Goal: Task Accomplishment & Management: Manage account settings

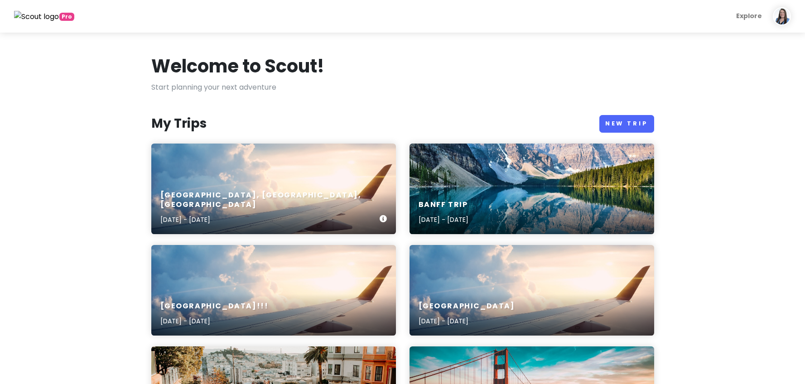
click at [256, 179] on div "[GEOGRAPHIC_DATA], [GEOGRAPHIC_DATA], [GEOGRAPHIC_DATA] [DATE] - [DATE]" at bounding box center [273, 189] width 245 height 91
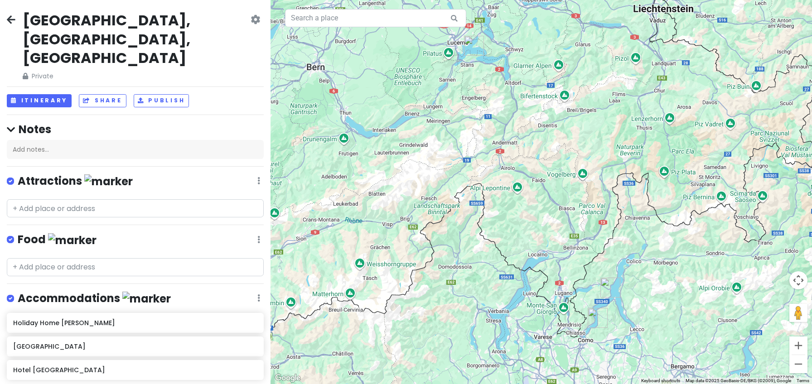
click at [250, 20] on icon at bounding box center [255, 19] width 10 height 7
click at [226, 48] on link "Change Dates" at bounding box center [224, 47] width 86 height 22
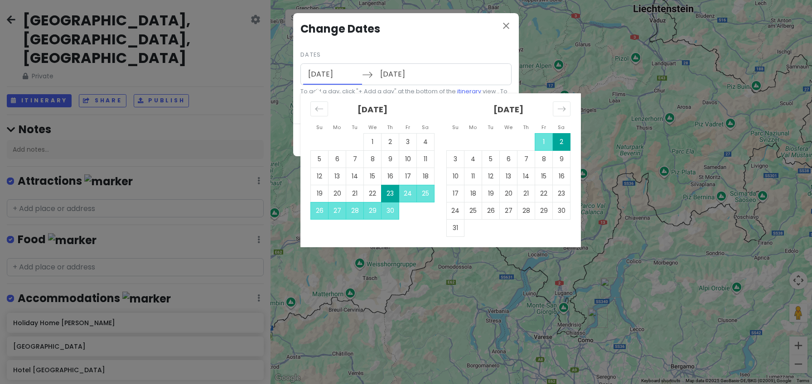
click at [334, 76] on input "[DATE]" at bounding box center [332, 74] width 59 height 21
click at [369, 140] on td "1" at bounding box center [373, 141] width 18 height 17
type input "[DATE]"
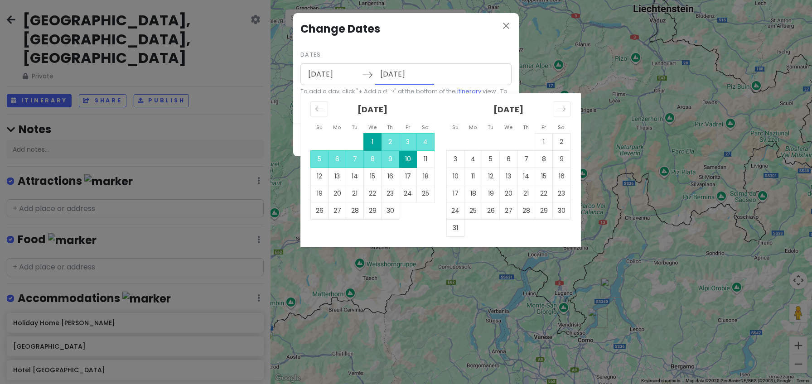
click at [409, 72] on input "[DATE]" at bounding box center [404, 74] width 59 height 21
click at [427, 158] on td "11" at bounding box center [426, 158] width 18 height 17
type input "[DATE]"
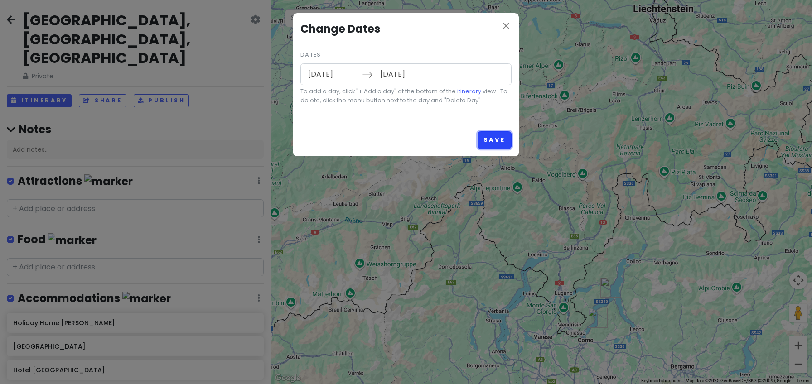
click at [490, 138] on button "Save" at bounding box center [494, 140] width 34 height 18
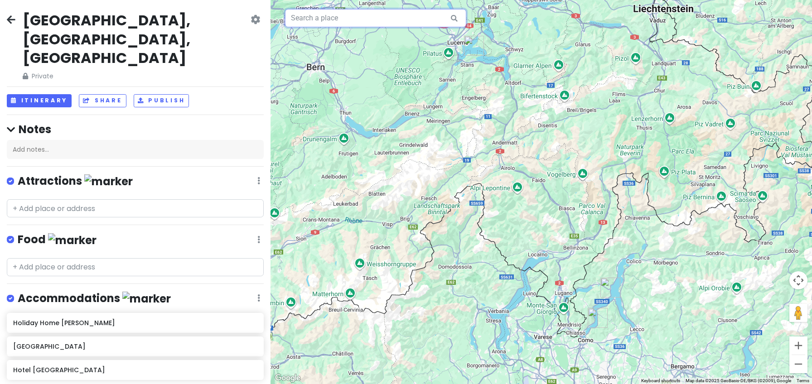
click at [308, 20] on input "text" at bounding box center [375, 18] width 181 height 18
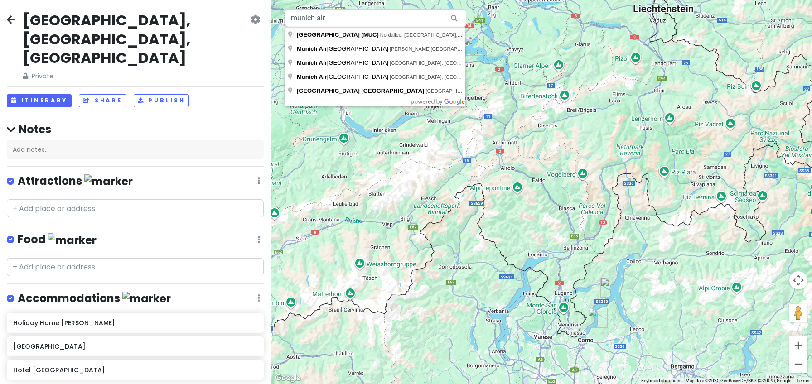
type input "[GEOGRAPHIC_DATA] (MUC), [GEOGRAPHIC_DATA], [GEOGRAPHIC_DATA], [GEOGRAPHIC_DATA]"
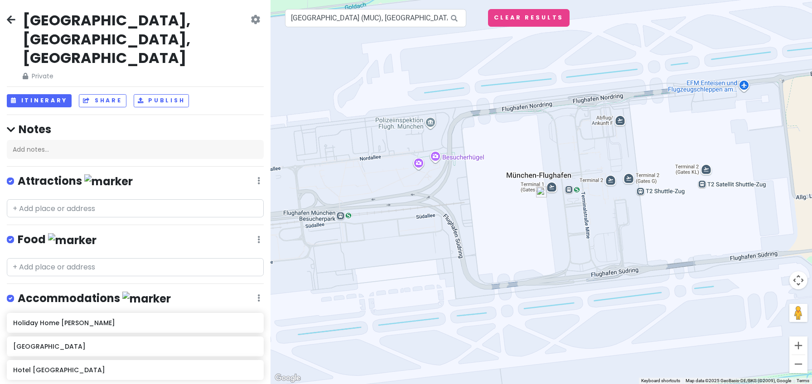
click at [539, 190] on img at bounding box center [541, 192] width 18 height 18
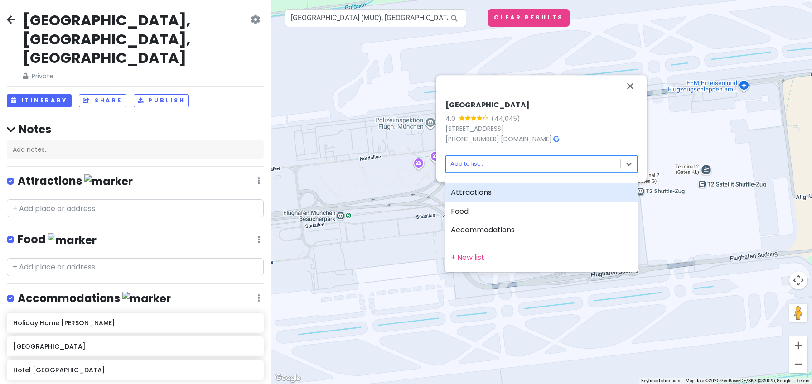
click at [620, 163] on body "[GEOGRAPHIC_DATA], [GEOGRAPHIC_DATA], [GEOGRAPHIC_DATA] Private Change Dates Ma…" at bounding box center [406, 192] width 812 height 384
click at [462, 191] on div "Attractions" at bounding box center [541, 192] width 192 height 19
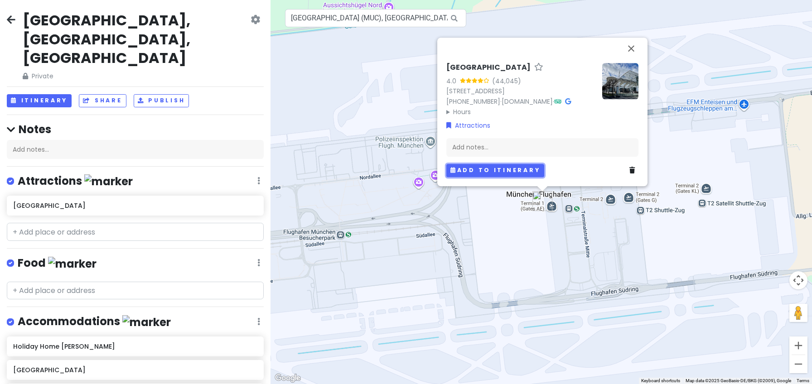
click at [491, 175] on button "Add to itinerary" at bounding box center [495, 170] width 98 height 13
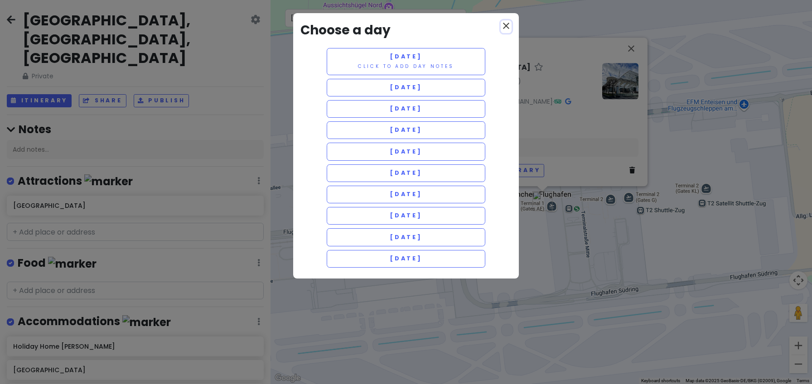
click at [504, 27] on icon "close" at bounding box center [505, 25] width 11 height 11
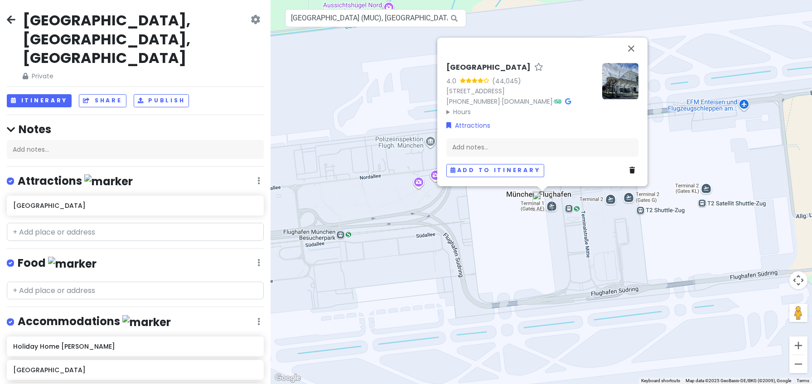
click at [250, 19] on icon at bounding box center [255, 19] width 10 height 7
click at [221, 43] on link "Change Dates" at bounding box center [224, 47] width 86 height 22
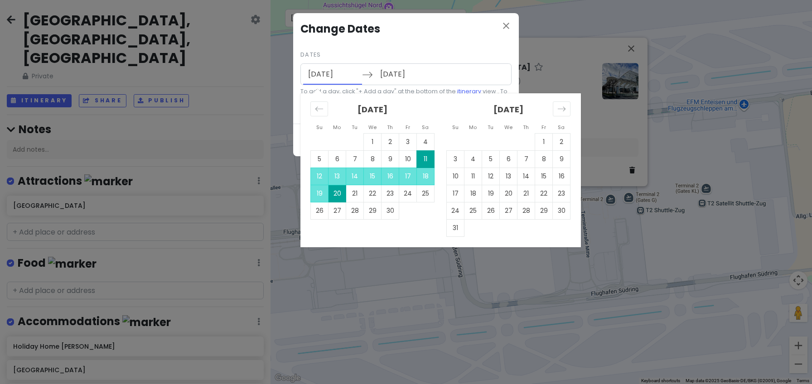
click at [321, 74] on input "[DATE]" at bounding box center [332, 74] width 59 height 21
click at [370, 139] on td "1" at bounding box center [373, 141] width 18 height 17
type input "[DATE]"
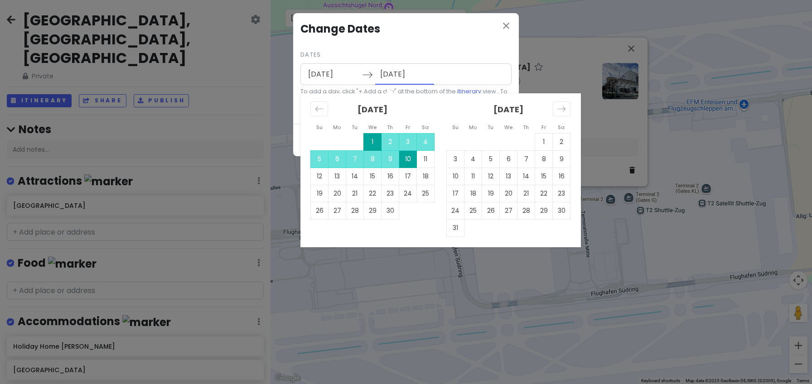
click at [399, 80] on input "[DATE]" at bounding box center [404, 74] width 59 height 21
click at [421, 153] on td "11" at bounding box center [426, 158] width 18 height 17
type input "[DATE]"
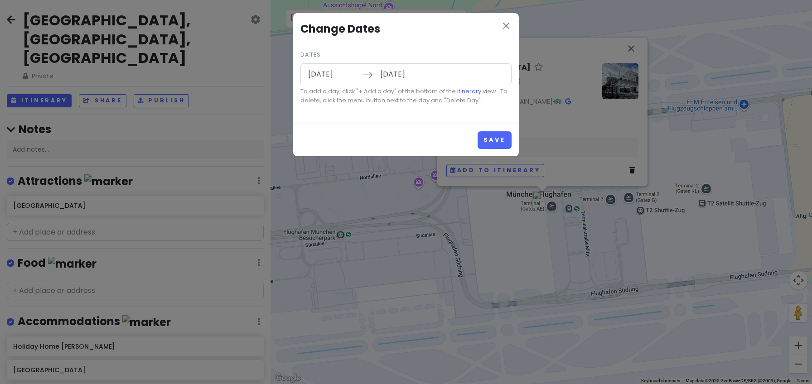
click at [319, 70] on input "[DATE]" at bounding box center [332, 74] width 59 height 21
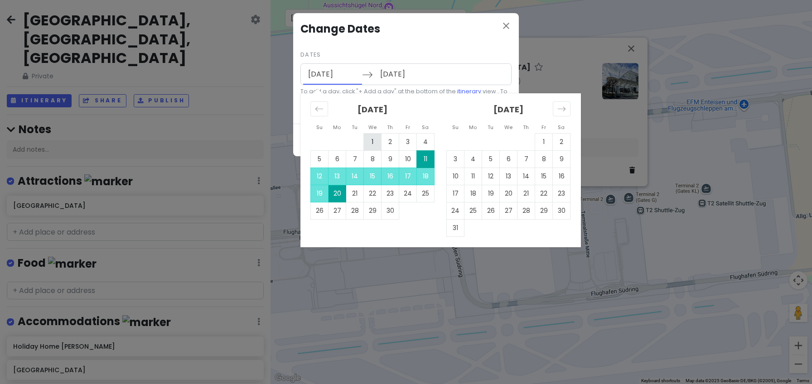
click at [374, 135] on td "1" at bounding box center [373, 141] width 18 height 17
type input "[DATE]"
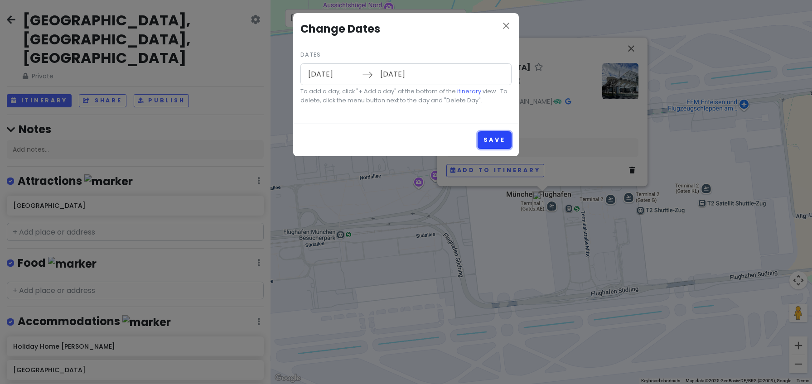
click at [490, 141] on button "Save" at bounding box center [494, 140] width 34 height 18
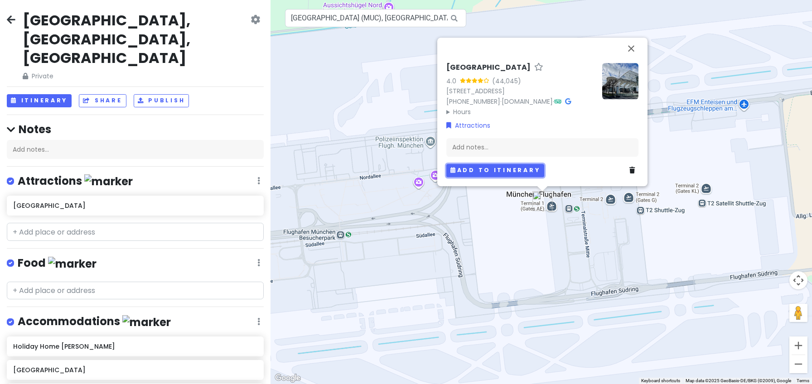
click at [496, 171] on button "Add to itinerary" at bounding box center [495, 170] width 98 height 13
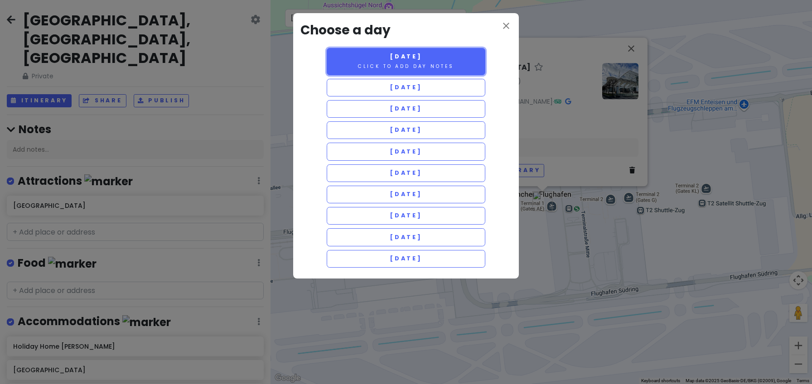
click at [398, 56] on span "[DATE]" at bounding box center [405, 57] width 33 height 8
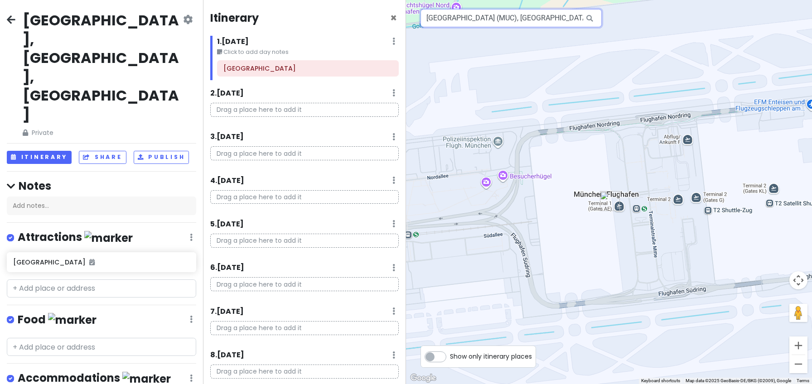
click at [481, 22] on input "[GEOGRAPHIC_DATA] (MUC), [GEOGRAPHIC_DATA], [GEOGRAPHIC_DATA], [GEOGRAPHIC_DATA]" at bounding box center [510, 18] width 181 height 18
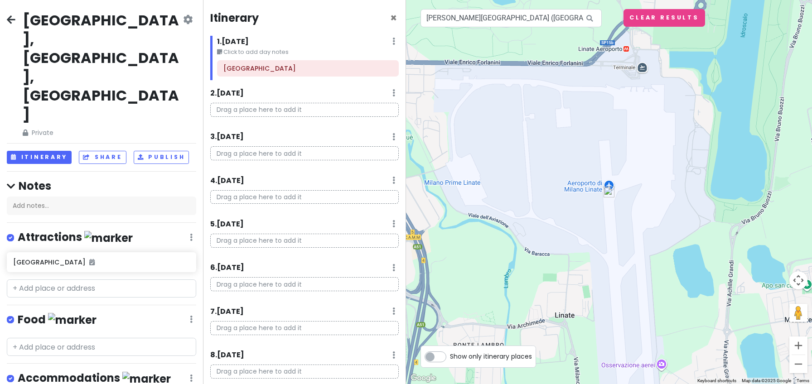
click at [608, 192] on img at bounding box center [609, 192] width 18 height 18
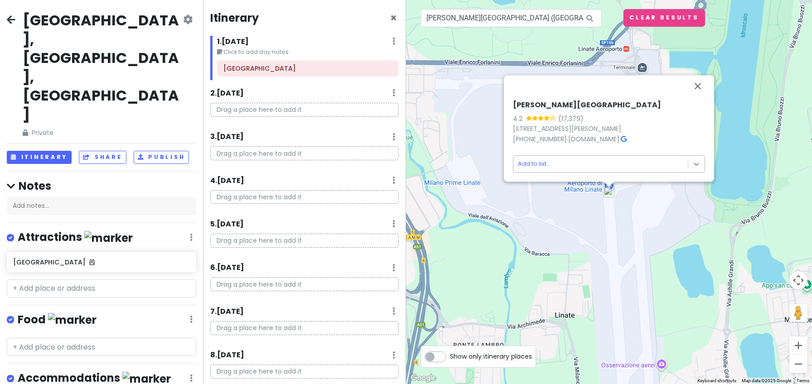
click at [696, 166] on body "[GEOGRAPHIC_DATA], [GEOGRAPHIC_DATA], [GEOGRAPHIC_DATA] Private Change Dates Ma…" at bounding box center [406, 192] width 812 height 384
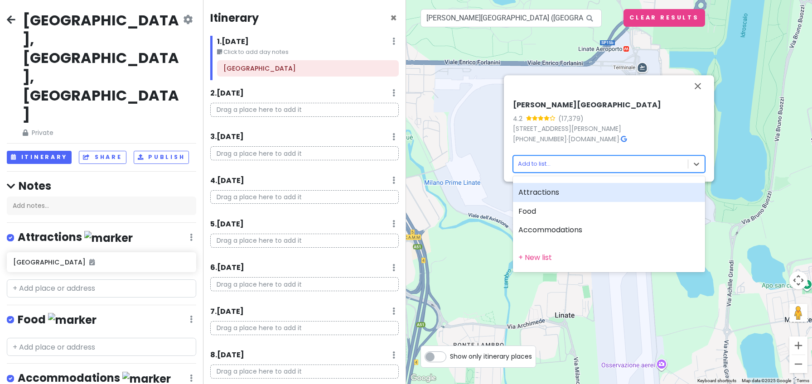
click at [537, 190] on div "Attractions" at bounding box center [609, 192] width 192 height 19
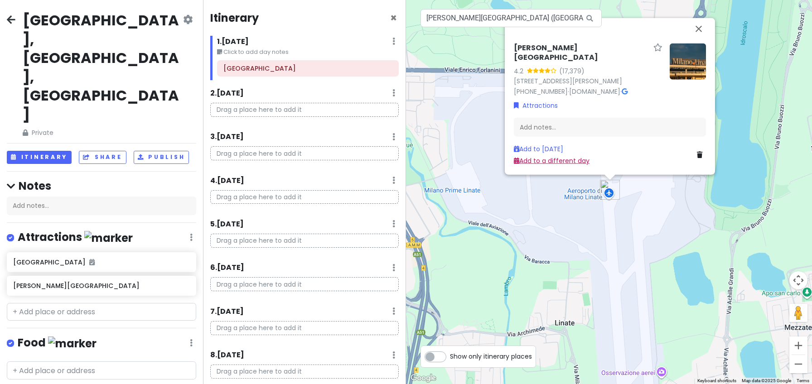
click at [558, 158] on link "Add to a different day" at bounding box center [552, 160] width 76 height 9
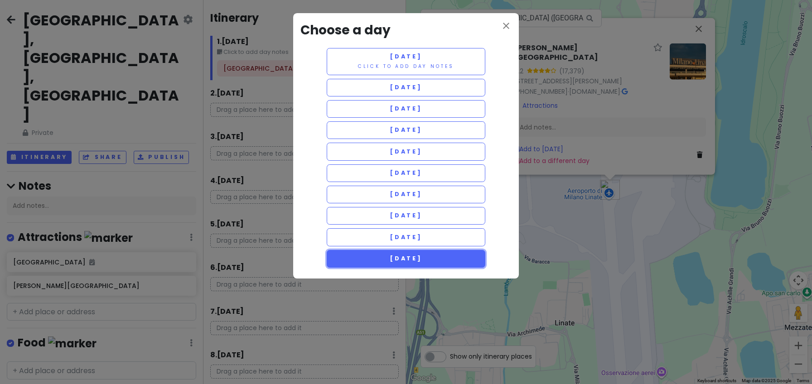
click at [445, 264] on button "[DATE]" at bounding box center [406, 259] width 158 height 18
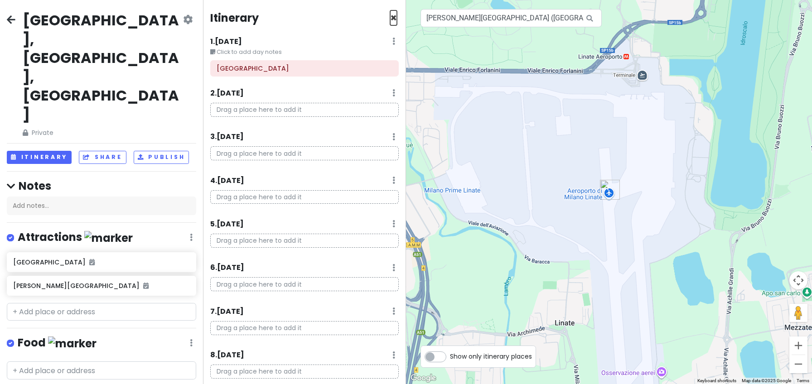
click at [390, 19] on span "×" at bounding box center [393, 17] width 7 height 15
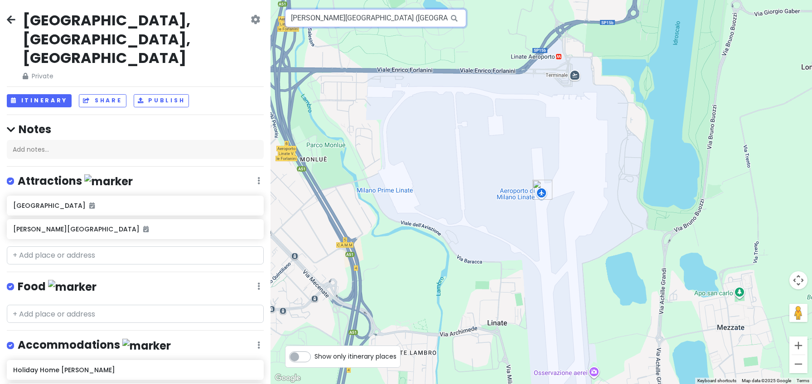
click at [389, 19] on input "[PERSON_NAME][GEOGRAPHIC_DATA] ([GEOGRAPHIC_DATA]), [GEOGRAPHIC_DATA], [GEOGRAP…" at bounding box center [375, 18] width 181 height 18
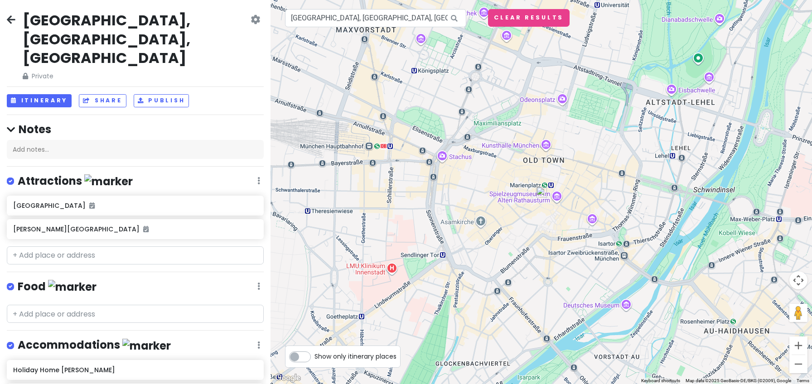
click at [539, 192] on img at bounding box center [541, 192] width 18 height 18
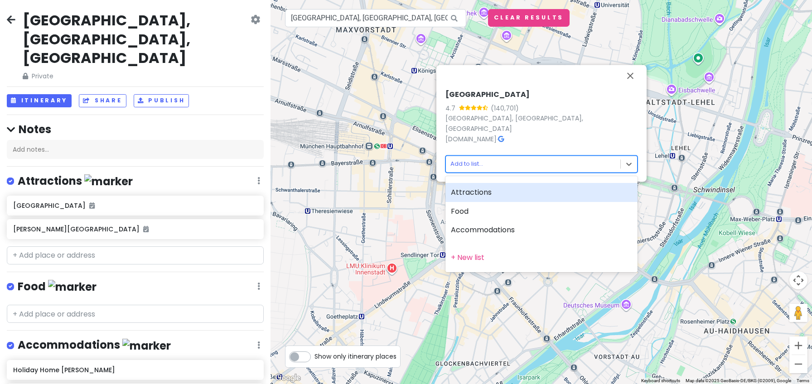
click at [629, 155] on body "[GEOGRAPHIC_DATA], [GEOGRAPHIC_DATA], [GEOGRAPHIC_DATA] Private Change Dates Ma…" at bounding box center [406, 192] width 812 height 384
click at [459, 192] on div "Attractions" at bounding box center [541, 192] width 192 height 19
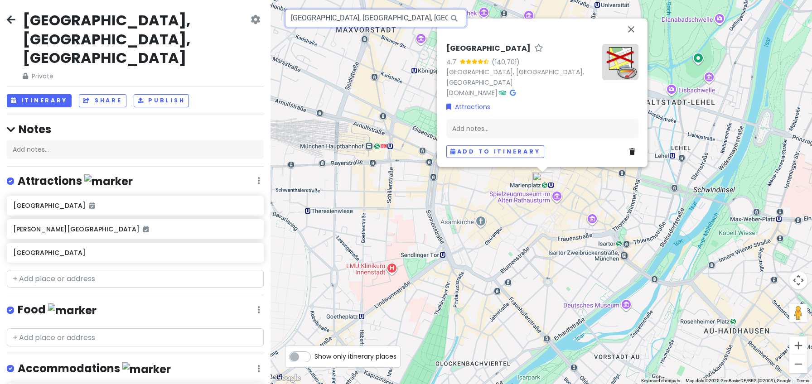
click at [379, 23] on input "[GEOGRAPHIC_DATA], [GEOGRAPHIC_DATA], [GEOGRAPHIC_DATA], [GEOGRAPHIC_DATA]" at bounding box center [375, 18] width 181 height 18
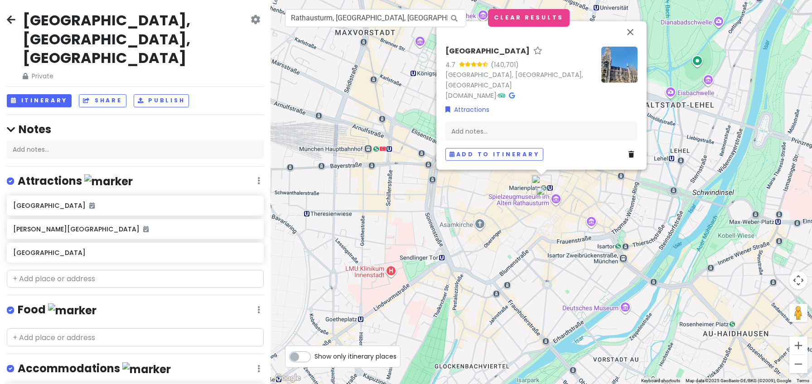
click at [541, 192] on img at bounding box center [541, 192] width 18 height 18
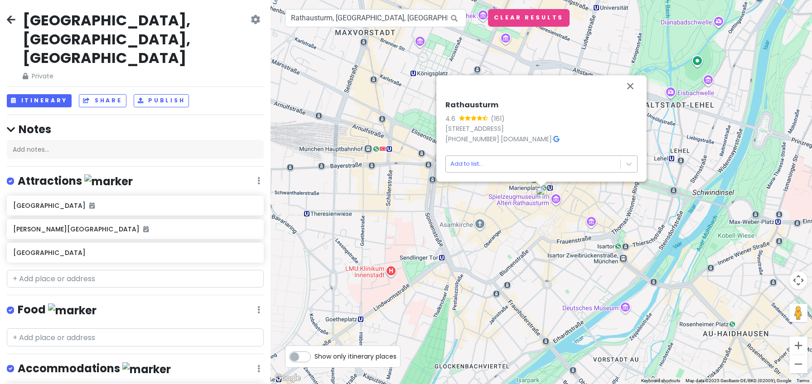
click at [481, 166] on body "[GEOGRAPHIC_DATA], [GEOGRAPHIC_DATA], [GEOGRAPHIC_DATA] Private Change Dates Ma…" at bounding box center [406, 192] width 812 height 384
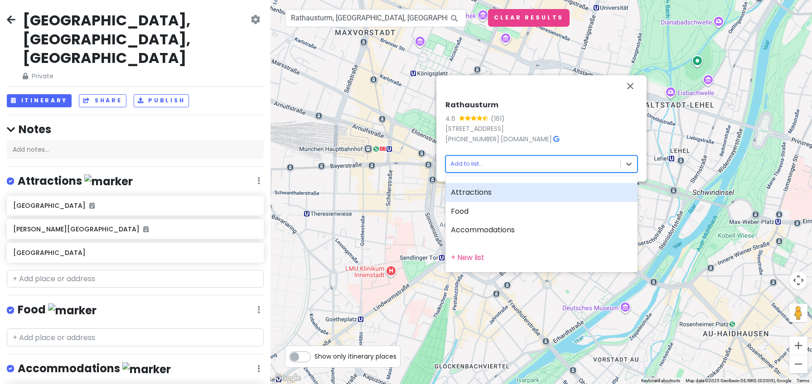
click at [480, 192] on div "Attractions" at bounding box center [541, 192] width 192 height 19
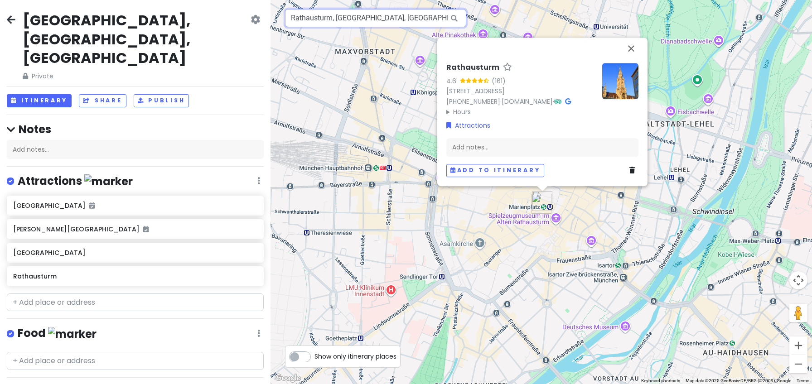
click at [341, 16] on input "Rathausturm, [GEOGRAPHIC_DATA], [GEOGRAPHIC_DATA], [GEOGRAPHIC_DATA]" at bounding box center [375, 18] width 181 height 18
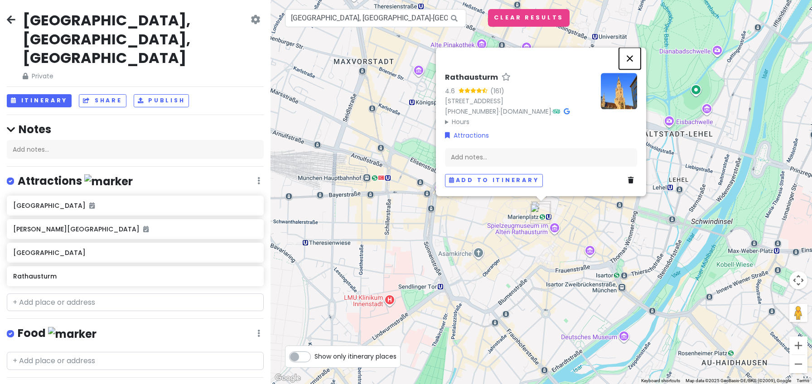
click at [624, 48] on button "Close" at bounding box center [630, 59] width 22 height 22
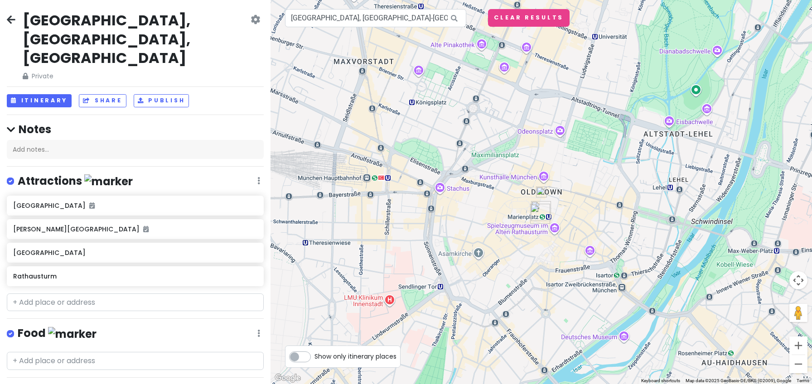
click at [539, 189] on img at bounding box center [541, 192] width 18 height 18
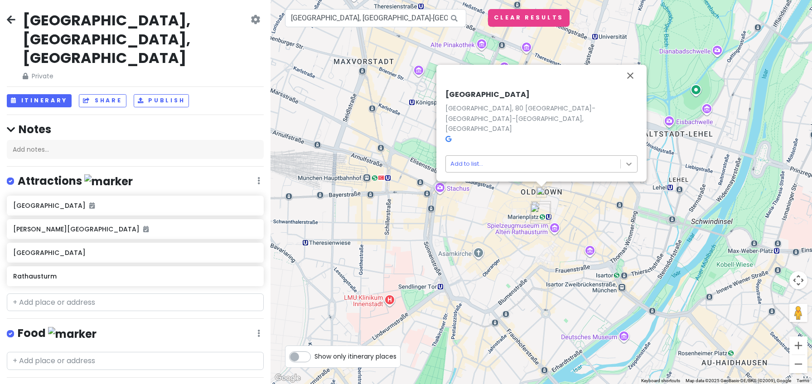
click at [631, 162] on body "[GEOGRAPHIC_DATA], [GEOGRAPHIC_DATA], [GEOGRAPHIC_DATA] Private Change Dates Ma…" at bounding box center [406, 192] width 812 height 384
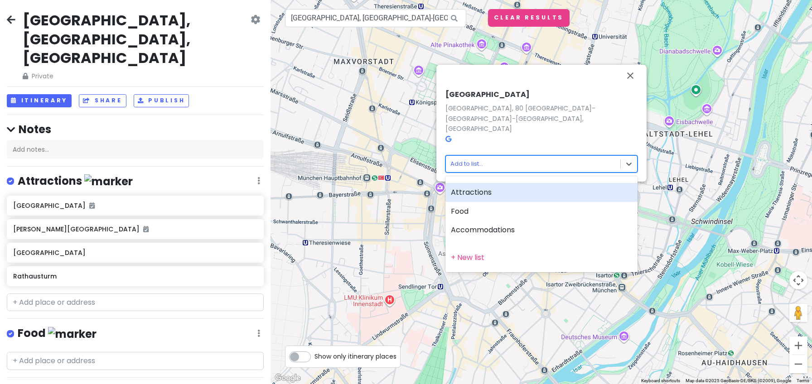
click at [481, 189] on div "Attractions" at bounding box center [541, 192] width 192 height 19
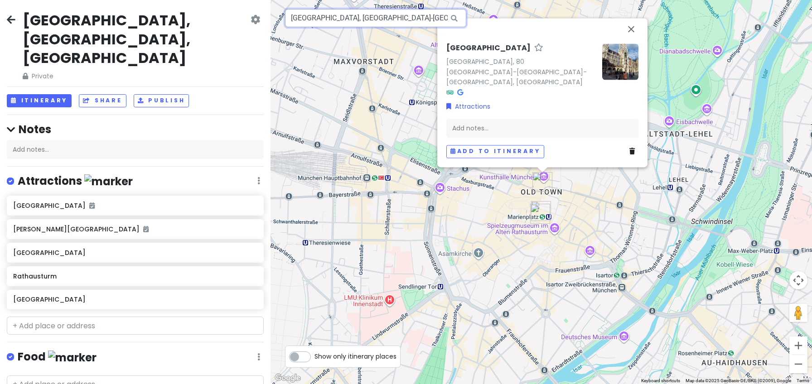
click at [368, 21] on input "[GEOGRAPHIC_DATA], [GEOGRAPHIC_DATA]-[GEOGRAPHIC_DATA], [GEOGRAPHIC_DATA]" at bounding box center [375, 18] width 181 height 18
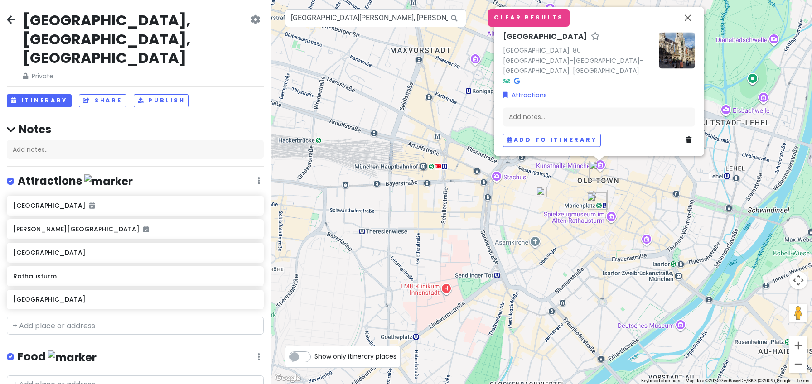
click at [541, 189] on img at bounding box center [541, 192] width 18 height 18
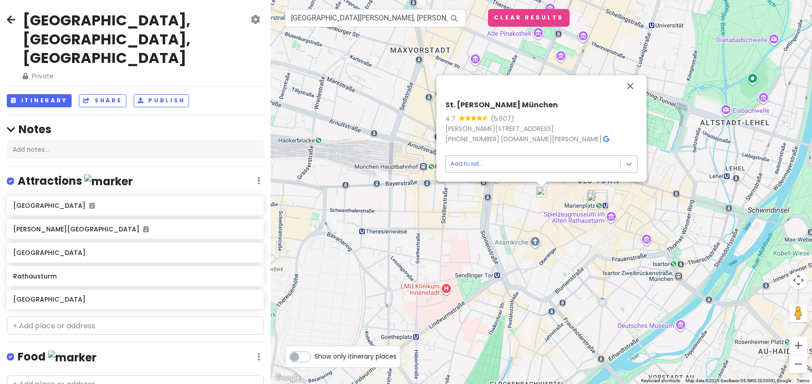
click at [625, 161] on body "[GEOGRAPHIC_DATA], [GEOGRAPHIC_DATA], [GEOGRAPHIC_DATA] Private Change Dates Ma…" at bounding box center [406, 192] width 812 height 384
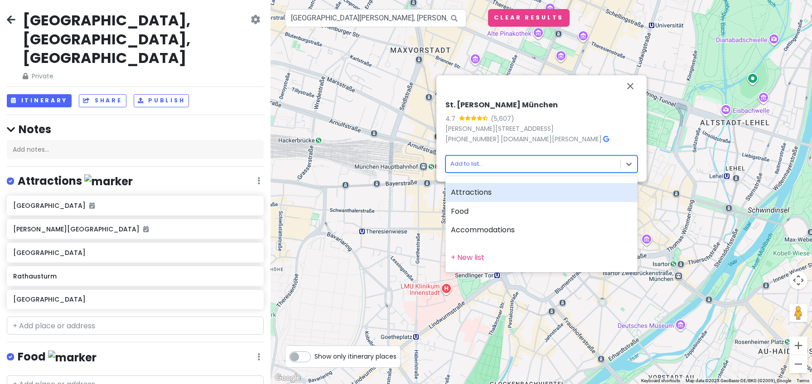
click at [461, 192] on div "Attractions" at bounding box center [541, 192] width 192 height 19
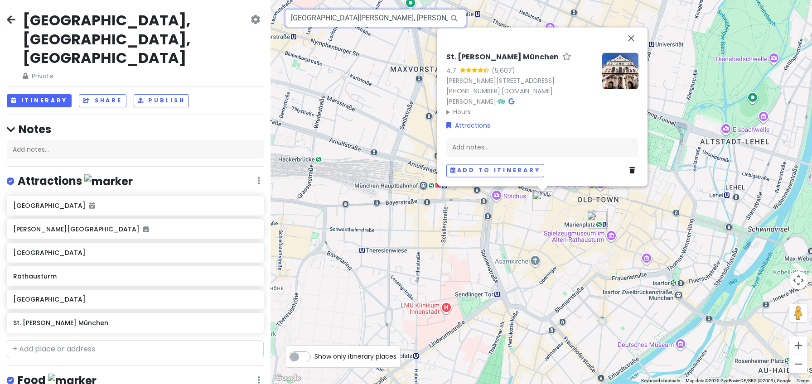
click at [391, 19] on input "[GEOGRAPHIC_DATA][PERSON_NAME], [PERSON_NAME][GEOGRAPHIC_DATA], [GEOGRAPHIC_DAT…" at bounding box center [375, 18] width 181 height 18
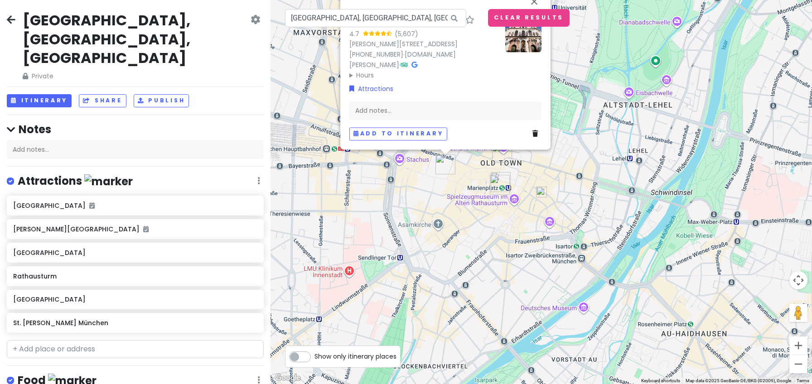
click at [542, 191] on img at bounding box center [541, 192] width 18 height 18
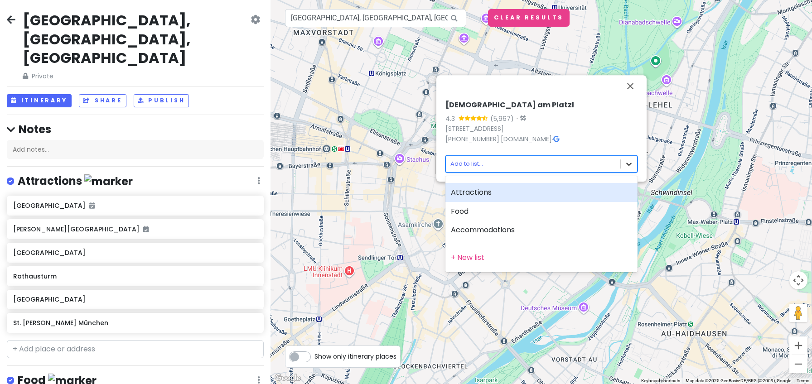
click at [623, 163] on body "[GEOGRAPHIC_DATA], [GEOGRAPHIC_DATA], [GEOGRAPHIC_DATA] Private Change Dates Ma…" at bounding box center [406, 192] width 812 height 384
click at [480, 193] on div "Attractions" at bounding box center [541, 192] width 192 height 19
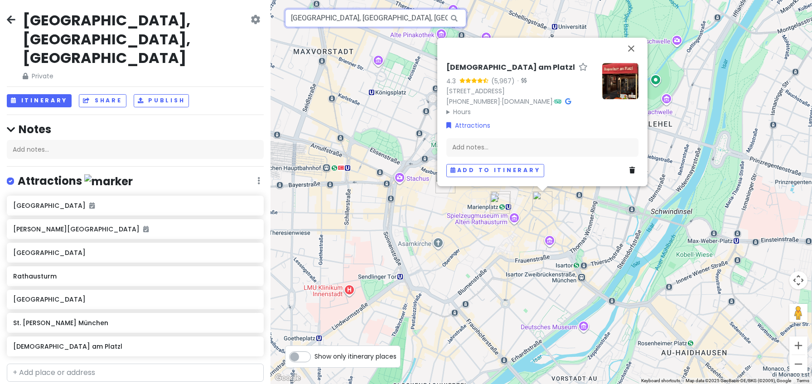
click at [325, 18] on input "[GEOGRAPHIC_DATA], [GEOGRAPHIC_DATA], [GEOGRAPHIC_DATA], [GEOGRAPHIC_DATA]" at bounding box center [375, 18] width 181 height 18
click at [476, 125] on link "Attractions" at bounding box center [468, 125] width 44 height 10
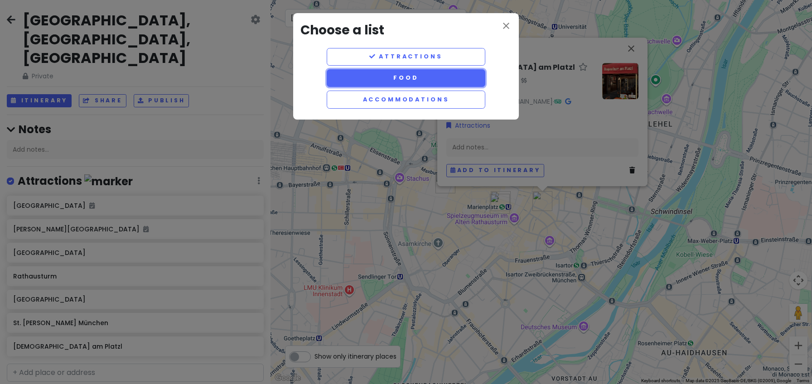
click at [439, 83] on button "Food" at bounding box center [406, 78] width 158 height 18
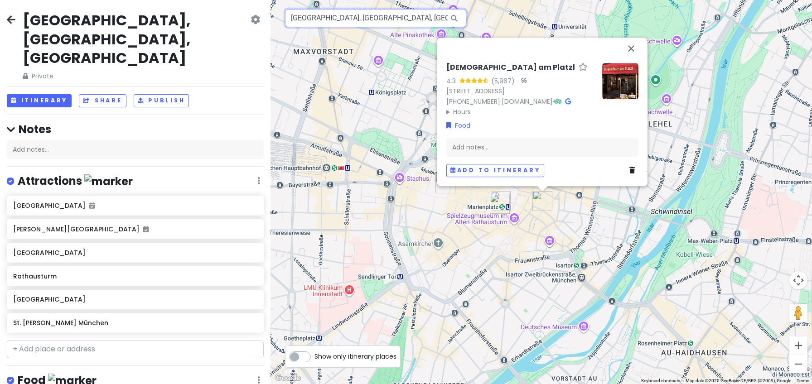
click at [374, 18] on input "[GEOGRAPHIC_DATA], [GEOGRAPHIC_DATA], [GEOGRAPHIC_DATA], [GEOGRAPHIC_DATA]" at bounding box center [375, 18] width 181 height 18
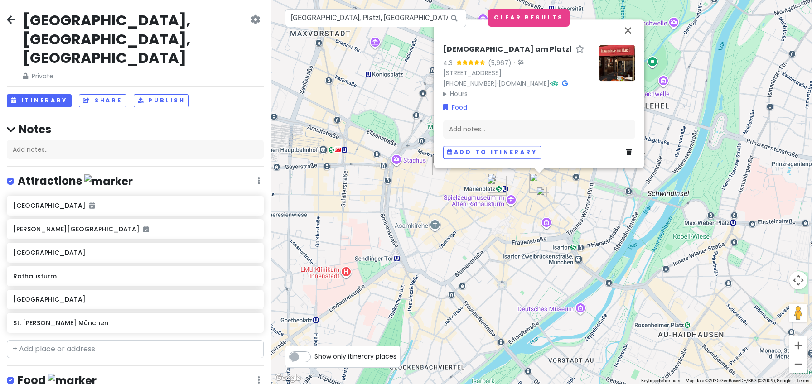
click at [540, 192] on img at bounding box center [541, 192] width 18 height 18
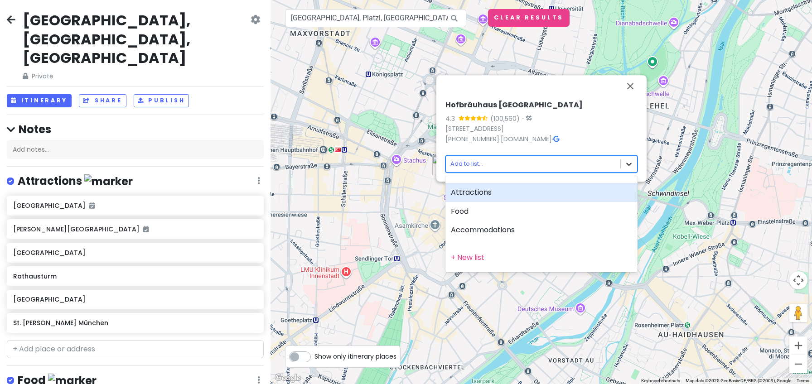
click at [627, 167] on body "[GEOGRAPHIC_DATA], [GEOGRAPHIC_DATA], [GEOGRAPHIC_DATA] Private Change Dates Ma…" at bounding box center [406, 192] width 812 height 384
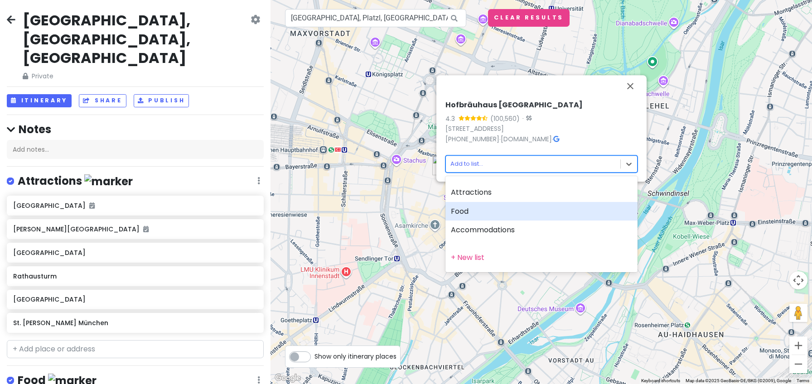
click at [498, 213] on div "Food" at bounding box center [541, 211] width 192 height 19
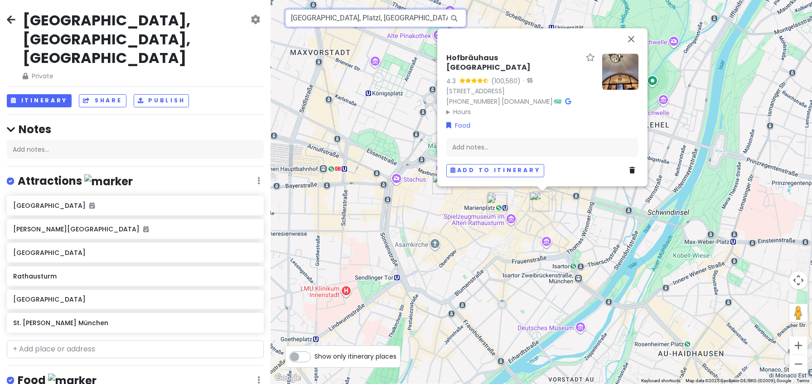
click at [358, 25] on input "[GEOGRAPHIC_DATA], Platzl, [GEOGRAPHIC_DATA], [GEOGRAPHIC_DATA]" at bounding box center [375, 18] width 181 height 18
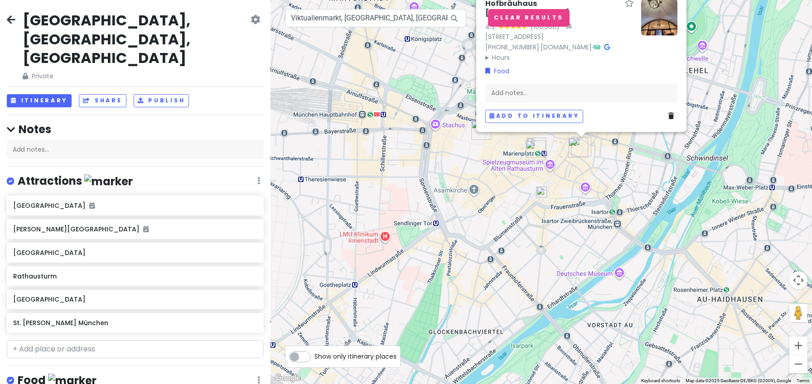
click at [543, 192] on img at bounding box center [541, 192] width 18 height 18
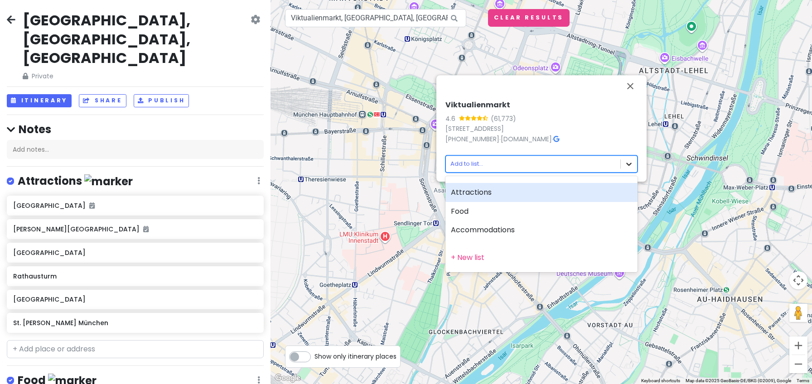
click at [624, 164] on body "[GEOGRAPHIC_DATA], [GEOGRAPHIC_DATA], [GEOGRAPHIC_DATA] Private Change Dates Ma…" at bounding box center [406, 192] width 812 height 384
click at [502, 192] on div "Attractions" at bounding box center [541, 192] width 192 height 19
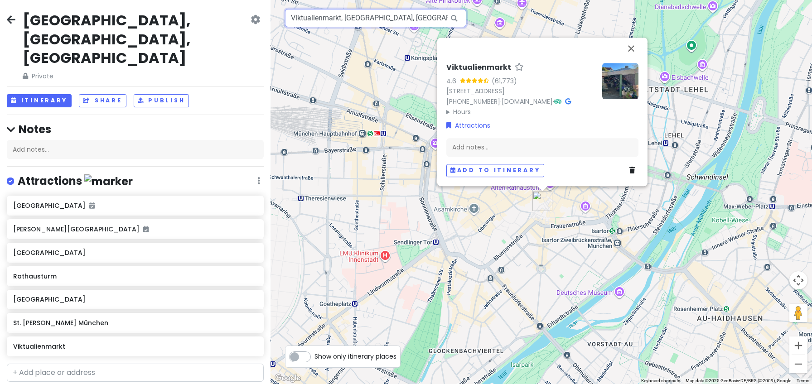
click at [376, 21] on input "Viktualienmarkt, [GEOGRAPHIC_DATA], [GEOGRAPHIC_DATA], [GEOGRAPHIC_DATA]" at bounding box center [375, 18] width 181 height 18
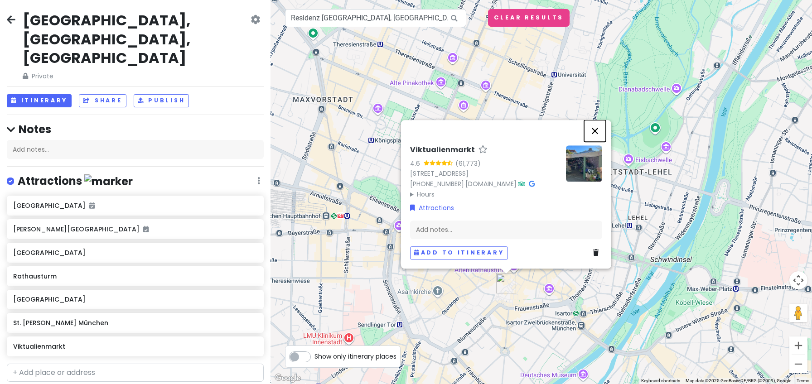
click at [593, 122] on button "Close" at bounding box center [595, 131] width 22 height 22
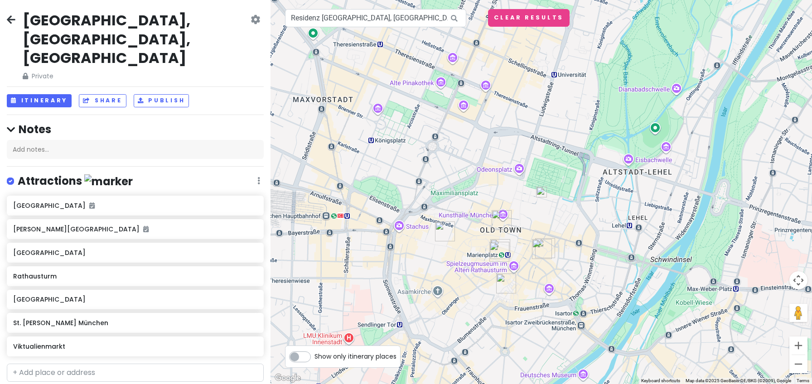
click at [542, 193] on img at bounding box center [541, 192] width 18 height 18
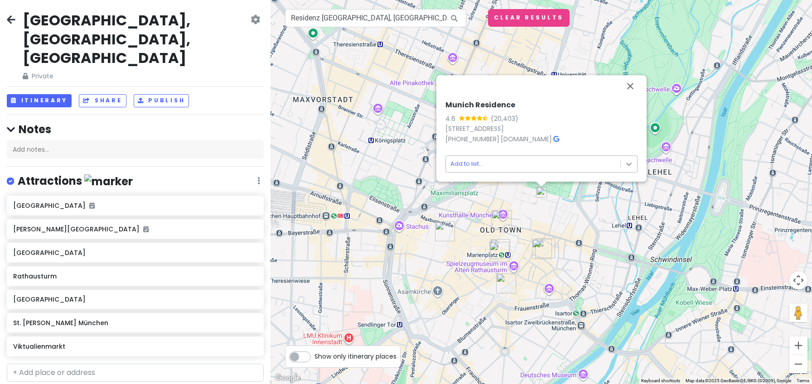
click at [630, 162] on body "[GEOGRAPHIC_DATA], [GEOGRAPHIC_DATA], [GEOGRAPHIC_DATA] Private Change Dates Ma…" at bounding box center [406, 192] width 812 height 384
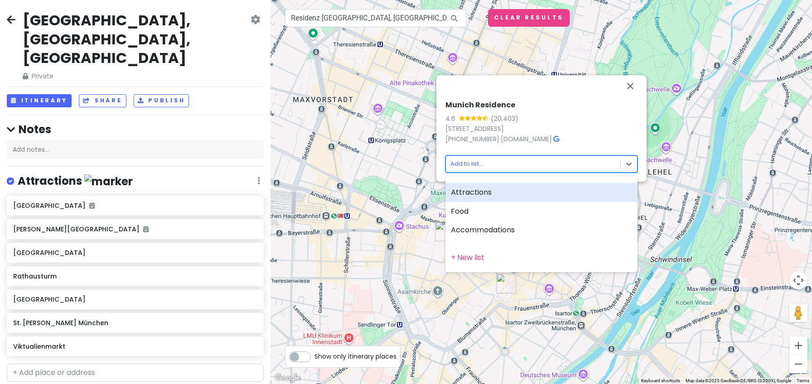
click at [509, 197] on div "Attractions" at bounding box center [541, 192] width 192 height 19
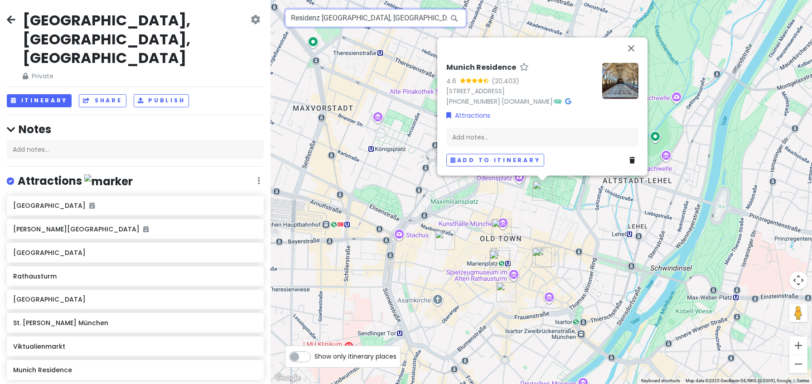
click at [309, 16] on input "Residenz [GEOGRAPHIC_DATA], [GEOGRAPHIC_DATA], [GEOGRAPHIC_DATA], [GEOGRAPHIC_D…" at bounding box center [375, 18] width 181 height 18
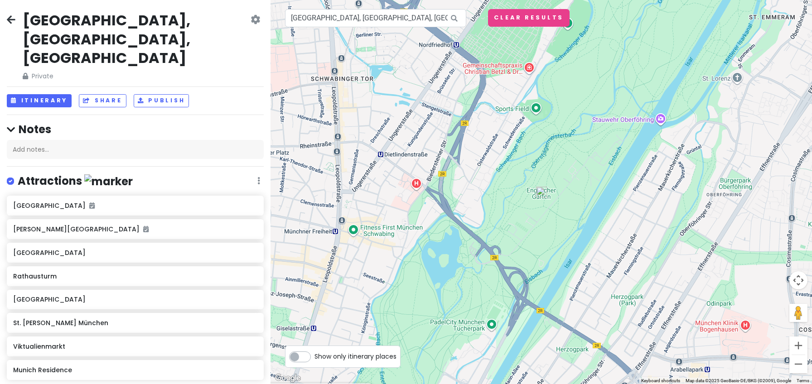
click at [542, 194] on img at bounding box center [541, 192] width 18 height 18
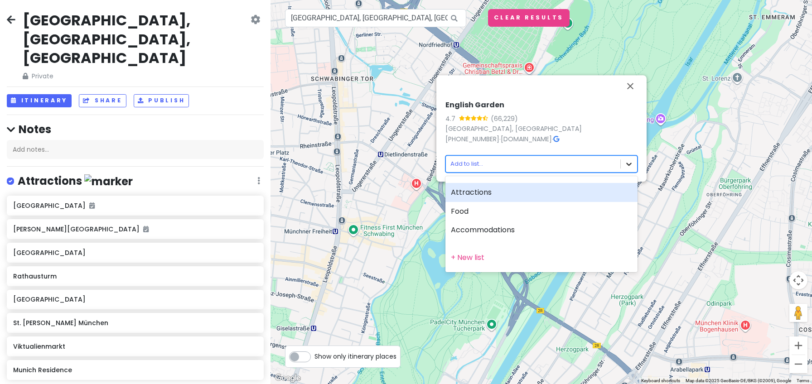
click at [629, 163] on body "[GEOGRAPHIC_DATA], [GEOGRAPHIC_DATA], [GEOGRAPHIC_DATA] Private Change Dates Ma…" at bounding box center [406, 192] width 812 height 384
click at [494, 193] on div "Attractions" at bounding box center [541, 192] width 192 height 19
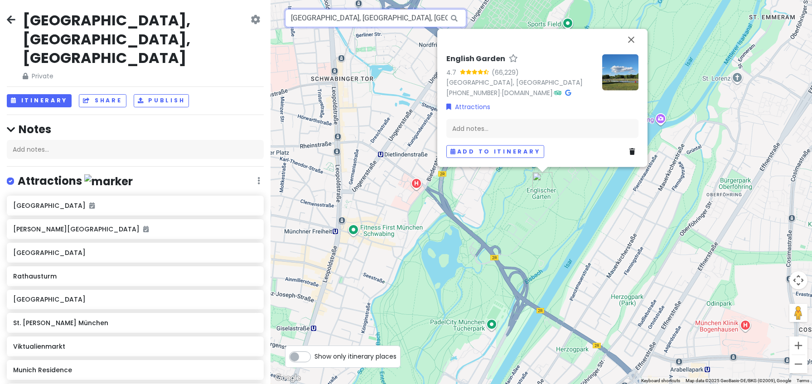
click at [385, 20] on input "[GEOGRAPHIC_DATA], [GEOGRAPHIC_DATA], [GEOGRAPHIC_DATA]" at bounding box center [375, 18] width 181 height 18
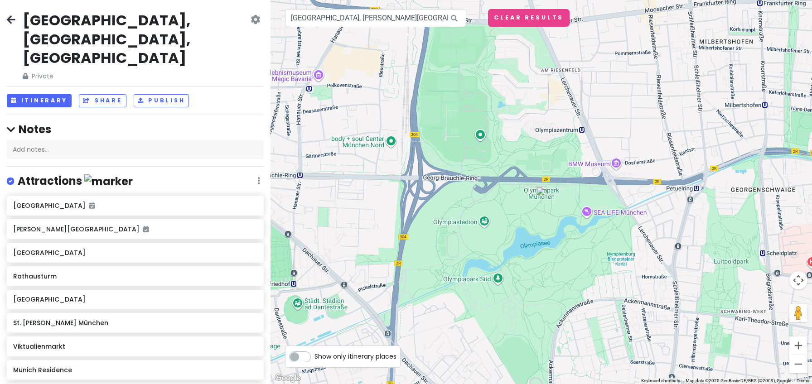
click at [541, 192] on img at bounding box center [541, 192] width 18 height 18
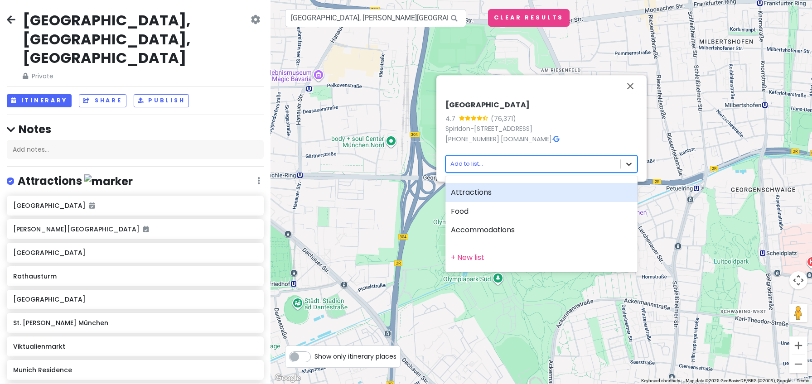
click at [625, 161] on body "[GEOGRAPHIC_DATA], [GEOGRAPHIC_DATA], [GEOGRAPHIC_DATA] Private Change Dates Ma…" at bounding box center [406, 192] width 812 height 384
click at [492, 192] on div "Attractions" at bounding box center [541, 192] width 192 height 19
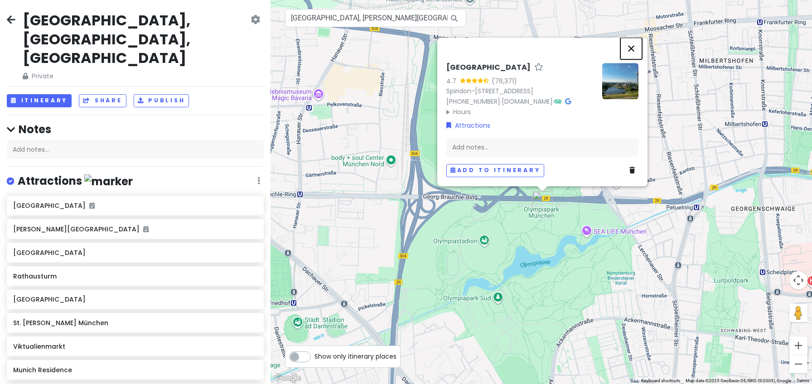
click at [631, 38] on button "Close" at bounding box center [631, 49] width 22 height 22
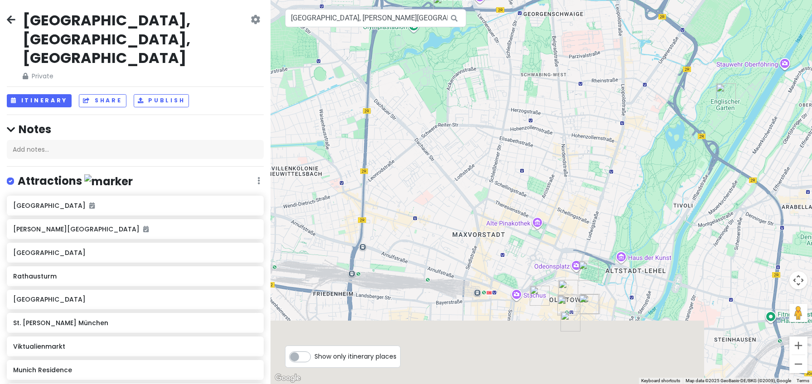
drag, startPoint x: 708, startPoint y: 256, endPoint x: 517, endPoint y: 73, distance: 265.2
click at [517, 73] on div at bounding box center [540, 192] width 541 height 384
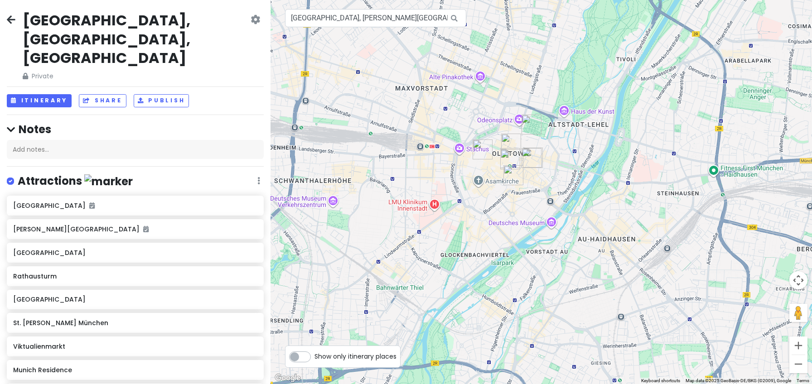
drag, startPoint x: 640, startPoint y: 309, endPoint x: 610, endPoint y: 180, distance: 132.2
click at [610, 180] on div at bounding box center [540, 192] width 541 height 384
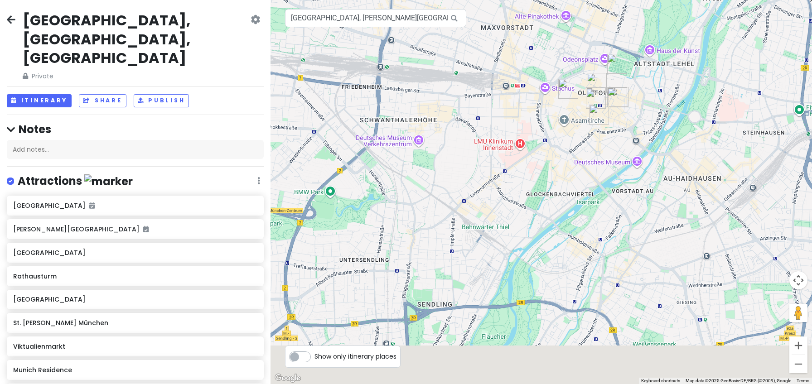
drag, startPoint x: 428, startPoint y: 268, endPoint x: 510, endPoint y: 199, distance: 107.4
click at [510, 199] on div at bounding box center [540, 192] width 541 height 384
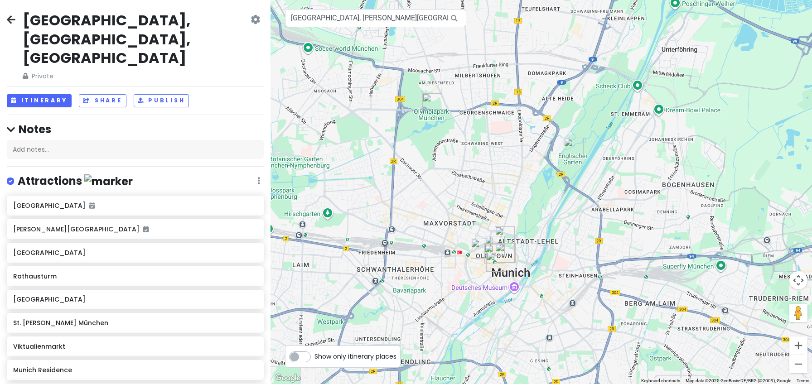
drag, startPoint x: 535, startPoint y: 186, endPoint x: 482, endPoint y: 299, distance: 125.0
click at [482, 299] on div at bounding box center [540, 192] width 541 height 384
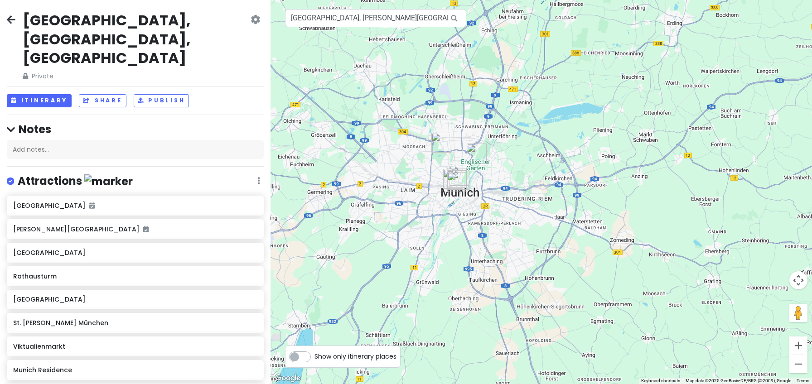
drag, startPoint x: 397, startPoint y: 287, endPoint x: 434, endPoint y: 234, distance: 65.3
click at [427, 200] on div at bounding box center [540, 192] width 541 height 384
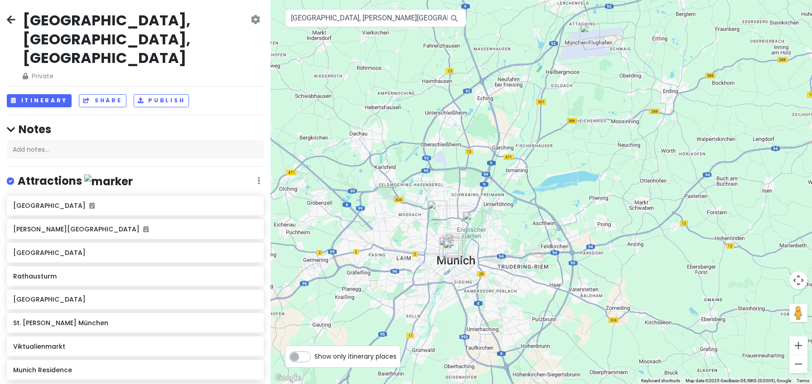
drag, startPoint x: 434, startPoint y: 234, endPoint x: 426, endPoint y: 277, distance: 44.2
click at [426, 277] on div at bounding box center [540, 192] width 541 height 384
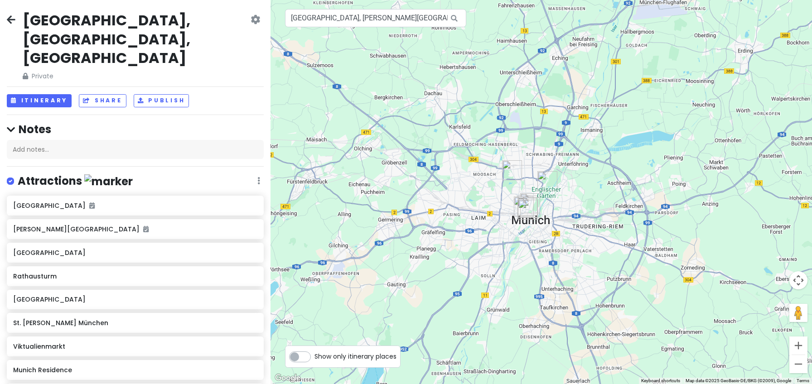
drag, startPoint x: 548, startPoint y: 137, endPoint x: 623, endPoint y: 96, distance: 85.7
click at [623, 96] on div at bounding box center [540, 192] width 541 height 384
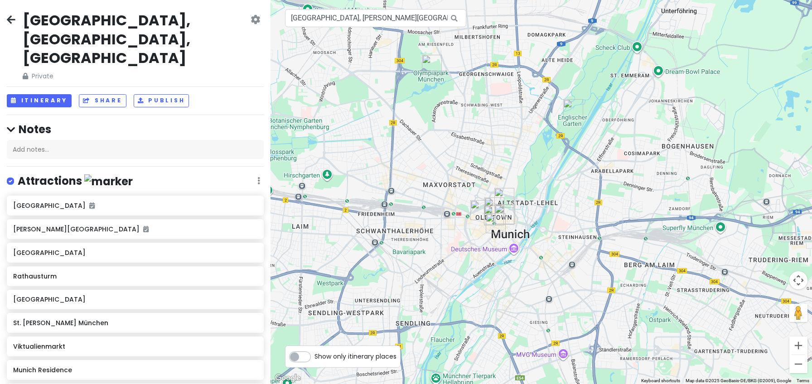
drag, startPoint x: 509, startPoint y: 212, endPoint x: 643, endPoint y: 129, distance: 157.8
click at [643, 129] on div at bounding box center [540, 192] width 541 height 384
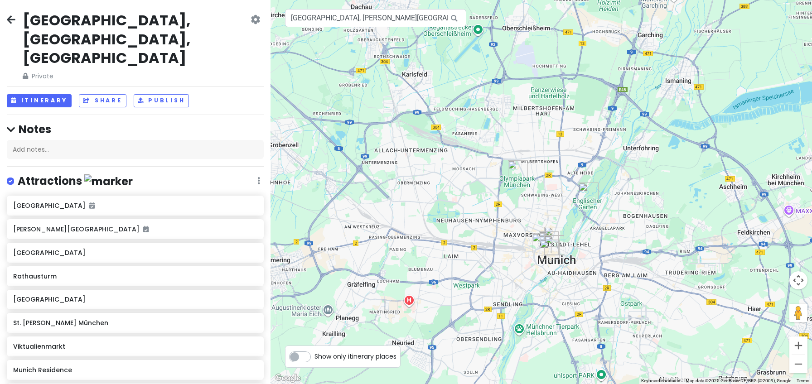
drag, startPoint x: 641, startPoint y: 125, endPoint x: 622, endPoint y: 204, distance: 81.9
click at [622, 205] on div at bounding box center [540, 192] width 541 height 384
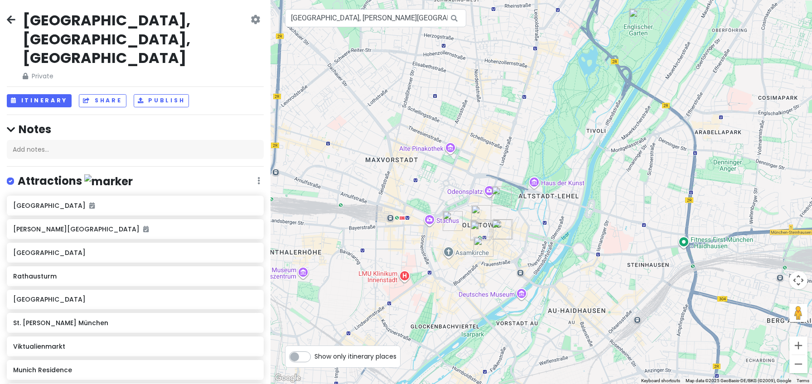
drag, startPoint x: 519, startPoint y: 303, endPoint x: 624, endPoint y: 267, distance: 111.4
click at [624, 267] on div at bounding box center [540, 192] width 541 height 384
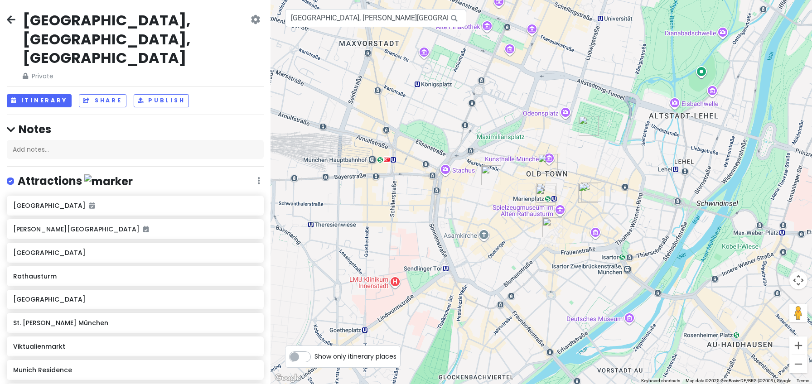
drag, startPoint x: 519, startPoint y: 252, endPoint x: 701, endPoint y: 253, distance: 181.6
click at [701, 253] on div at bounding box center [540, 192] width 541 height 384
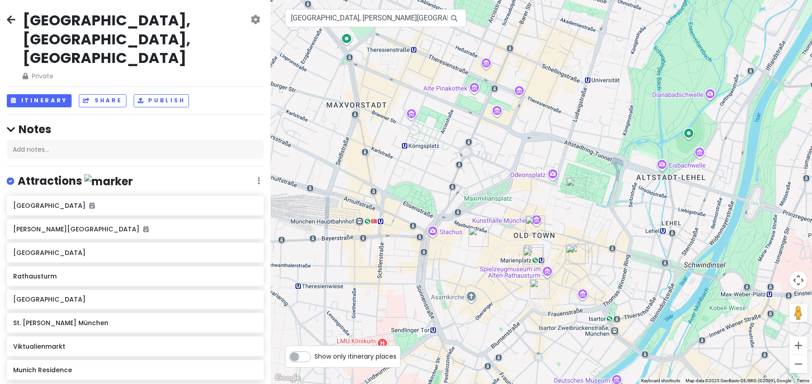
drag, startPoint x: 701, startPoint y: 253, endPoint x: 687, endPoint y: 321, distance: 69.4
click at [687, 321] on div at bounding box center [540, 192] width 541 height 384
click at [487, 66] on div at bounding box center [540, 192] width 541 height 384
click at [474, 88] on div at bounding box center [540, 192] width 541 height 384
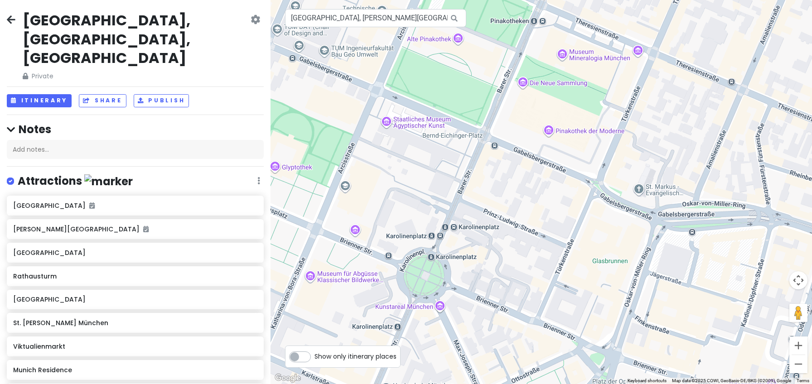
drag, startPoint x: 470, startPoint y: 151, endPoint x: 452, endPoint y: 83, distance: 70.6
click at [452, 83] on div at bounding box center [540, 192] width 541 height 384
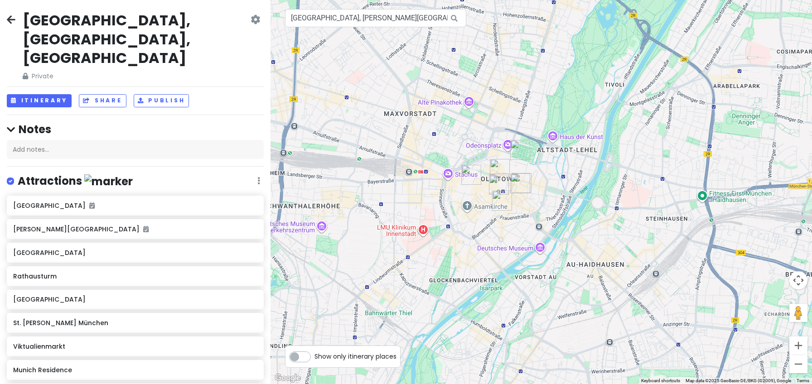
drag, startPoint x: 557, startPoint y: 216, endPoint x: 489, endPoint y: 138, distance: 104.0
click at [489, 138] on div at bounding box center [540, 192] width 541 height 384
click at [364, 22] on input "[GEOGRAPHIC_DATA], [PERSON_NAME][GEOGRAPHIC_DATA], [GEOGRAPHIC_DATA], [GEOGRAPH…" at bounding box center [375, 18] width 181 height 18
click at [364, 21] on input "[GEOGRAPHIC_DATA], [PERSON_NAME][GEOGRAPHIC_DATA], [GEOGRAPHIC_DATA], [GEOGRAPH…" at bounding box center [375, 18] width 181 height 18
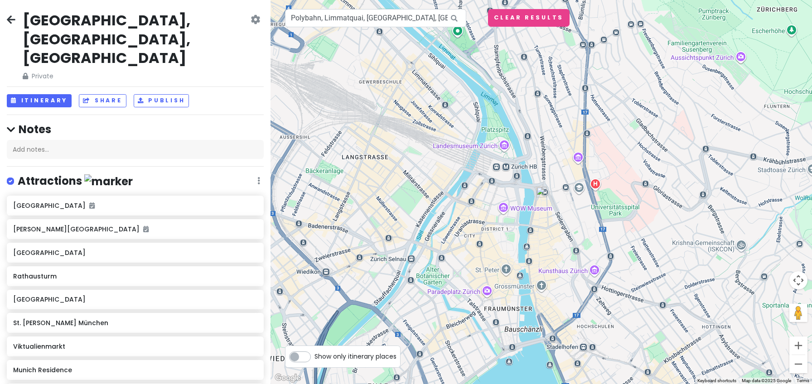
click at [541, 188] on img at bounding box center [541, 192] width 18 height 18
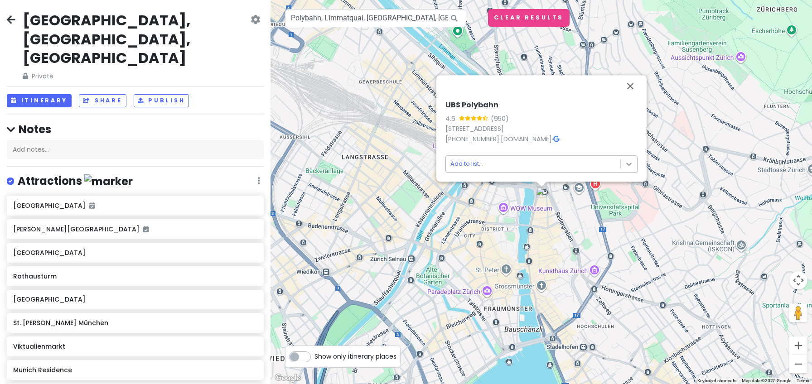
click at [628, 162] on body "[GEOGRAPHIC_DATA], [GEOGRAPHIC_DATA], [GEOGRAPHIC_DATA] Private Change Dates Ma…" at bounding box center [406, 192] width 812 height 384
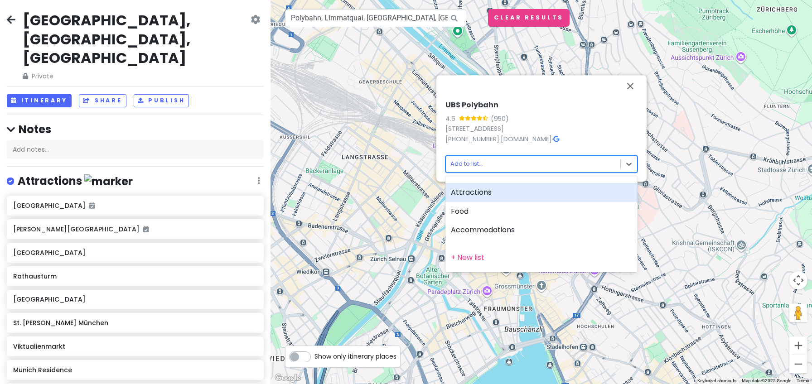
click at [483, 192] on div "Attractions" at bounding box center [541, 192] width 192 height 19
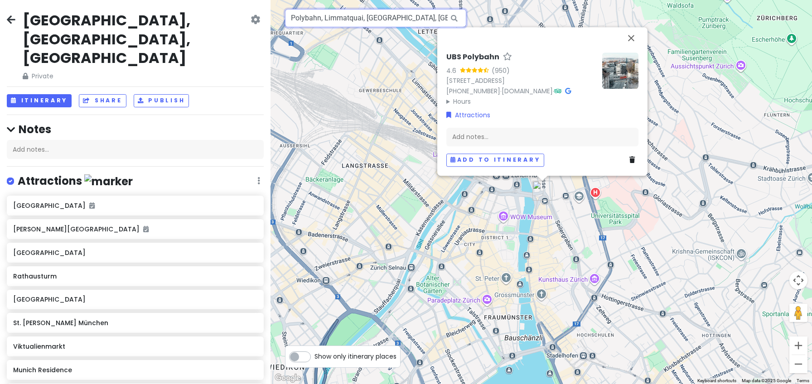
click at [355, 24] on input "Polybahn, Limmatquai, [GEOGRAPHIC_DATA], [GEOGRAPHIC_DATA]" at bounding box center [375, 18] width 181 height 18
drag, startPoint x: 355, startPoint y: 24, endPoint x: 351, endPoint y: 13, distance: 12.2
click at [353, 18] on input "Polybahn, Limmatquai, [GEOGRAPHIC_DATA], [GEOGRAPHIC_DATA]" at bounding box center [375, 18] width 181 height 18
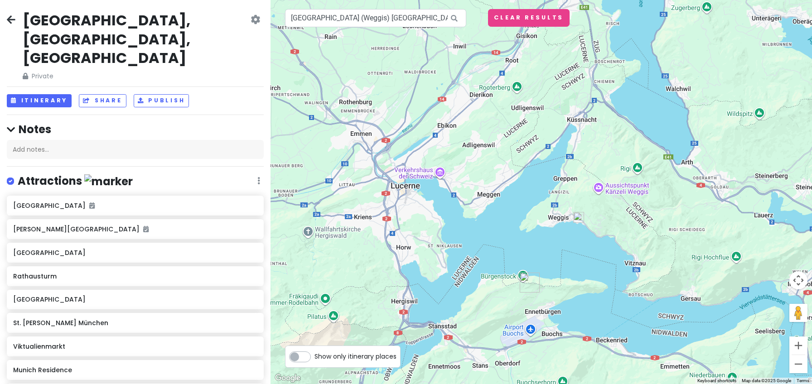
click at [578, 217] on img at bounding box center [578, 217] width 18 height 18
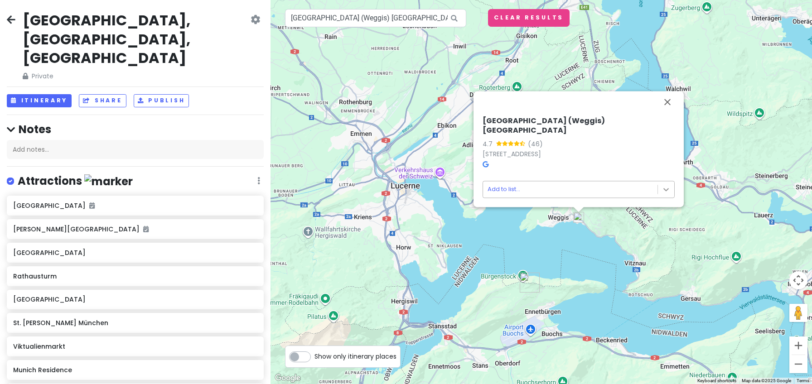
click at [663, 190] on body "[GEOGRAPHIC_DATA], [GEOGRAPHIC_DATA], [GEOGRAPHIC_DATA] Private Change Dates Ma…" at bounding box center [406, 192] width 812 height 384
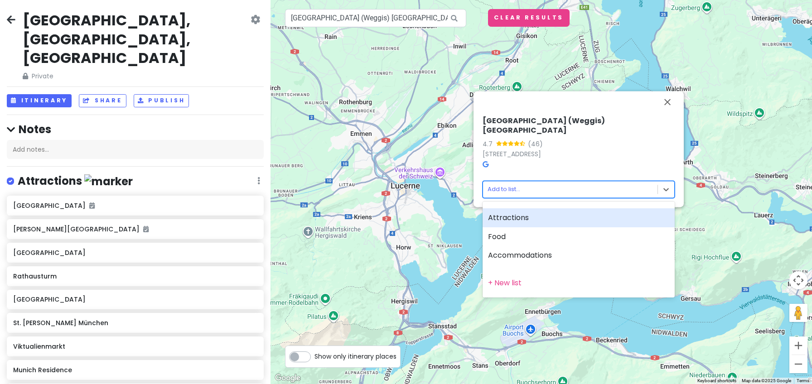
click at [510, 214] on div "Attractions" at bounding box center [578, 217] width 192 height 19
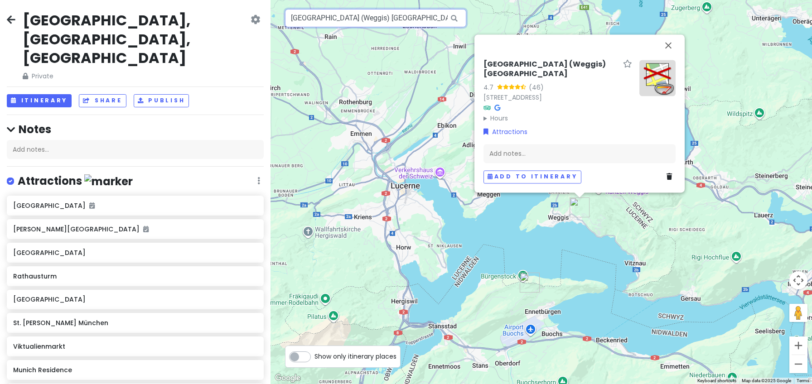
click at [355, 21] on input "[GEOGRAPHIC_DATA] (Weggis) [GEOGRAPHIC_DATA], [GEOGRAPHIC_DATA], [GEOGRAPHIC_DA…" at bounding box center [375, 18] width 181 height 18
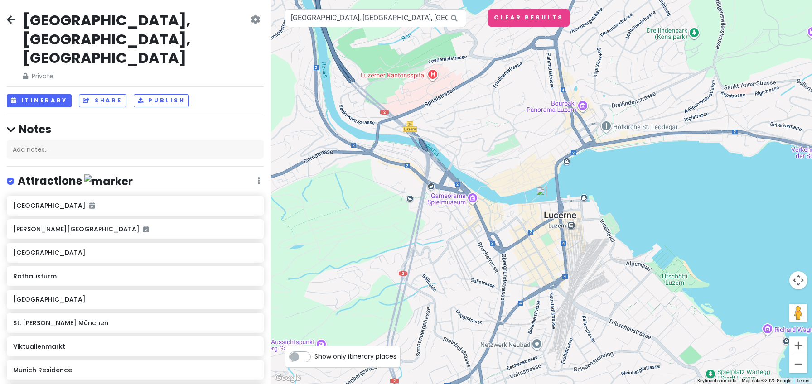
click at [543, 189] on img at bounding box center [541, 192] width 18 height 18
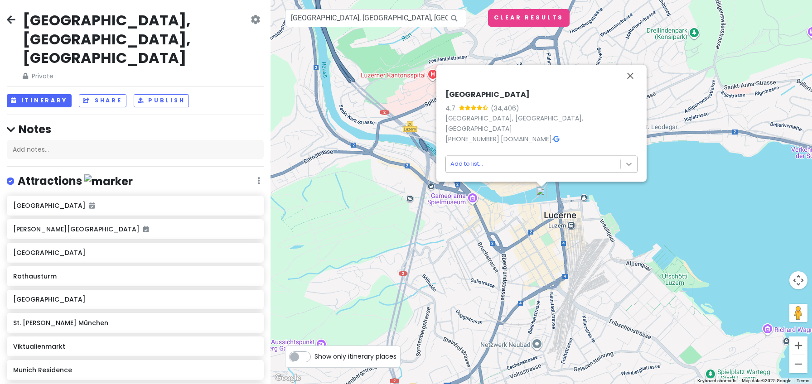
click at [623, 163] on body "[GEOGRAPHIC_DATA], [GEOGRAPHIC_DATA], [GEOGRAPHIC_DATA] Private Change Dates Ma…" at bounding box center [406, 192] width 812 height 384
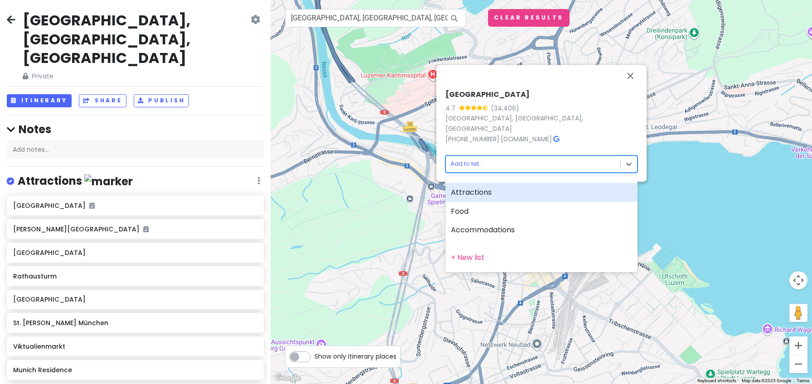
click at [528, 195] on div "Attractions" at bounding box center [541, 192] width 192 height 19
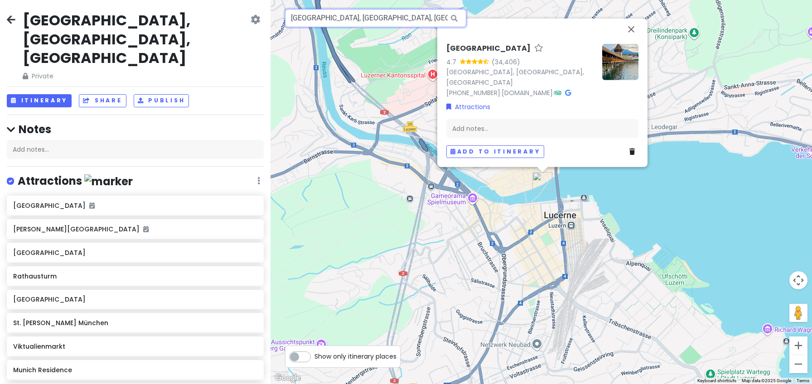
click at [323, 24] on input "[GEOGRAPHIC_DATA], [GEOGRAPHIC_DATA], [GEOGRAPHIC_DATA], [GEOGRAPHIC_DATA]" at bounding box center [375, 18] width 181 height 18
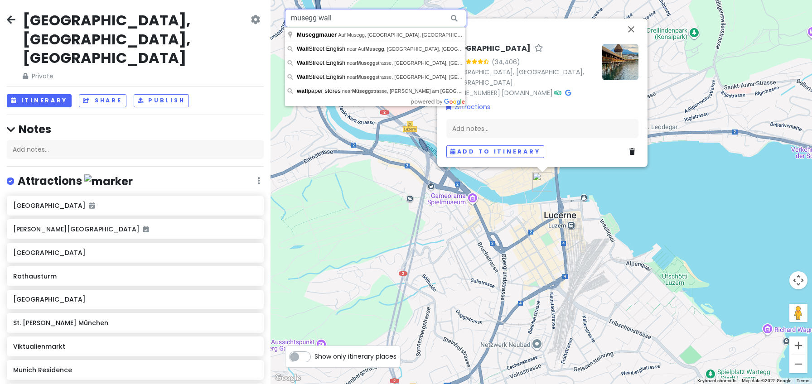
drag, startPoint x: 352, startPoint y: 21, endPoint x: 291, endPoint y: 11, distance: 62.3
click at [291, 11] on input "musegg wall" at bounding box center [375, 18] width 181 height 18
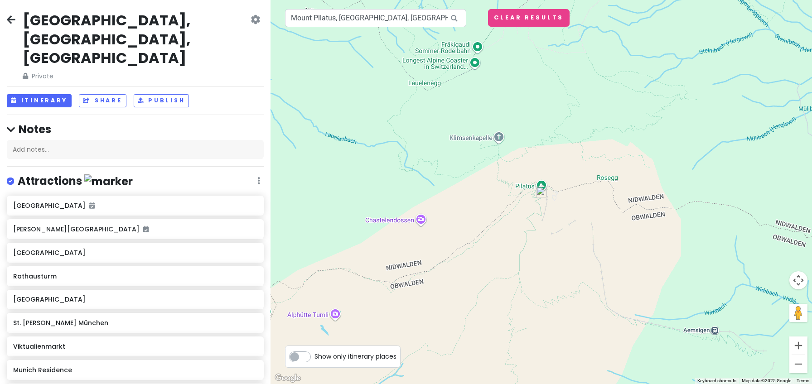
click at [538, 191] on img at bounding box center [541, 192] width 18 height 18
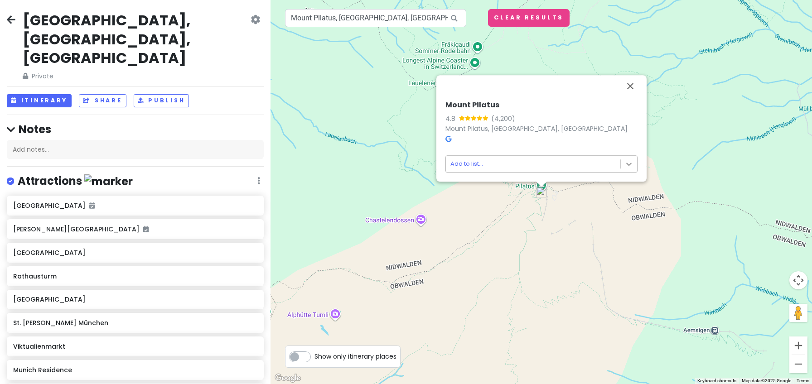
click at [627, 167] on body "[GEOGRAPHIC_DATA], [GEOGRAPHIC_DATA], [GEOGRAPHIC_DATA] Private Change Dates Ma…" at bounding box center [406, 192] width 812 height 384
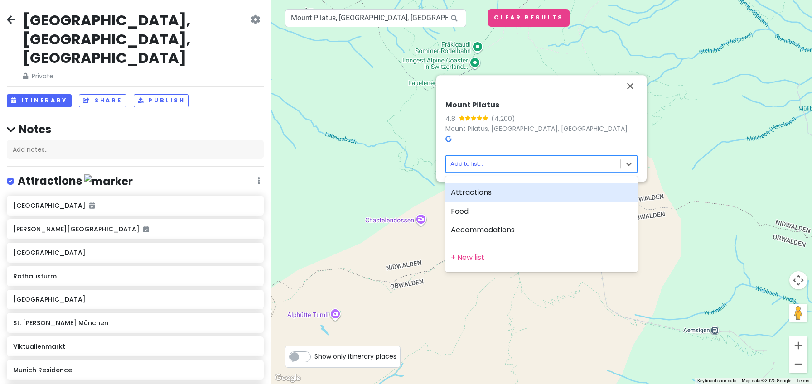
click at [538, 200] on div "Attractions" at bounding box center [541, 192] width 192 height 19
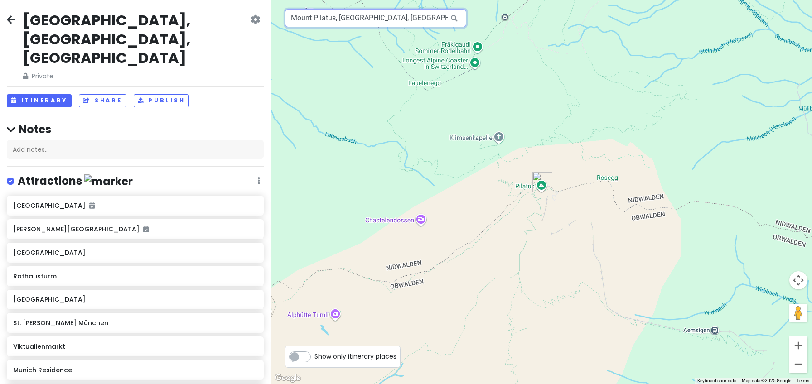
click at [412, 22] on input "Mount Pilatus, [GEOGRAPHIC_DATA], [GEOGRAPHIC_DATA]" at bounding box center [375, 18] width 181 height 18
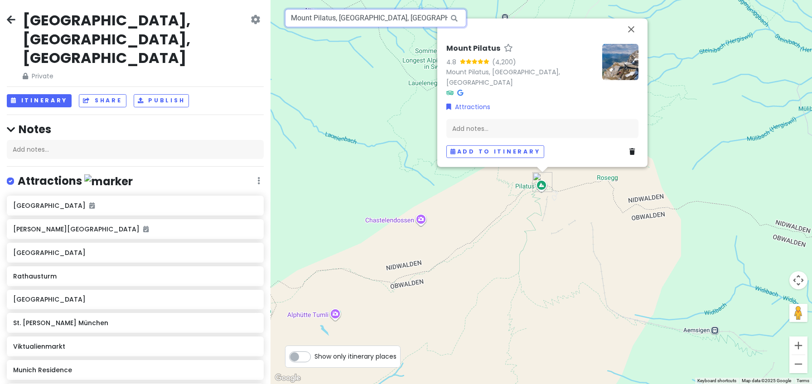
drag, startPoint x: 412, startPoint y: 22, endPoint x: 334, endPoint y: 28, distance: 77.7
click at [334, 28] on div "Mount Pilatus 4.8 (4,200) [GEOGRAPHIC_DATA], [GEOGRAPHIC_DATA] Attractions Add …" at bounding box center [540, 192] width 541 height 384
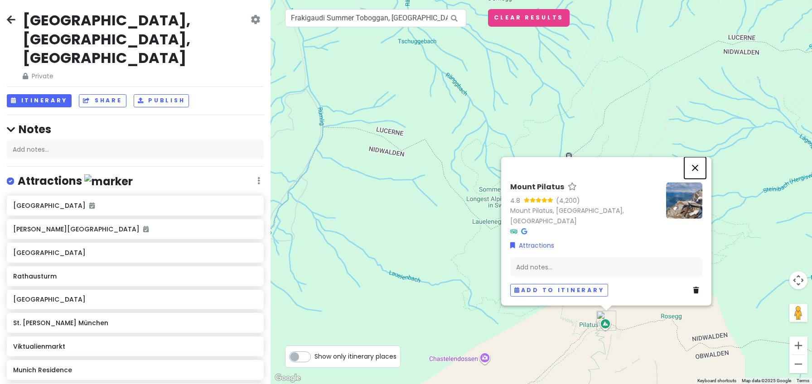
click at [699, 178] on button "Close" at bounding box center [695, 168] width 22 height 22
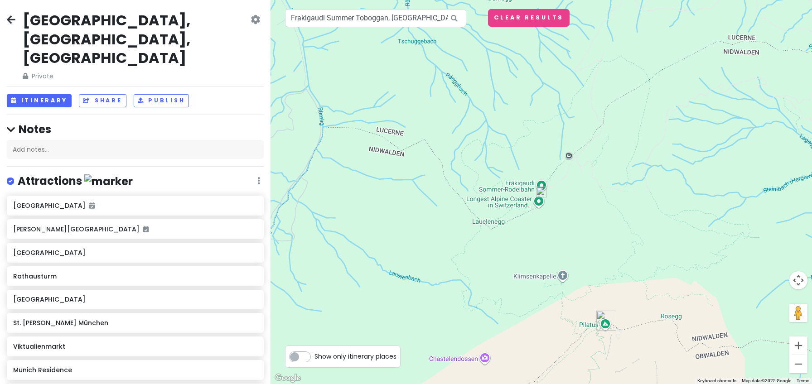
click at [542, 190] on img at bounding box center [541, 192] width 18 height 18
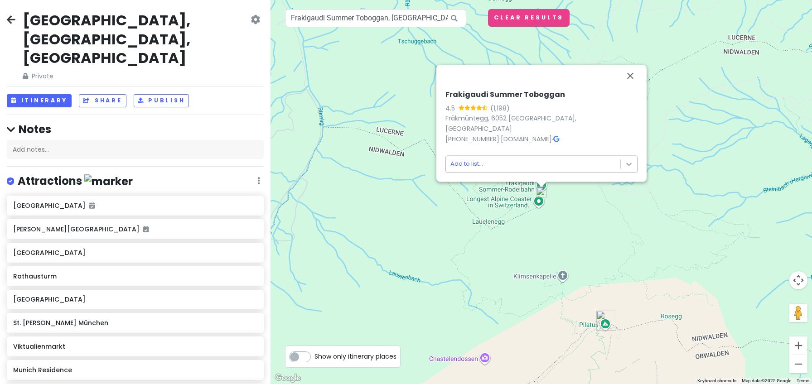
click at [630, 166] on body "[GEOGRAPHIC_DATA], [GEOGRAPHIC_DATA], [GEOGRAPHIC_DATA] Private Change Dates Ma…" at bounding box center [406, 192] width 812 height 384
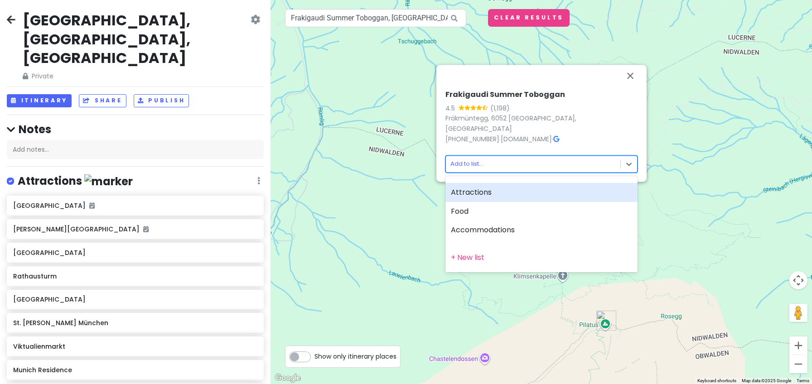
click at [480, 193] on div "Attractions" at bounding box center [541, 192] width 192 height 19
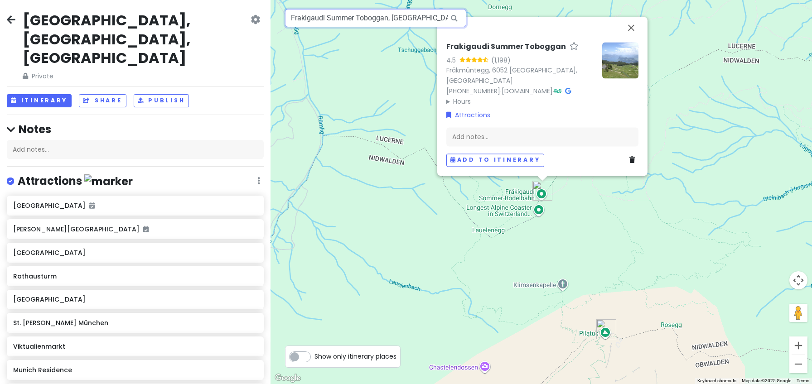
click at [407, 25] on input "Frakigaudi Summer Toboggan, [GEOGRAPHIC_DATA], [GEOGRAPHIC_DATA], [GEOGRAPHIC_D…" at bounding box center [375, 18] width 181 height 18
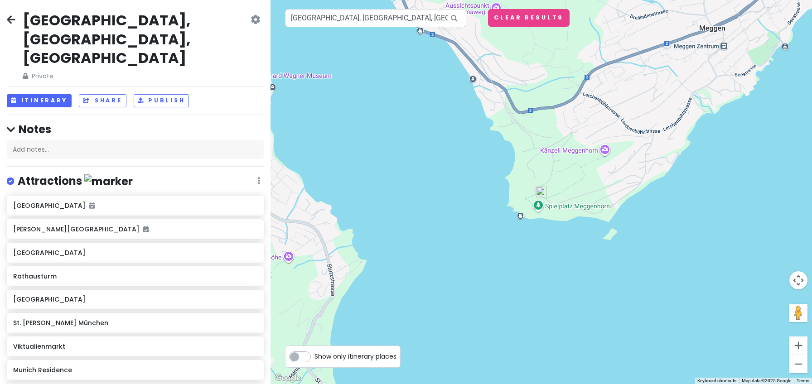
click at [541, 192] on img at bounding box center [541, 192] width 18 height 18
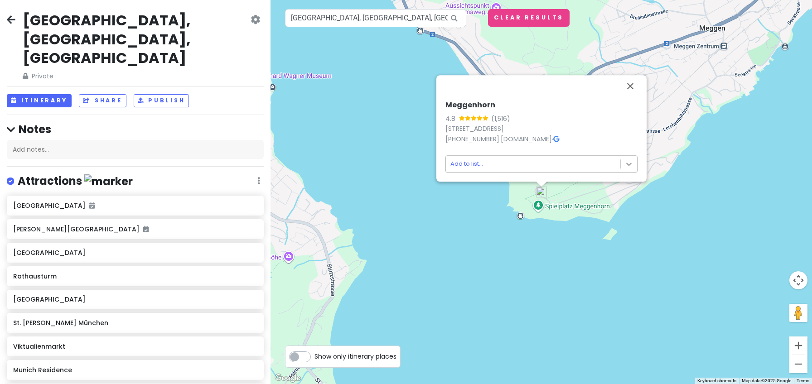
click at [623, 167] on body "[GEOGRAPHIC_DATA], [GEOGRAPHIC_DATA], [GEOGRAPHIC_DATA] Private Change Dates Ma…" at bounding box center [406, 192] width 812 height 384
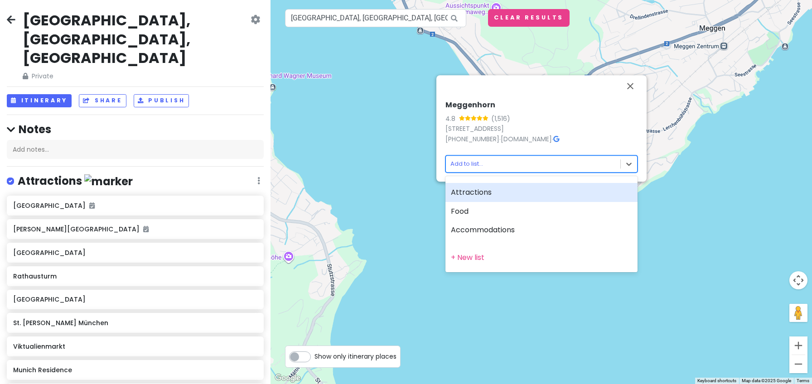
click at [515, 191] on div "Attractions" at bounding box center [541, 192] width 192 height 19
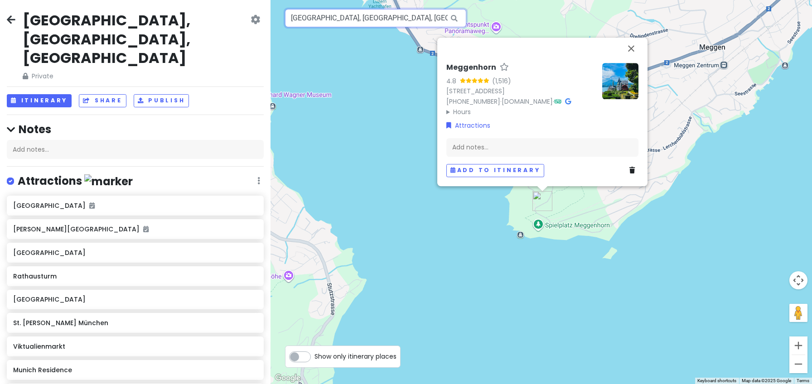
click at [370, 21] on input "[GEOGRAPHIC_DATA], [GEOGRAPHIC_DATA], [GEOGRAPHIC_DATA], [GEOGRAPHIC_DATA]" at bounding box center [375, 18] width 181 height 18
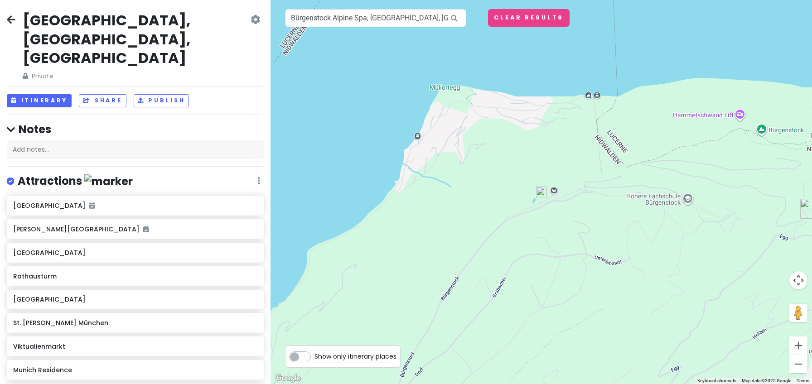
click at [540, 195] on img at bounding box center [541, 192] width 18 height 18
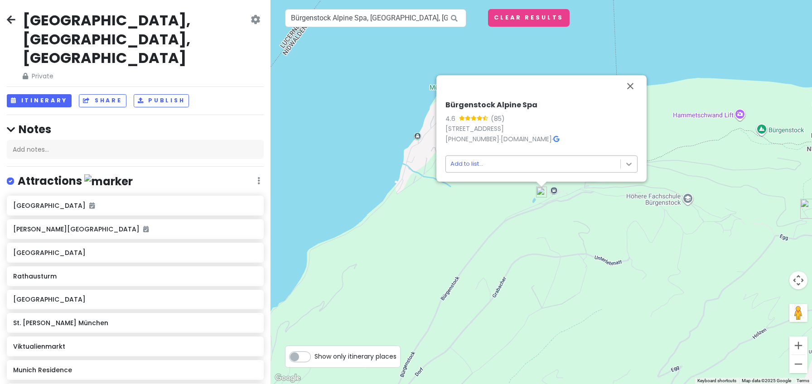
click at [630, 164] on body "[GEOGRAPHIC_DATA], [GEOGRAPHIC_DATA], [GEOGRAPHIC_DATA] Private Change Dates Ma…" at bounding box center [406, 192] width 812 height 384
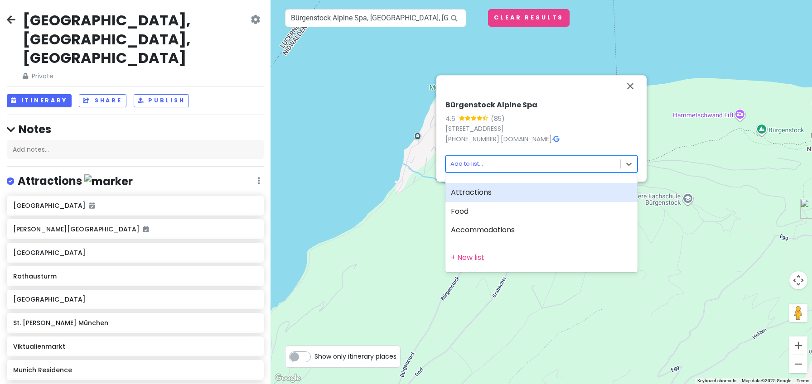
click at [498, 192] on div "Attractions" at bounding box center [541, 192] width 192 height 19
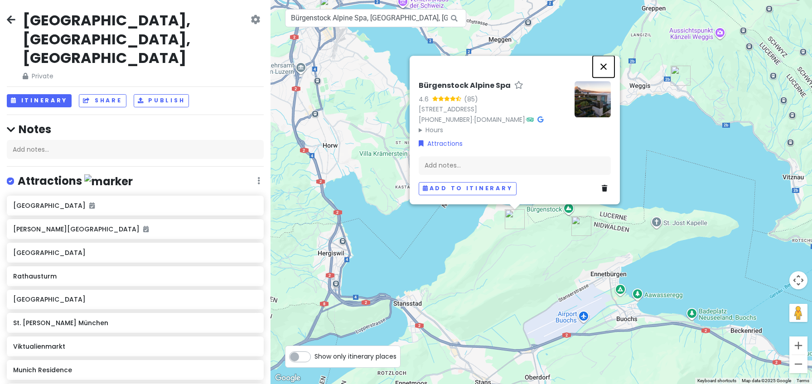
click at [604, 64] on button "Close" at bounding box center [603, 67] width 22 height 22
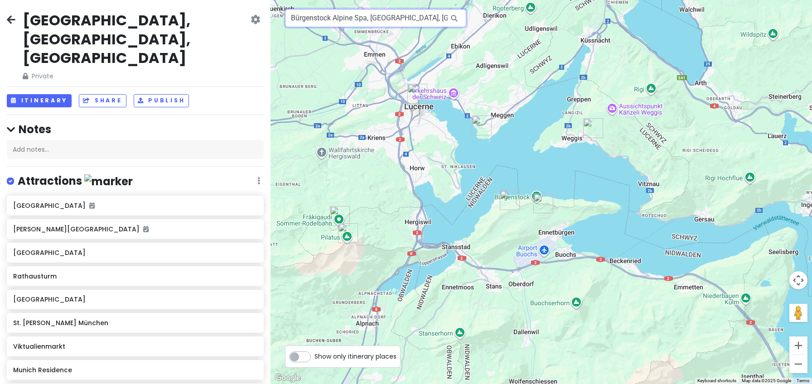
click at [365, 19] on input "Bürgenstock Alpine Spa, [GEOGRAPHIC_DATA], [GEOGRAPHIC_DATA], [GEOGRAPHIC_DATA]" at bounding box center [375, 18] width 181 height 18
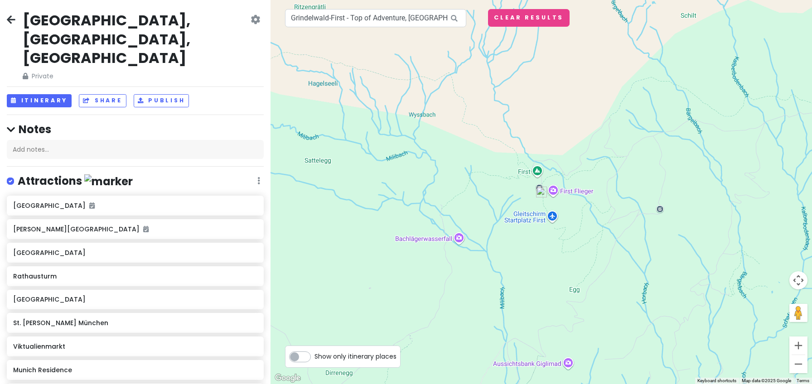
click at [542, 190] on img at bounding box center [541, 192] width 18 height 18
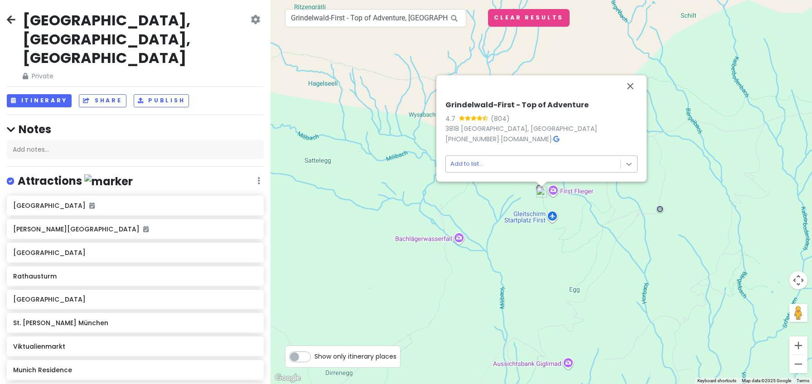
click at [625, 162] on body "[GEOGRAPHIC_DATA], [GEOGRAPHIC_DATA], [GEOGRAPHIC_DATA] Private Change Dates Ma…" at bounding box center [406, 192] width 812 height 384
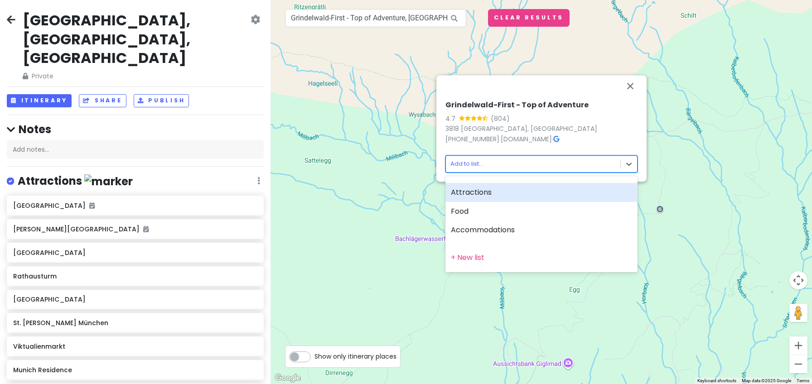
click at [513, 193] on div "Attractions" at bounding box center [541, 192] width 192 height 19
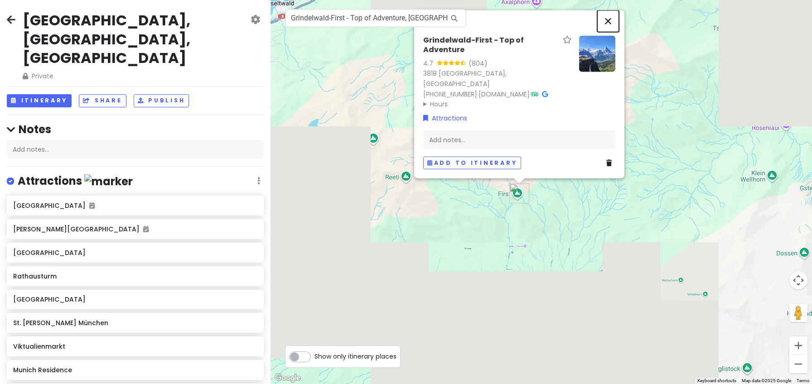
click at [610, 27] on button "Close" at bounding box center [608, 21] width 22 height 22
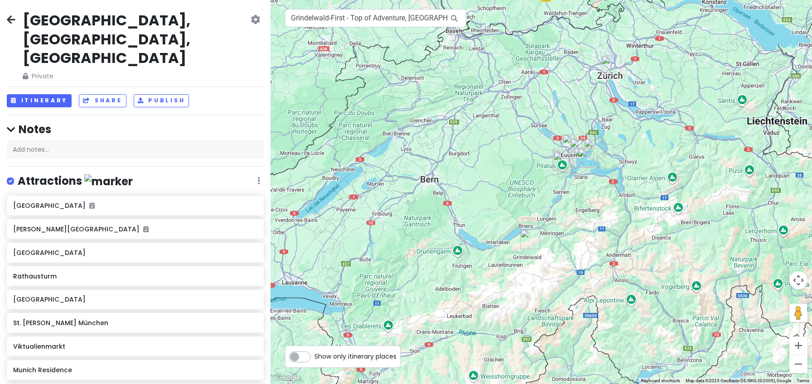
drag, startPoint x: 604, startPoint y: 108, endPoint x: 561, endPoint y: 211, distance: 111.2
click at [561, 211] on div at bounding box center [540, 192] width 541 height 384
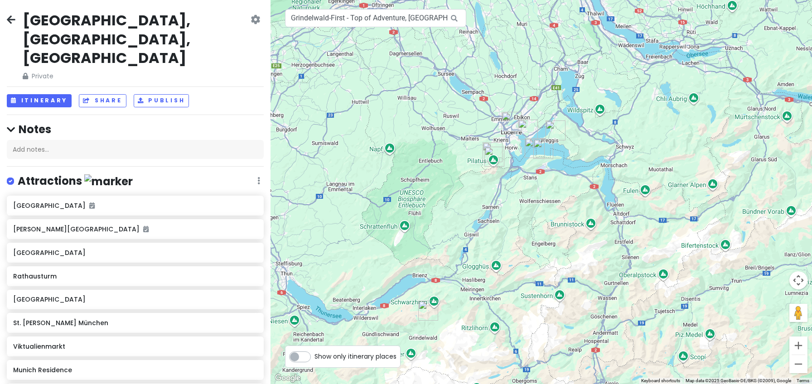
drag, startPoint x: 555, startPoint y: 178, endPoint x: 421, endPoint y: 143, distance: 138.2
click at [421, 143] on div at bounding box center [540, 192] width 541 height 384
click at [385, 18] on input "Grindelwald-First - Top of Adventure, [GEOGRAPHIC_DATA], [GEOGRAPHIC_DATA]" at bounding box center [375, 18] width 181 height 18
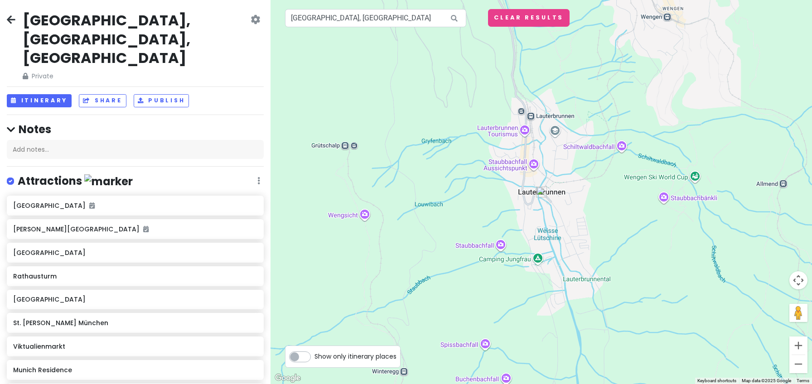
click at [541, 192] on img at bounding box center [541, 192] width 18 height 18
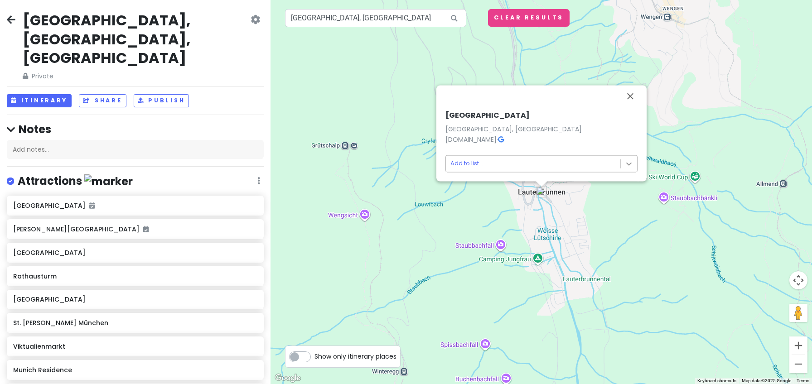
click at [630, 162] on body "[GEOGRAPHIC_DATA], [GEOGRAPHIC_DATA], [GEOGRAPHIC_DATA] Private Change Dates Ma…" at bounding box center [406, 192] width 812 height 384
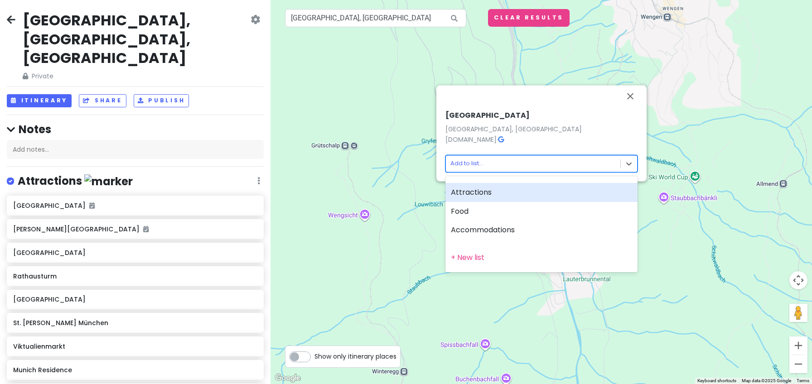
click at [513, 195] on div "Attractions" at bounding box center [541, 192] width 192 height 19
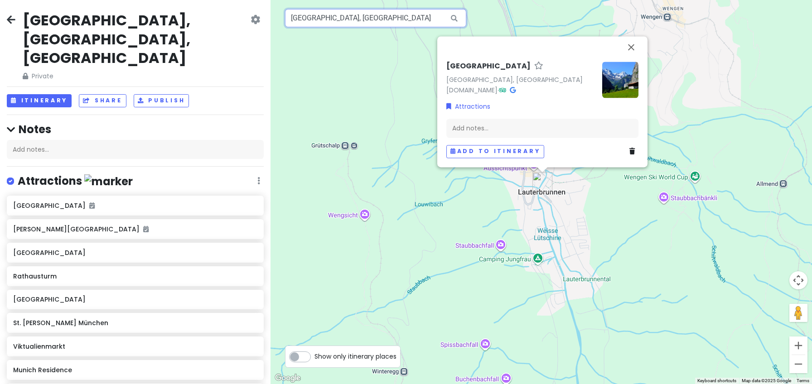
click at [400, 15] on input "[GEOGRAPHIC_DATA], [GEOGRAPHIC_DATA]" at bounding box center [375, 18] width 181 height 18
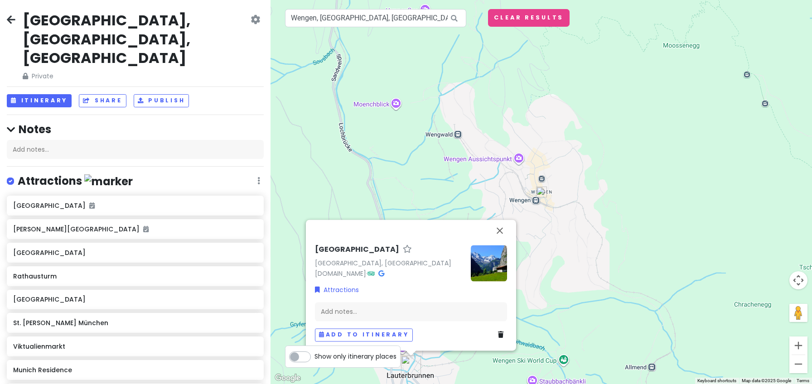
click at [540, 192] on img at bounding box center [541, 192] width 18 height 18
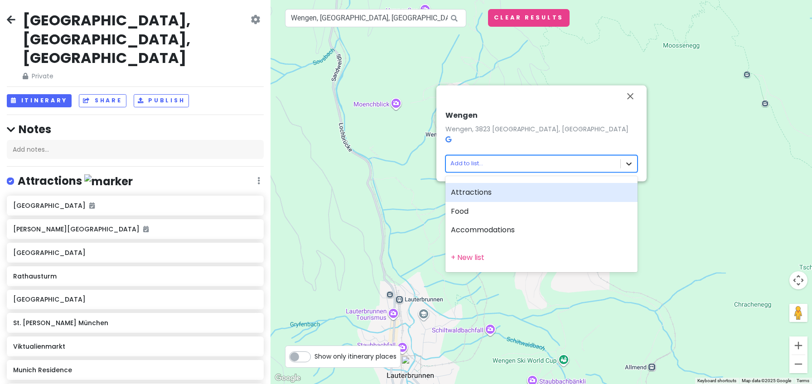
click at [629, 164] on body "[GEOGRAPHIC_DATA], [GEOGRAPHIC_DATA], [GEOGRAPHIC_DATA] Private Change Dates Ma…" at bounding box center [406, 192] width 812 height 384
click at [518, 197] on div "Attractions" at bounding box center [541, 192] width 192 height 19
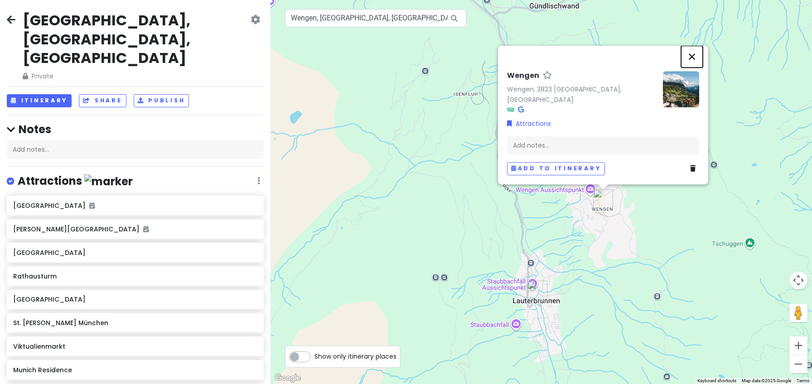
click at [691, 66] on button "Close" at bounding box center [692, 57] width 22 height 22
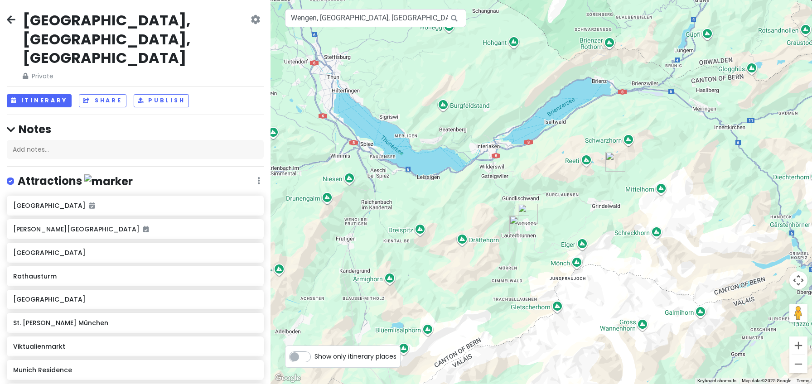
drag, startPoint x: 683, startPoint y: 221, endPoint x: 585, endPoint y: 237, distance: 99.6
click at [585, 237] on div at bounding box center [540, 192] width 541 height 384
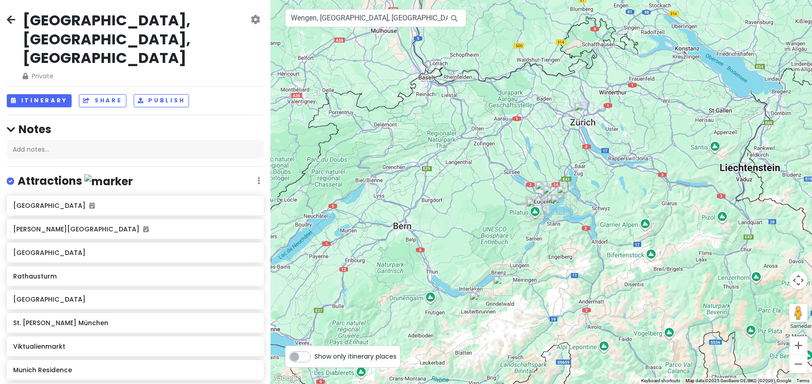
drag, startPoint x: 650, startPoint y: 225, endPoint x: 552, endPoint y: 292, distance: 118.2
click at [552, 292] on div at bounding box center [540, 192] width 541 height 384
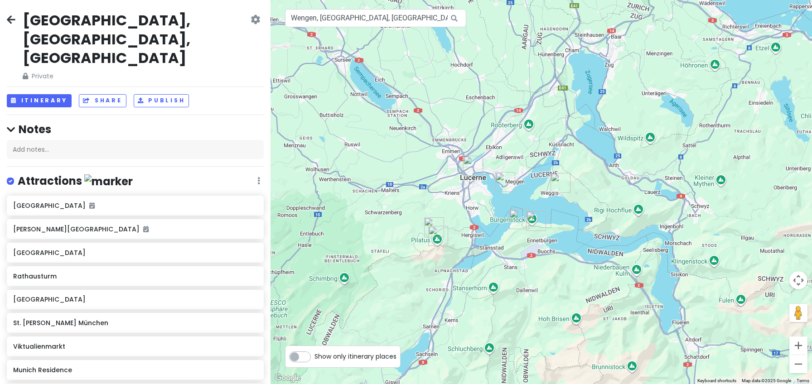
drag, startPoint x: 610, startPoint y: 201, endPoint x: 334, endPoint y: 218, distance: 275.9
click at [334, 218] on div at bounding box center [540, 192] width 541 height 384
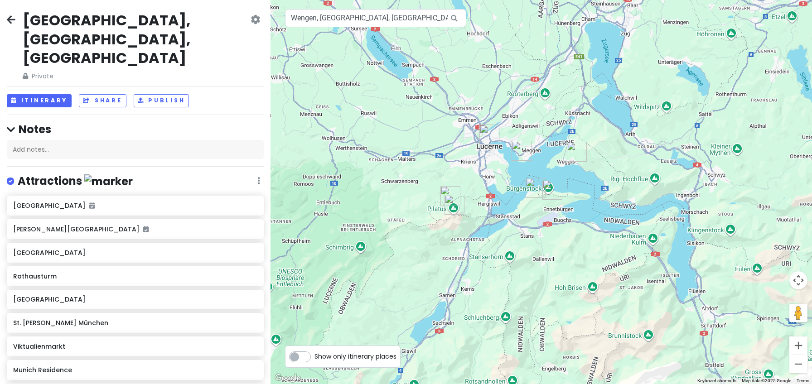
drag, startPoint x: 335, startPoint y: 209, endPoint x: 352, endPoint y: 176, distance: 37.3
click at [352, 176] on div at bounding box center [540, 192] width 541 height 384
click at [412, 19] on input "Wengen, [GEOGRAPHIC_DATA], [GEOGRAPHIC_DATA]" at bounding box center [375, 18] width 181 height 18
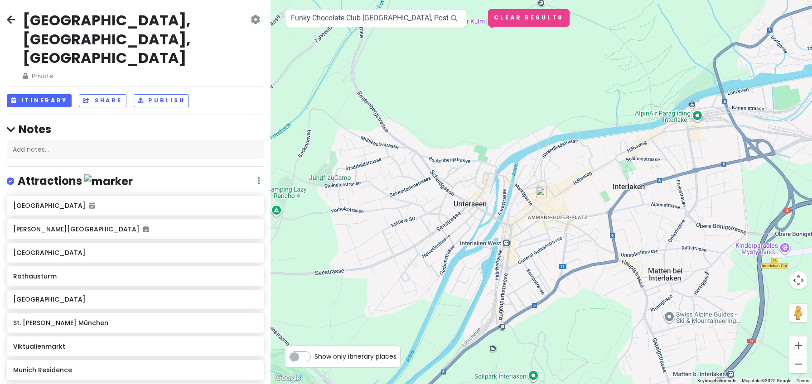
click at [542, 192] on img at bounding box center [541, 192] width 18 height 18
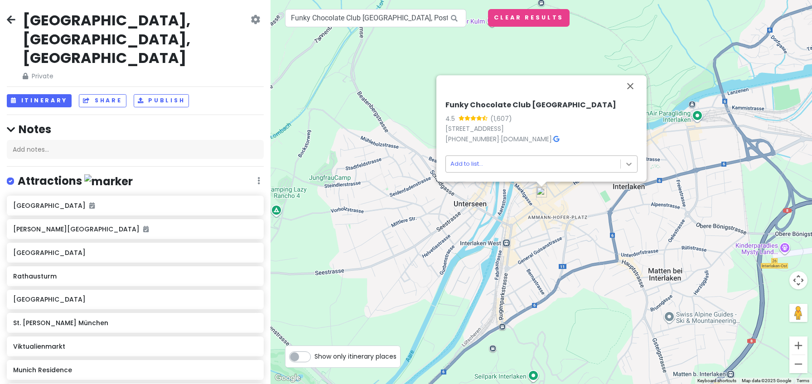
click at [623, 164] on body "[GEOGRAPHIC_DATA], [GEOGRAPHIC_DATA], [GEOGRAPHIC_DATA] Private Change Dates Ma…" at bounding box center [406, 192] width 812 height 384
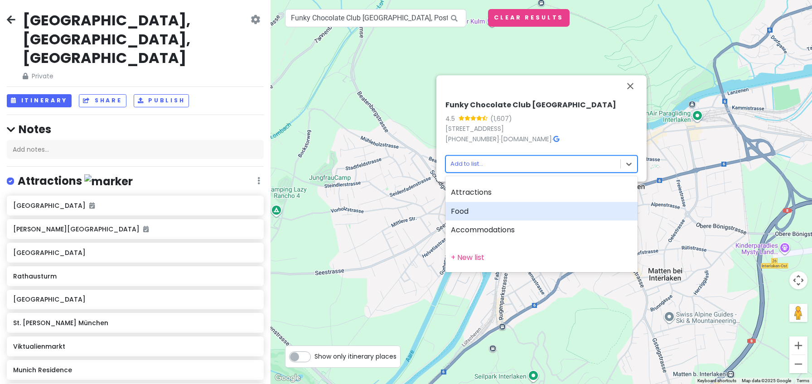
click at [493, 211] on div "Food" at bounding box center [541, 211] width 192 height 19
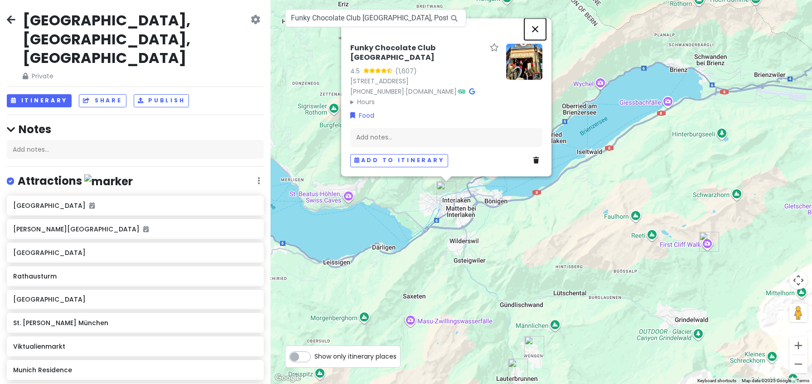
click at [537, 39] on button "Close" at bounding box center [535, 29] width 22 height 22
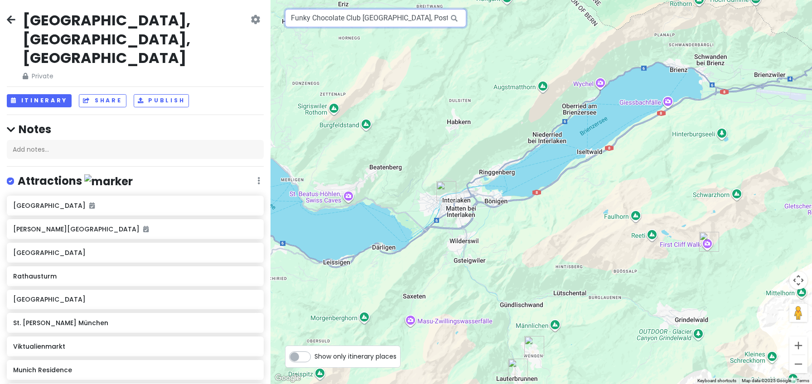
click at [342, 13] on input "Funky Chocolate Club [GEOGRAPHIC_DATA], Postgasse, [GEOGRAPHIC_DATA], [GEOGRAPH…" at bounding box center [375, 18] width 181 height 18
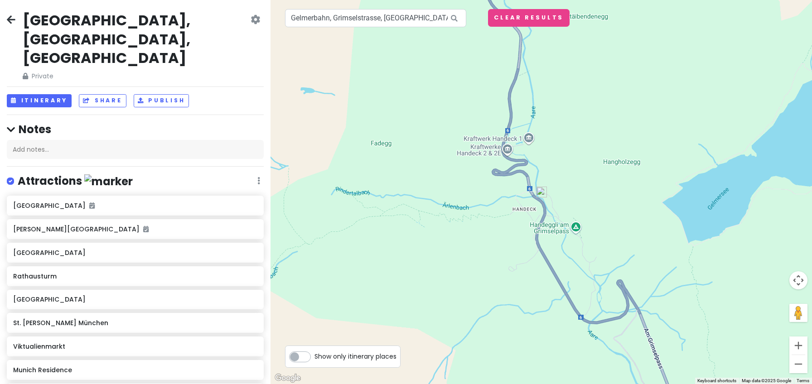
click at [540, 192] on img at bounding box center [541, 192] width 18 height 18
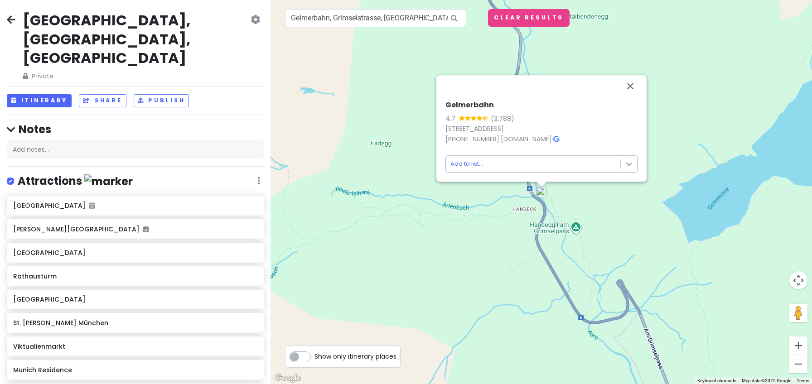
click at [628, 164] on body "[GEOGRAPHIC_DATA], [GEOGRAPHIC_DATA], [GEOGRAPHIC_DATA] Private Change Dates Ma…" at bounding box center [406, 192] width 812 height 384
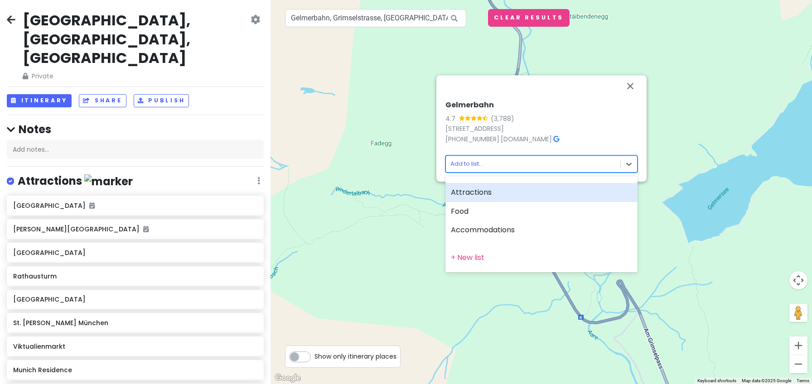
click at [507, 196] on div "Attractions" at bounding box center [541, 192] width 192 height 19
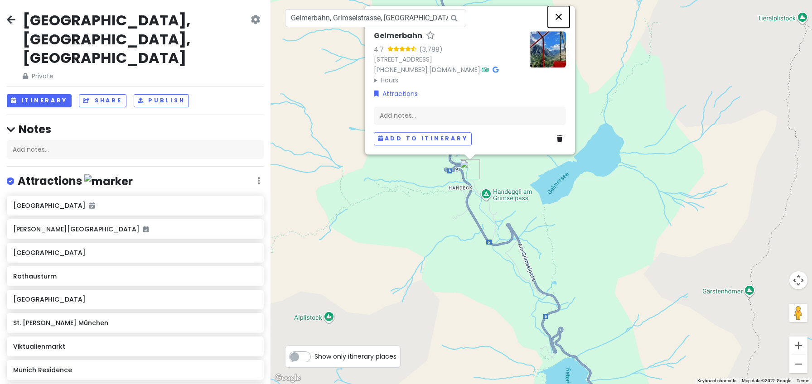
click at [562, 16] on button "Close" at bounding box center [559, 17] width 22 height 22
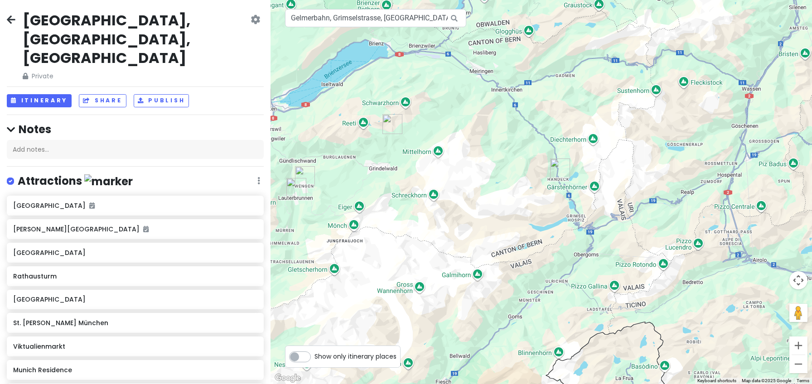
drag, startPoint x: 638, startPoint y: 117, endPoint x: 638, endPoint y: 200, distance: 82.9
click at [638, 200] on div at bounding box center [540, 192] width 541 height 384
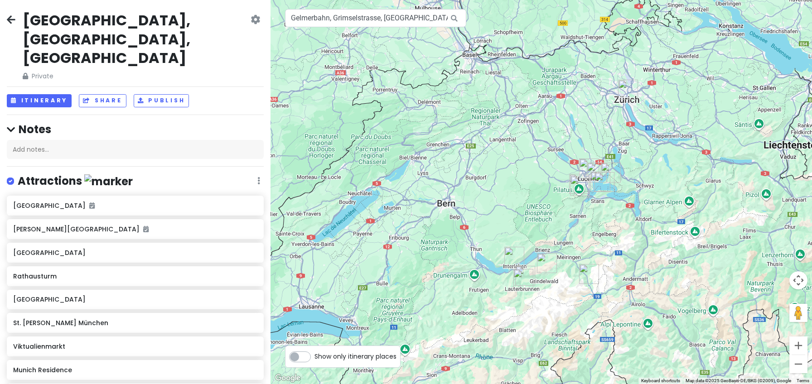
drag, startPoint x: 643, startPoint y: 143, endPoint x: 607, endPoint y: 226, distance: 90.5
click at [607, 226] on div at bounding box center [540, 192] width 541 height 384
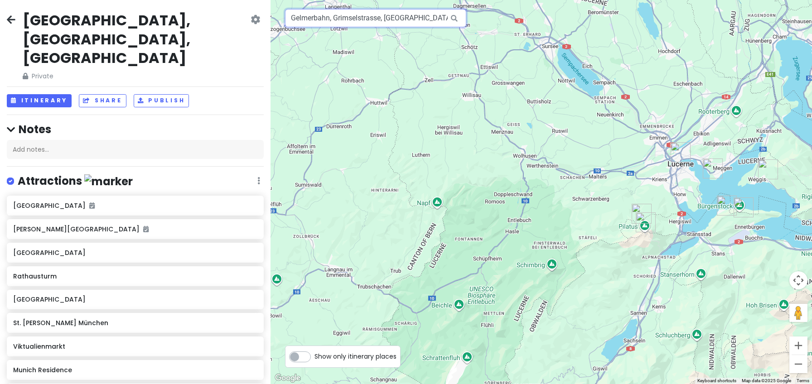
click at [392, 20] on input "Gelmerbahn, Grimselstrasse, [GEOGRAPHIC_DATA], [GEOGRAPHIC_DATA]" at bounding box center [375, 18] width 181 height 18
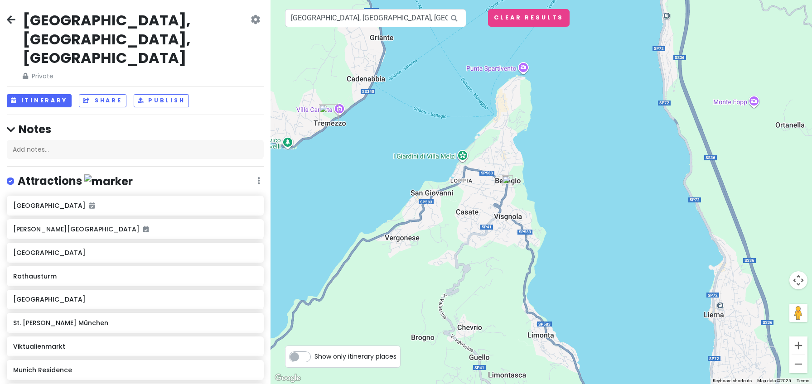
click at [506, 179] on img at bounding box center [507, 181] width 18 height 18
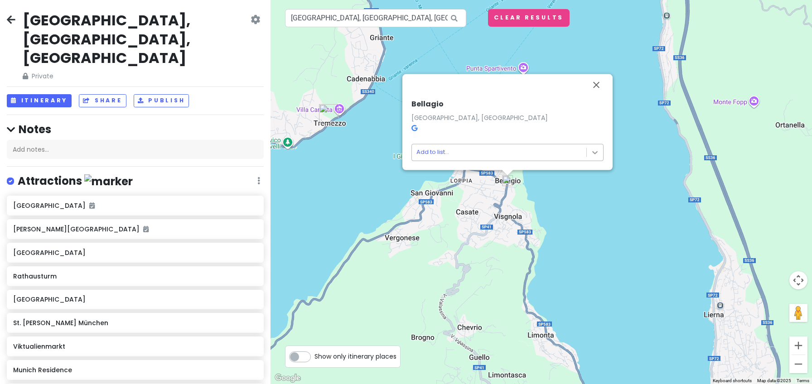
click at [594, 154] on body "[GEOGRAPHIC_DATA], [GEOGRAPHIC_DATA], [GEOGRAPHIC_DATA] Private Change Dates Ma…" at bounding box center [406, 192] width 812 height 384
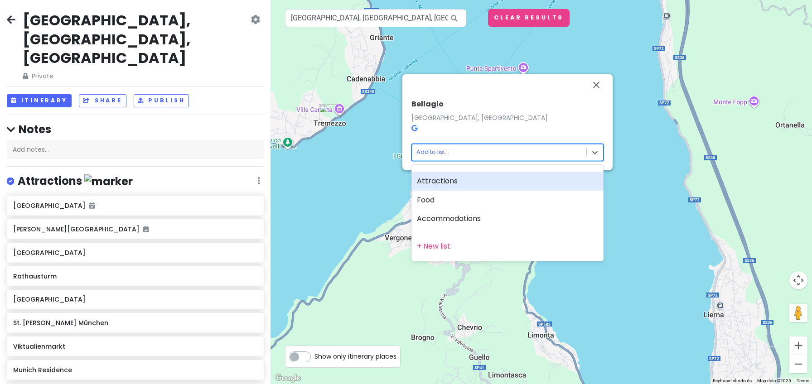
click at [536, 181] on div "Attractions" at bounding box center [507, 181] width 192 height 19
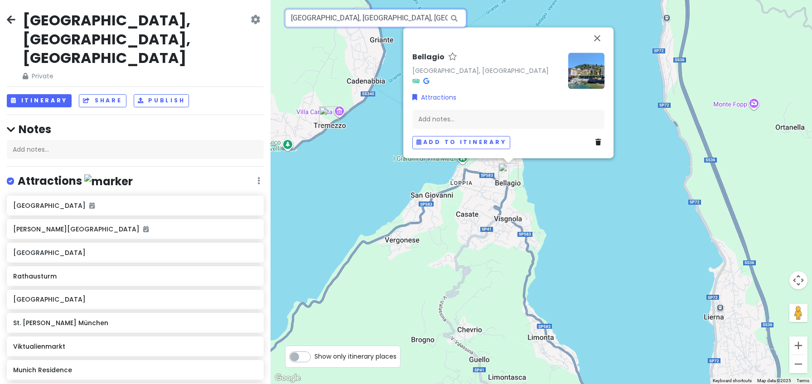
click at [356, 22] on input "[GEOGRAPHIC_DATA], [GEOGRAPHIC_DATA], [GEOGRAPHIC_DATA]" at bounding box center [375, 18] width 181 height 18
click at [356, 19] on input "[GEOGRAPHIC_DATA], [GEOGRAPHIC_DATA], [GEOGRAPHIC_DATA]" at bounding box center [375, 18] width 181 height 18
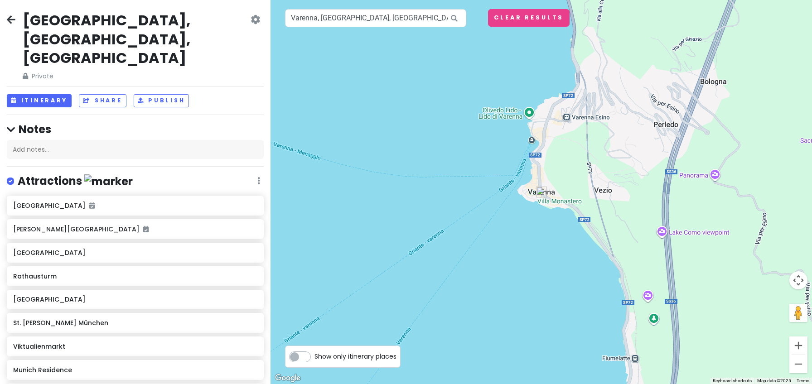
click at [540, 192] on img at bounding box center [541, 192] width 18 height 18
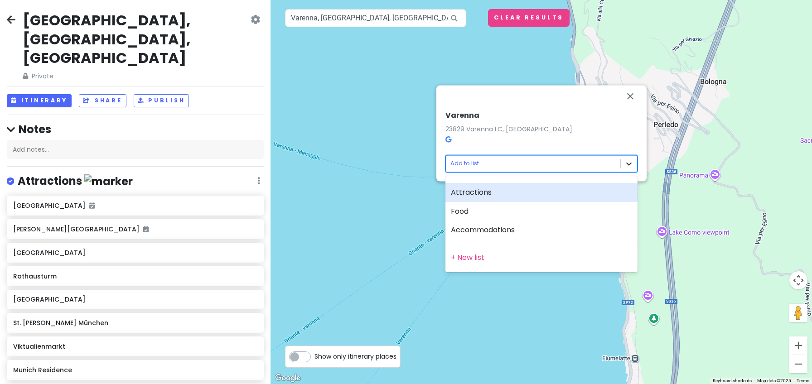
click at [627, 163] on body "[GEOGRAPHIC_DATA], [GEOGRAPHIC_DATA], [GEOGRAPHIC_DATA] Private Change Dates Ma…" at bounding box center [406, 192] width 812 height 384
click at [504, 195] on div "Attractions" at bounding box center [541, 192] width 192 height 19
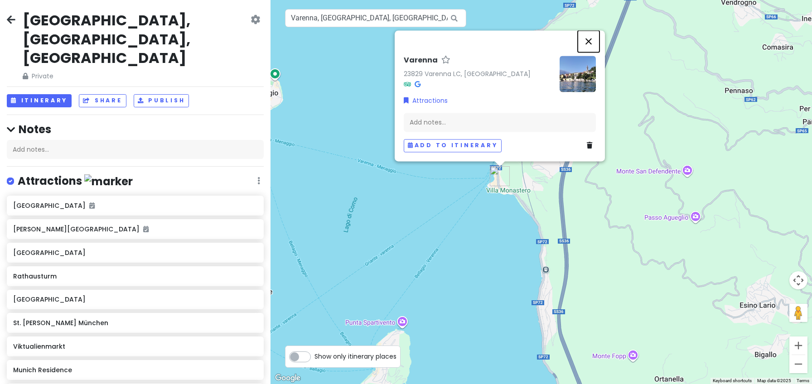
click at [588, 38] on button "Close" at bounding box center [588, 41] width 22 height 22
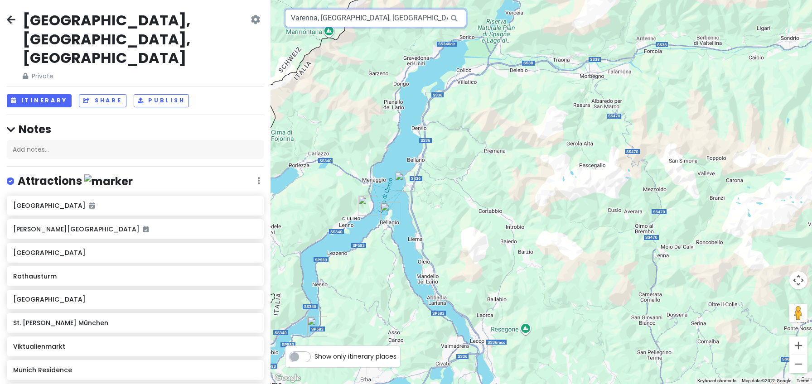
click at [399, 19] on input "Varenna, [GEOGRAPHIC_DATA], [GEOGRAPHIC_DATA]" at bounding box center [375, 18] width 181 height 18
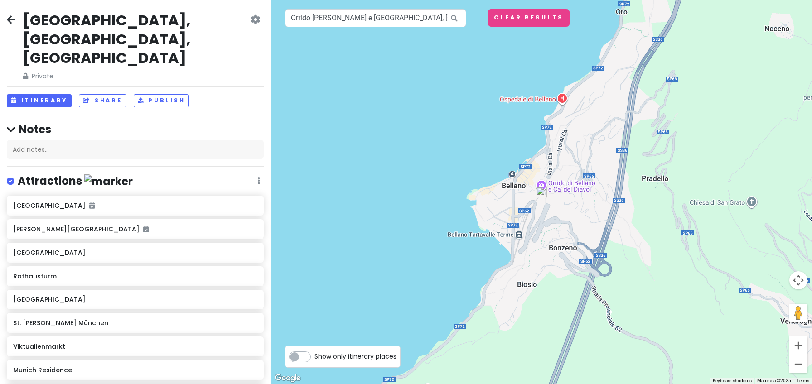
click at [541, 190] on img at bounding box center [541, 192] width 18 height 18
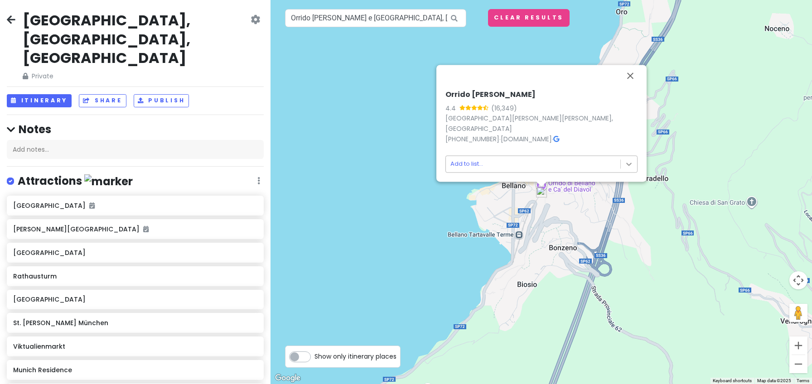
click at [627, 165] on body "[GEOGRAPHIC_DATA], [GEOGRAPHIC_DATA], [GEOGRAPHIC_DATA] Private Change Dates Ma…" at bounding box center [406, 192] width 812 height 384
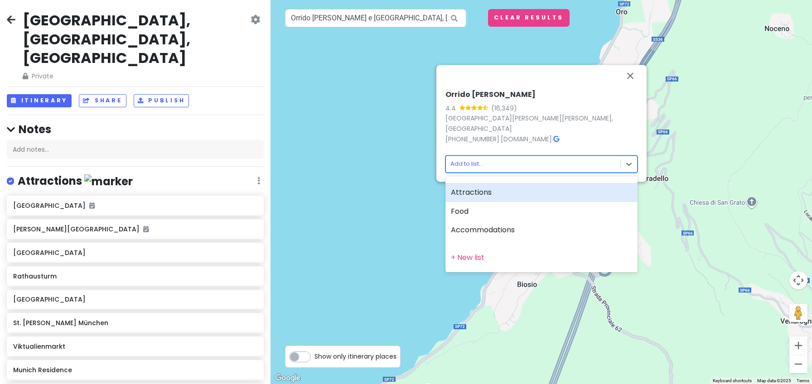
click at [528, 199] on div "Attractions" at bounding box center [541, 192] width 192 height 19
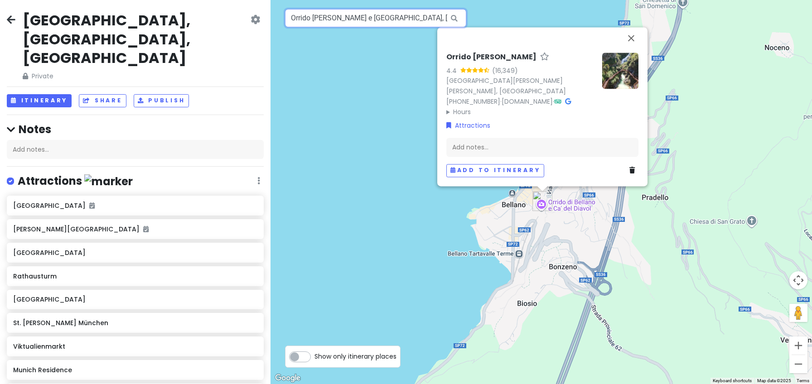
click at [392, 16] on input "Orrido [PERSON_NAME] e [GEOGRAPHIC_DATA], [GEOGRAPHIC_DATA], [GEOGRAPHIC_DATA],…" at bounding box center [375, 18] width 181 height 18
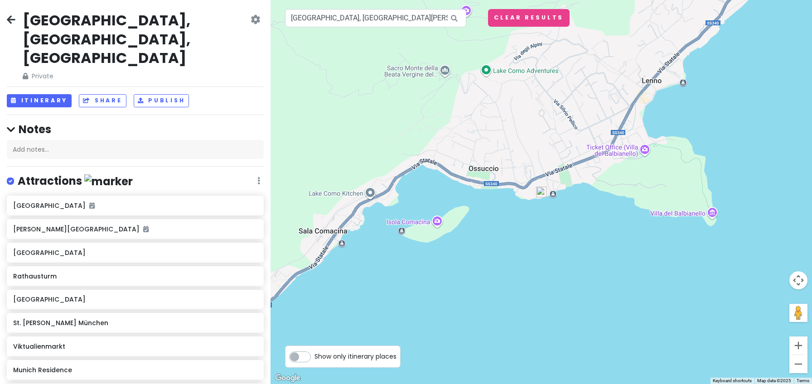
click at [540, 192] on img at bounding box center [541, 192] width 18 height 18
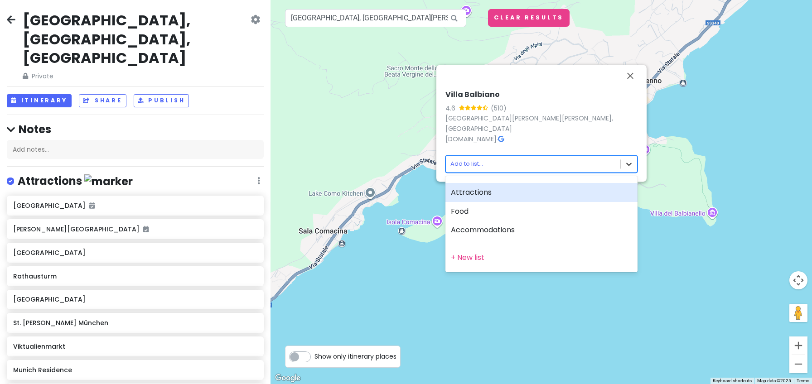
click at [632, 165] on body "[GEOGRAPHIC_DATA], [GEOGRAPHIC_DATA], [GEOGRAPHIC_DATA] Private Change Dates Ma…" at bounding box center [406, 192] width 812 height 384
click at [543, 197] on div "Attractions" at bounding box center [541, 192] width 192 height 19
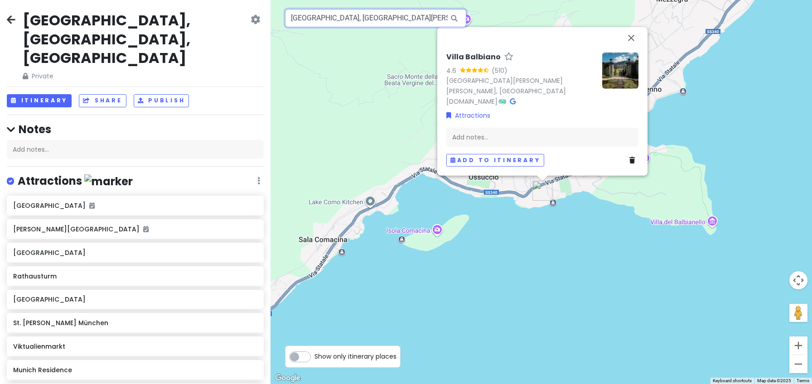
click at [387, 16] on input "[GEOGRAPHIC_DATA], [GEOGRAPHIC_DATA][PERSON_NAME][PERSON_NAME], [GEOGRAPHIC_DAT…" at bounding box center [375, 18] width 181 height 18
drag, startPoint x: 321, startPoint y: 19, endPoint x: 466, endPoint y: 20, distance: 144.5
click at [466, 20] on input "[GEOGRAPHIC_DATA], [GEOGRAPHIC_DATA][PERSON_NAME][PERSON_NAME], [GEOGRAPHIC_DAT…" at bounding box center [375, 18] width 181 height 18
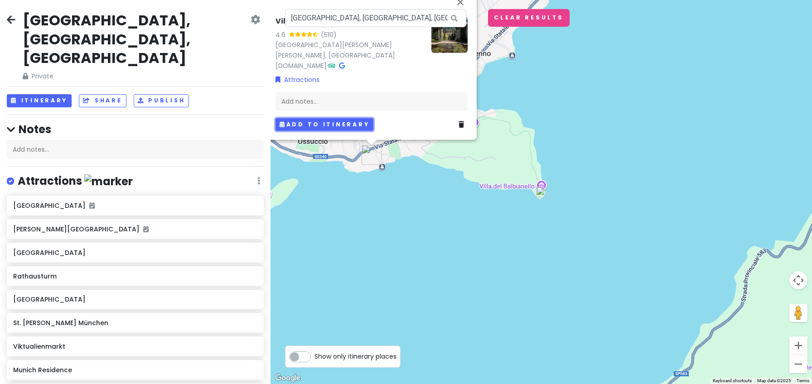
click at [344, 124] on button "Add to itinerary" at bounding box center [324, 124] width 98 height 13
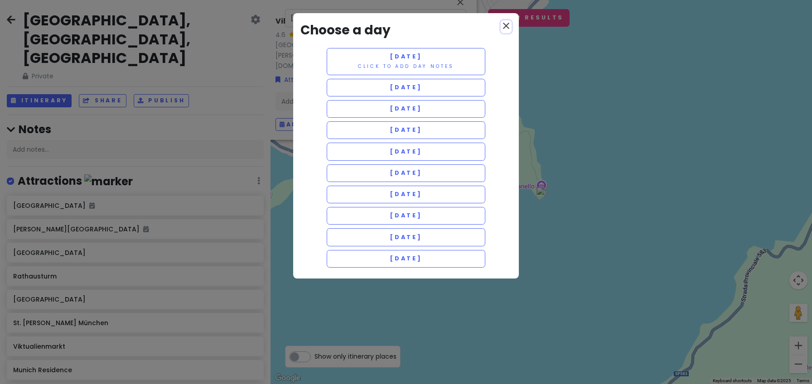
click at [504, 30] on icon "close" at bounding box center [505, 25] width 11 height 11
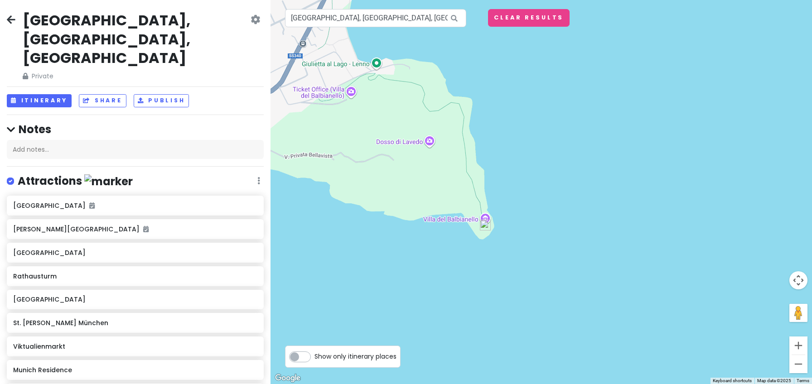
click at [483, 225] on img at bounding box center [485, 225] width 18 height 18
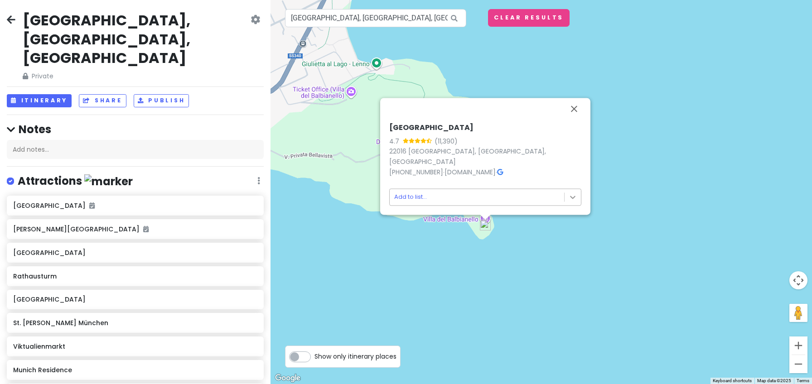
click at [570, 197] on body "[GEOGRAPHIC_DATA], [GEOGRAPHIC_DATA], [GEOGRAPHIC_DATA] Private Change Dates Ma…" at bounding box center [406, 192] width 812 height 384
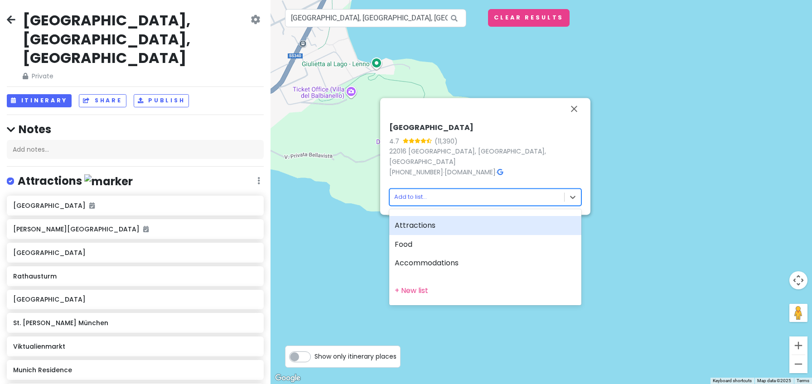
click at [442, 224] on div "Attractions" at bounding box center [485, 225] width 192 height 19
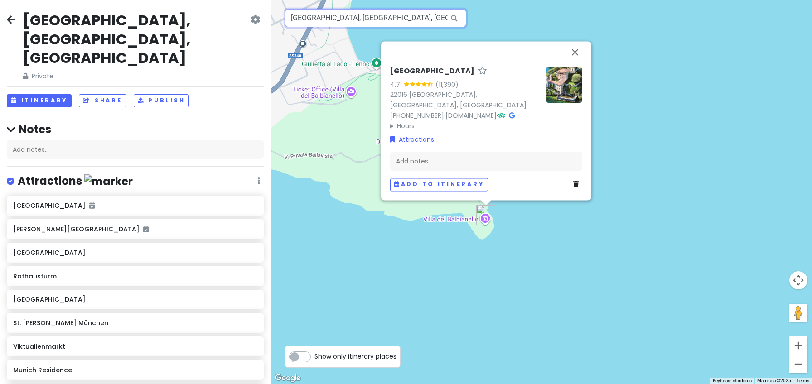
click at [382, 18] on input "[GEOGRAPHIC_DATA], [GEOGRAPHIC_DATA], [GEOGRAPHIC_DATA], [GEOGRAPHIC_DATA]" at bounding box center [375, 18] width 181 height 18
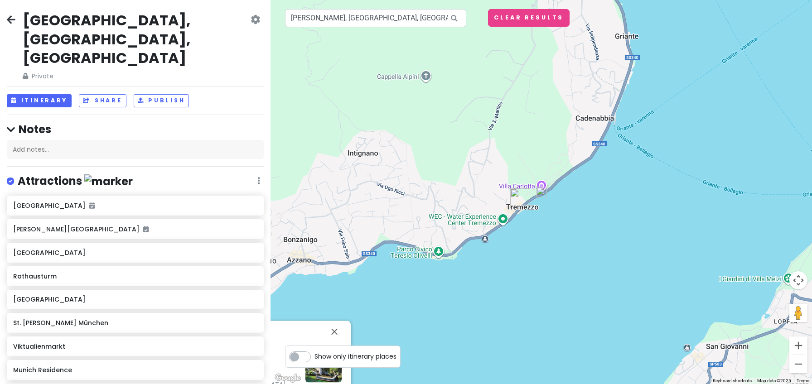
click at [541, 192] on img at bounding box center [541, 192] width 18 height 18
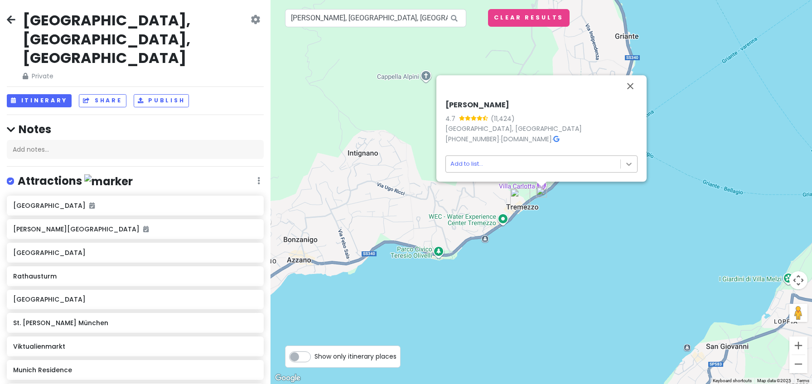
click at [627, 165] on body "[GEOGRAPHIC_DATA], [GEOGRAPHIC_DATA], [GEOGRAPHIC_DATA] Private Change Dates Ma…" at bounding box center [406, 192] width 812 height 384
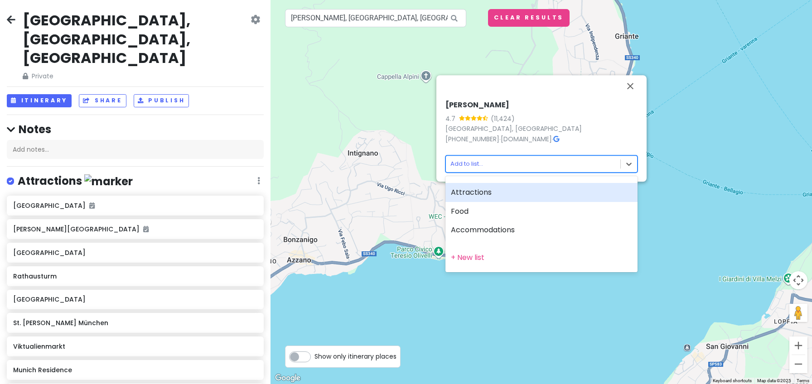
click at [513, 200] on div "Attractions" at bounding box center [541, 192] width 192 height 19
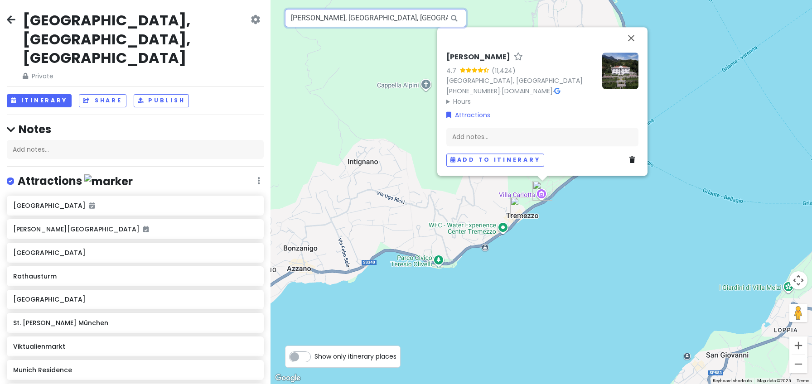
click at [374, 20] on input "[PERSON_NAME], [GEOGRAPHIC_DATA], [GEOGRAPHIC_DATA], [GEOGRAPHIC_DATA], [GEOGRA…" at bounding box center [375, 18] width 181 height 18
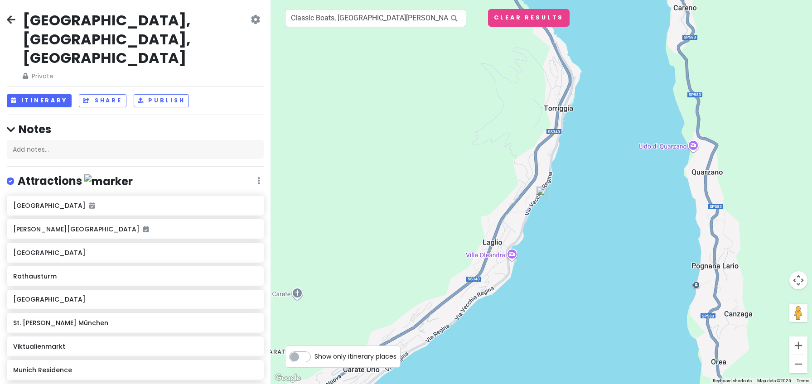
click at [539, 192] on img at bounding box center [541, 192] width 18 height 18
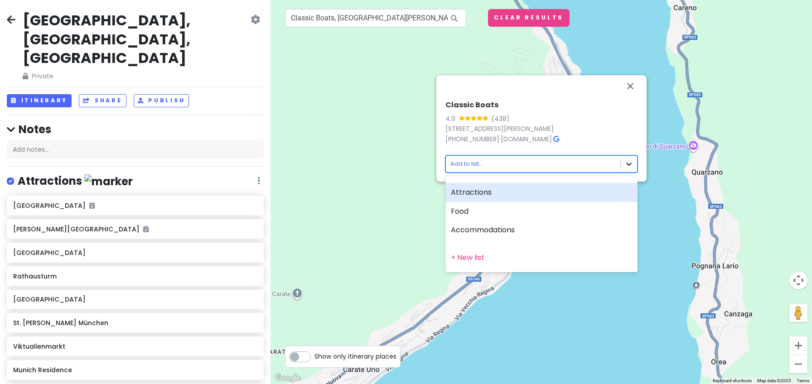
click at [629, 163] on body "[GEOGRAPHIC_DATA], [GEOGRAPHIC_DATA], [GEOGRAPHIC_DATA] Private Change Dates Ma…" at bounding box center [406, 192] width 812 height 384
click at [497, 195] on div "Attractions" at bounding box center [541, 192] width 192 height 19
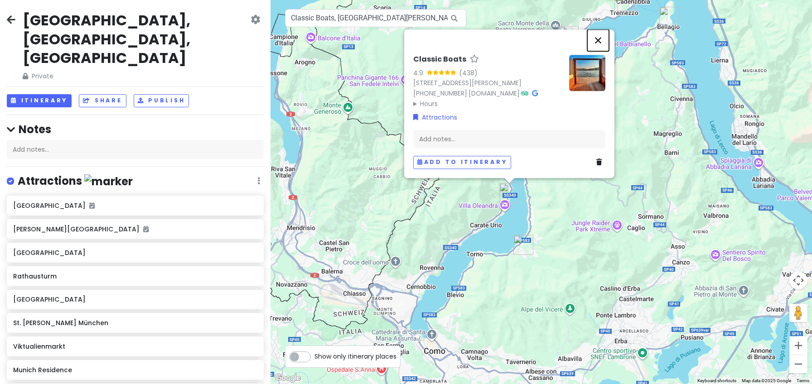
click at [600, 29] on button "Close" at bounding box center [598, 40] width 22 height 22
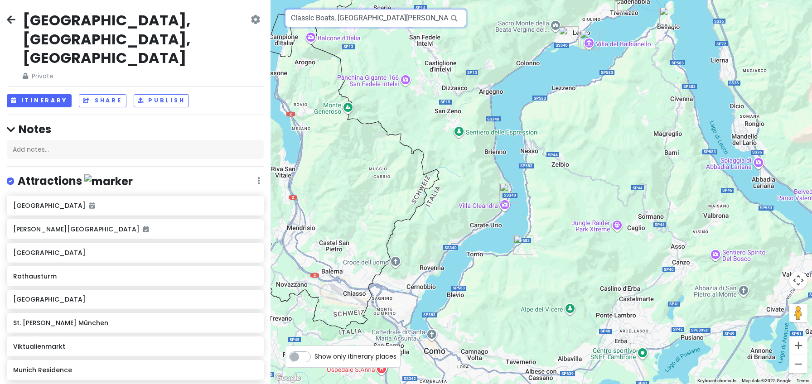
click at [355, 19] on input "Classic Boats, [GEOGRAPHIC_DATA][PERSON_NAME], [GEOGRAPHIC_DATA], [GEOGRAPHIC_D…" at bounding box center [375, 18] width 181 height 18
click at [355, 18] on input "Classic Boats, [GEOGRAPHIC_DATA][PERSON_NAME], [GEOGRAPHIC_DATA], [GEOGRAPHIC_D…" at bounding box center [375, 18] width 181 height 18
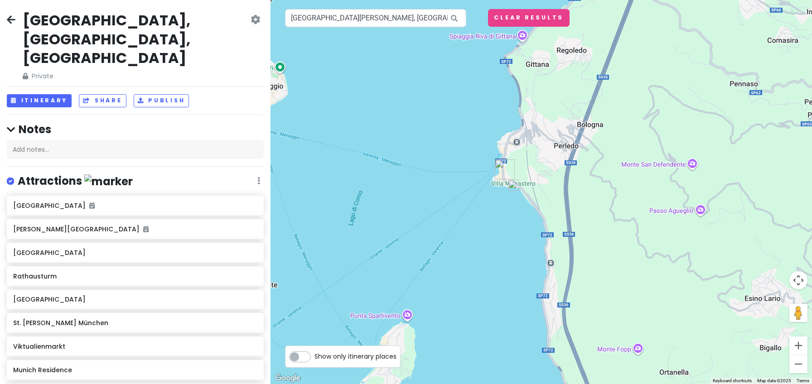
click at [514, 185] on img at bounding box center [513, 185] width 18 height 18
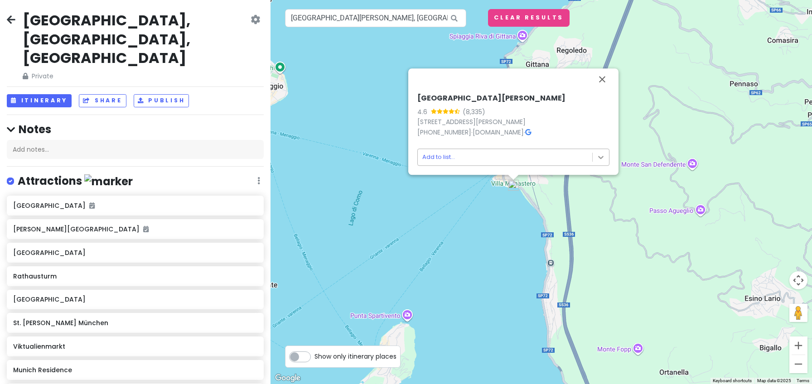
click at [597, 159] on body "[GEOGRAPHIC_DATA], [GEOGRAPHIC_DATA], [GEOGRAPHIC_DATA] Private Change Dates Ma…" at bounding box center [406, 192] width 812 height 384
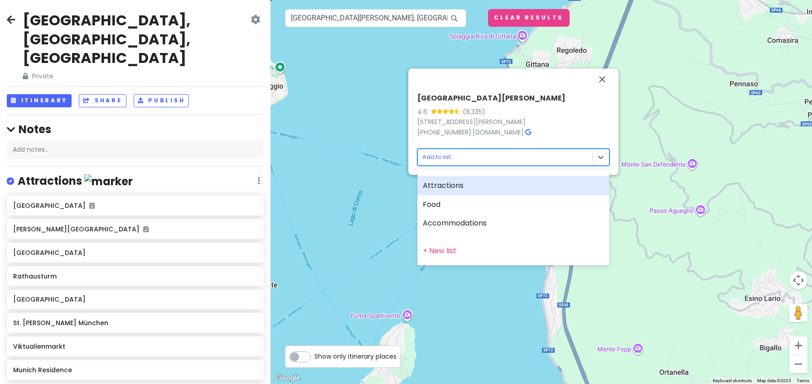
click at [474, 185] on div "Attractions" at bounding box center [513, 185] width 192 height 19
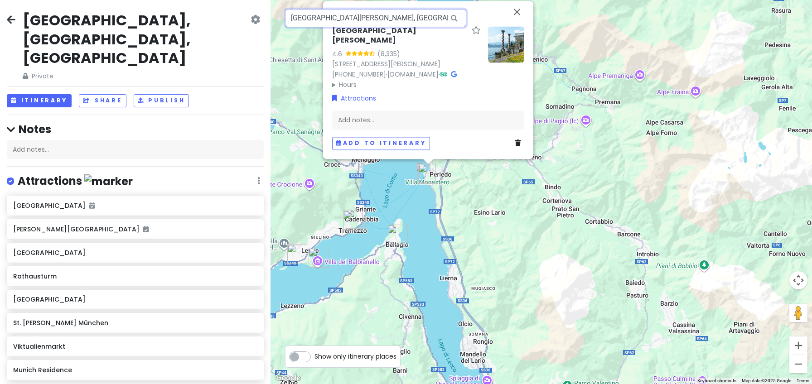
click at [349, 19] on input "[GEOGRAPHIC_DATA][PERSON_NAME], [GEOGRAPHIC_DATA][PERSON_NAME], [GEOGRAPHIC_DAT…" at bounding box center [375, 18] width 181 height 18
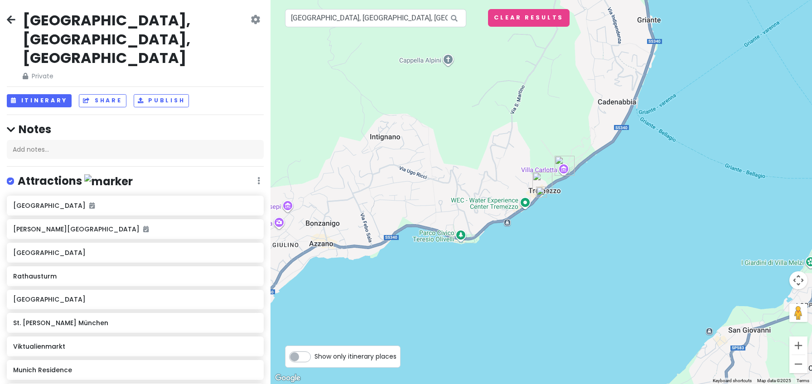
click at [541, 191] on img at bounding box center [541, 192] width 18 height 18
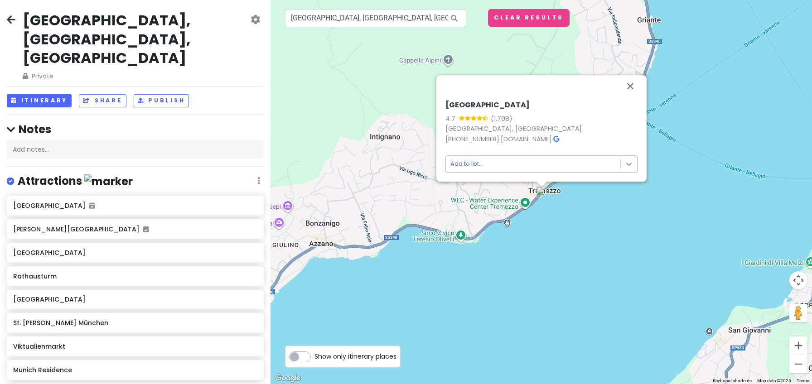
click at [626, 156] on body "[GEOGRAPHIC_DATA], [GEOGRAPHIC_DATA], [GEOGRAPHIC_DATA] Private Change Dates Ma…" at bounding box center [406, 192] width 812 height 384
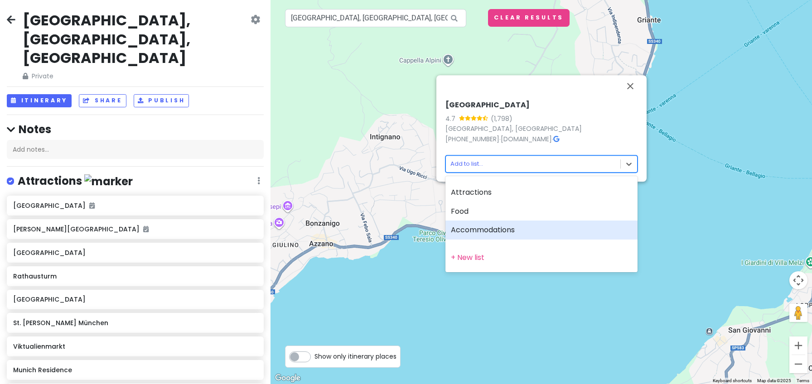
click at [508, 233] on div "Accommodations" at bounding box center [541, 230] width 192 height 19
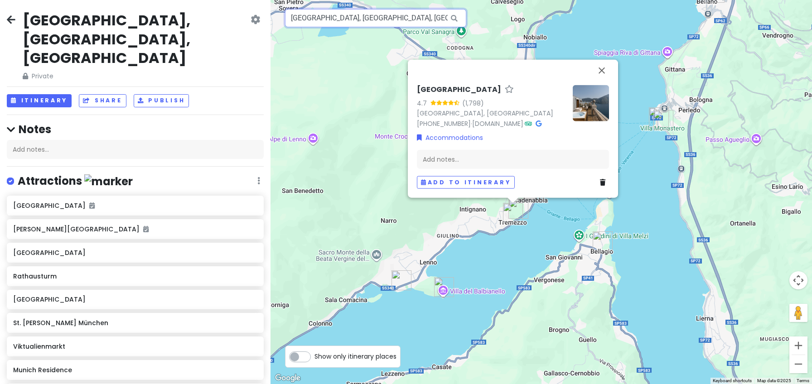
click at [389, 20] on input "[GEOGRAPHIC_DATA], [GEOGRAPHIC_DATA], [GEOGRAPHIC_DATA], [GEOGRAPHIC_DATA], [GE…" at bounding box center [375, 18] width 181 height 18
click at [389, 21] on input "[GEOGRAPHIC_DATA], [GEOGRAPHIC_DATA], [GEOGRAPHIC_DATA], [GEOGRAPHIC_DATA], [GE…" at bounding box center [375, 18] width 181 height 18
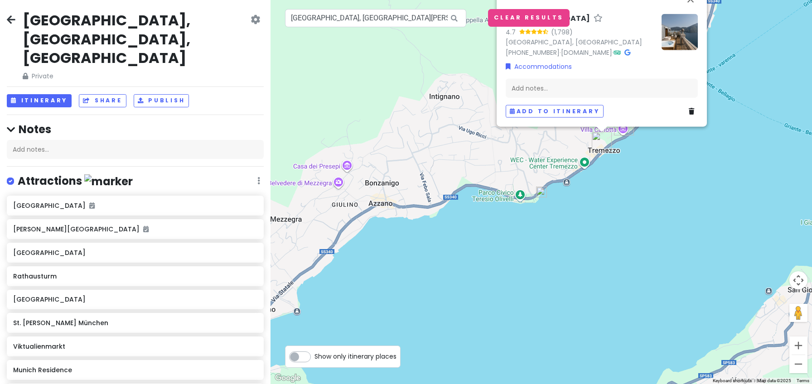
click at [541, 193] on img at bounding box center [541, 192] width 18 height 18
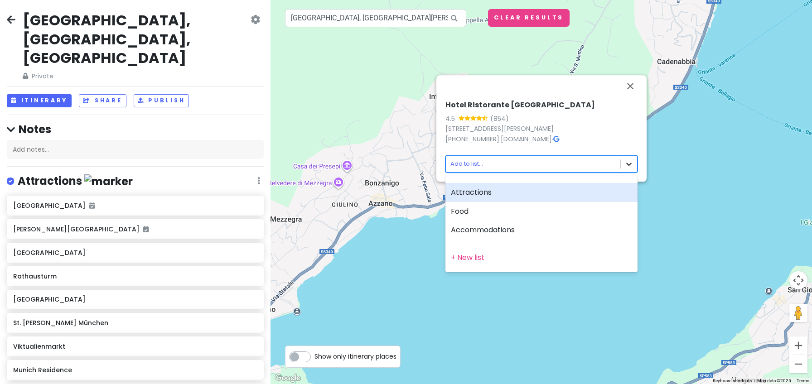
click at [629, 165] on body "[GEOGRAPHIC_DATA], [GEOGRAPHIC_DATA], [GEOGRAPHIC_DATA] Private Change Dates Ma…" at bounding box center [406, 192] width 812 height 384
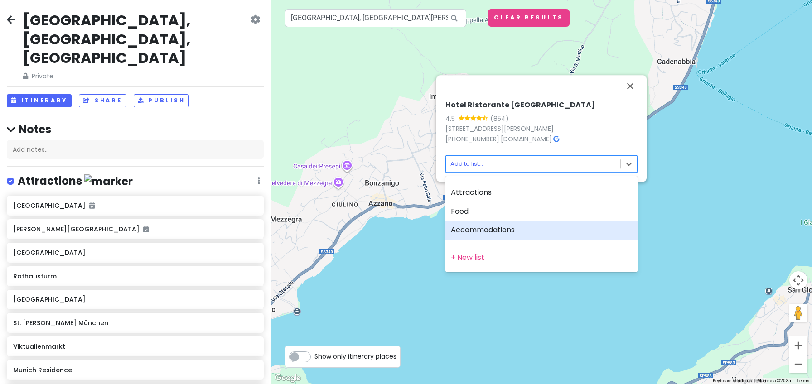
click at [516, 228] on div "Accommodations" at bounding box center [541, 230] width 192 height 19
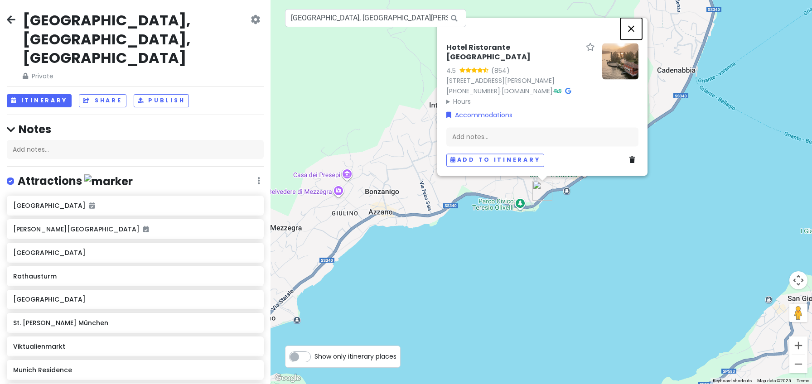
click at [634, 38] on button "Close" at bounding box center [631, 29] width 22 height 22
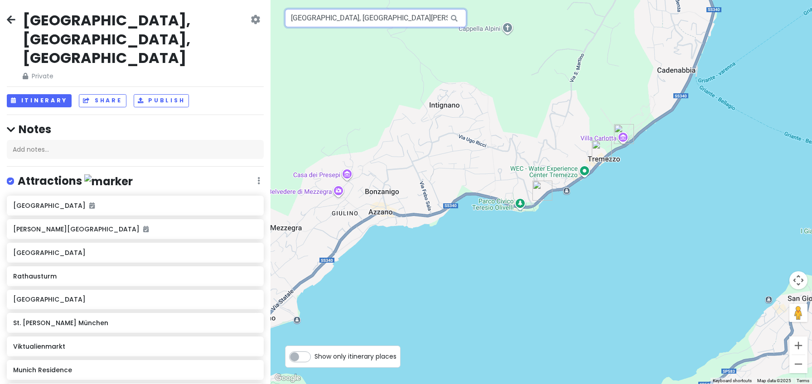
click at [372, 20] on input "[GEOGRAPHIC_DATA], [GEOGRAPHIC_DATA][PERSON_NAME], [GEOGRAPHIC_DATA], [GEOGRAPH…" at bounding box center [375, 18] width 181 height 18
click at [372, 19] on input "[GEOGRAPHIC_DATA], [GEOGRAPHIC_DATA][PERSON_NAME], [GEOGRAPHIC_DATA], [GEOGRAPH…" at bounding box center [375, 18] width 181 height 18
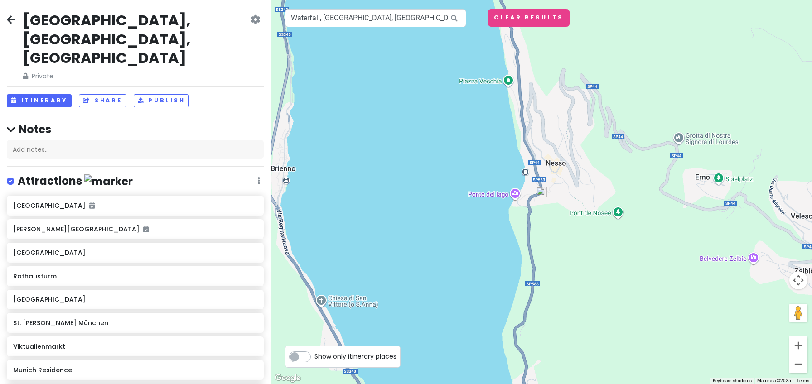
click at [539, 191] on img at bounding box center [541, 192] width 18 height 18
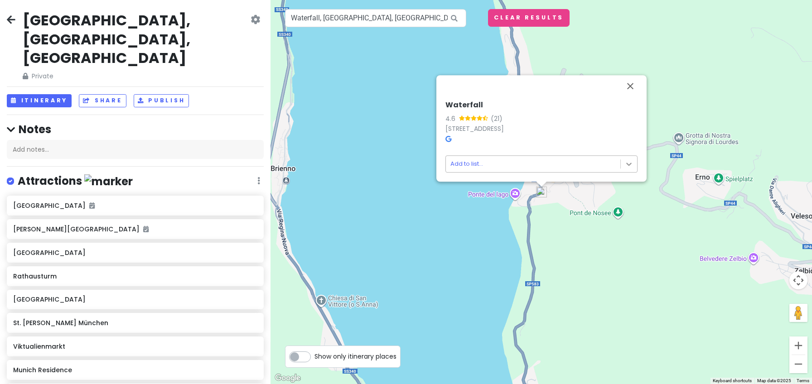
click at [630, 163] on body "[GEOGRAPHIC_DATA], [GEOGRAPHIC_DATA], [GEOGRAPHIC_DATA] Private Change Dates Ma…" at bounding box center [406, 192] width 812 height 384
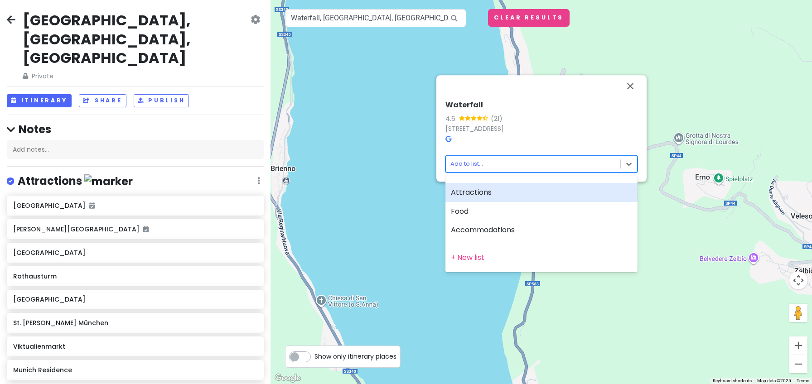
click at [499, 183] on div "Attractions" at bounding box center [541, 192] width 192 height 19
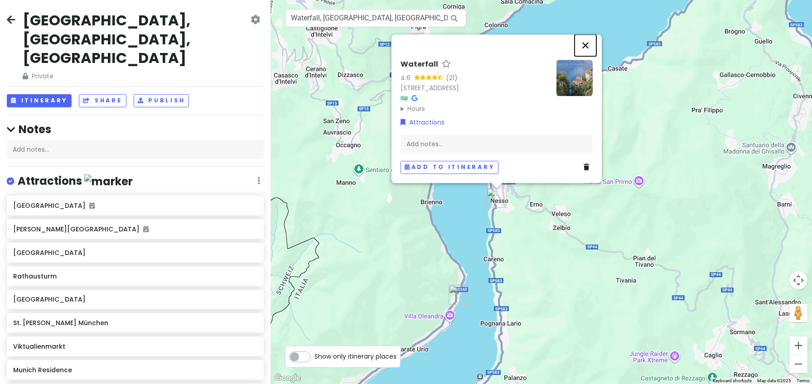
click at [588, 44] on button "Close" at bounding box center [585, 45] width 22 height 22
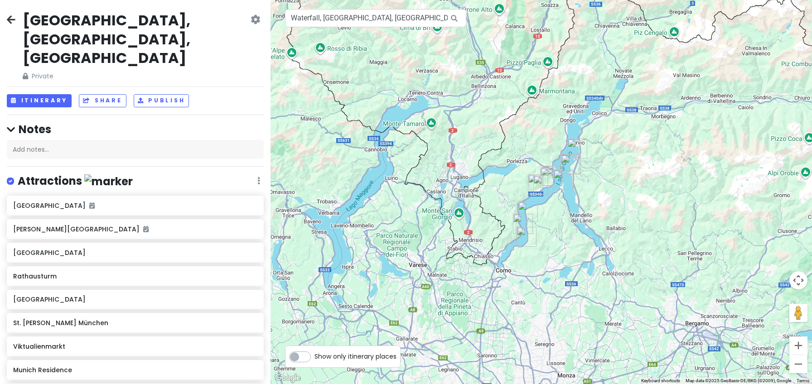
drag, startPoint x: 601, startPoint y: 285, endPoint x: 552, endPoint y: 262, distance: 53.7
click at [552, 262] on div at bounding box center [540, 192] width 541 height 384
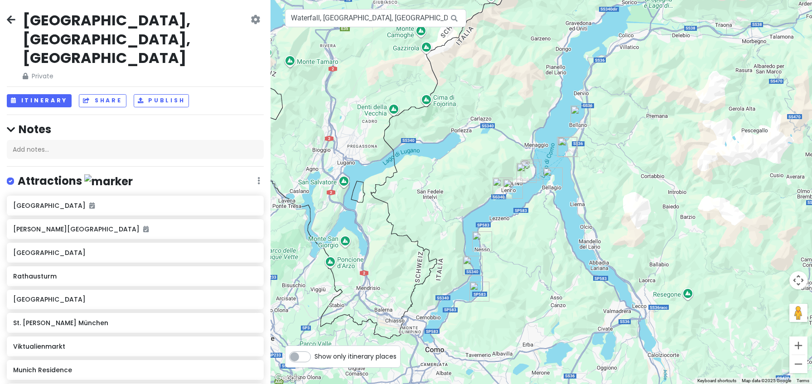
drag, startPoint x: 543, startPoint y: 220, endPoint x: 519, endPoint y: 296, distance: 80.3
click at [519, 296] on div at bounding box center [540, 192] width 541 height 384
click at [358, 22] on input "Waterfall, [GEOGRAPHIC_DATA], [GEOGRAPHIC_DATA] of [GEOGRAPHIC_DATA], [GEOGRAPH…" at bounding box center [375, 18] width 181 height 18
click at [358, 21] on input "Waterfall, [GEOGRAPHIC_DATA], [GEOGRAPHIC_DATA] of [GEOGRAPHIC_DATA], [GEOGRAPH…" at bounding box center [375, 18] width 181 height 18
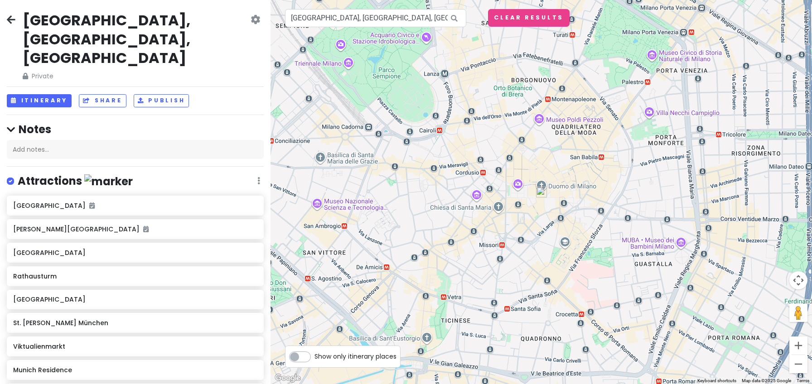
click at [541, 191] on img at bounding box center [541, 192] width 18 height 18
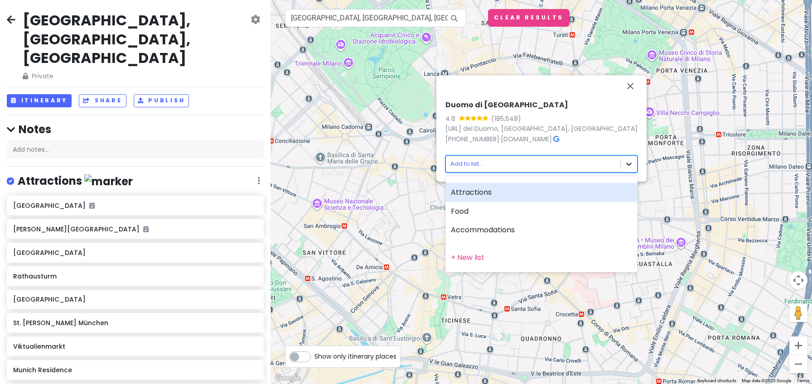
click at [625, 163] on body "[GEOGRAPHIC_DATA], [GEOGRAPHIC_DATA], [GEOGRAPHIC_DATA] Private Change Dates Ma…" at bounding box center [406, 192] width 812 height 384
click at [485, 195] on div "Attractions" at bounding box center [541, 192] width 192 height 19
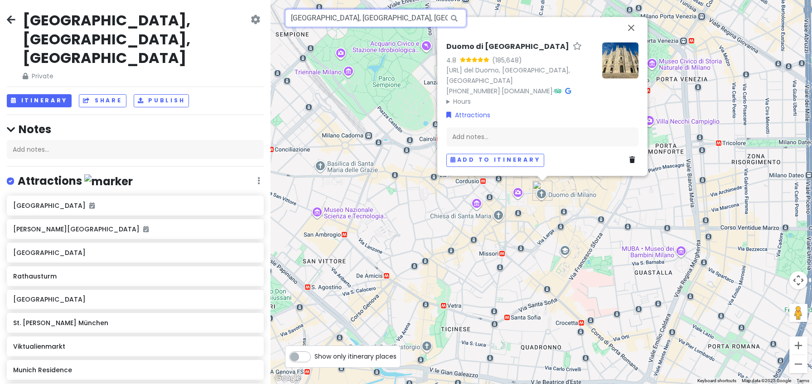
click at [388, 22] on input "[GEOGRAPHIC_DATA], [GEOGRAPHIC_DATA], [GEOGRAPHIC_DATA], [GEOGRAPHIC_DATA], [GE…" at bounding box center [375, 18] width 181 height 18
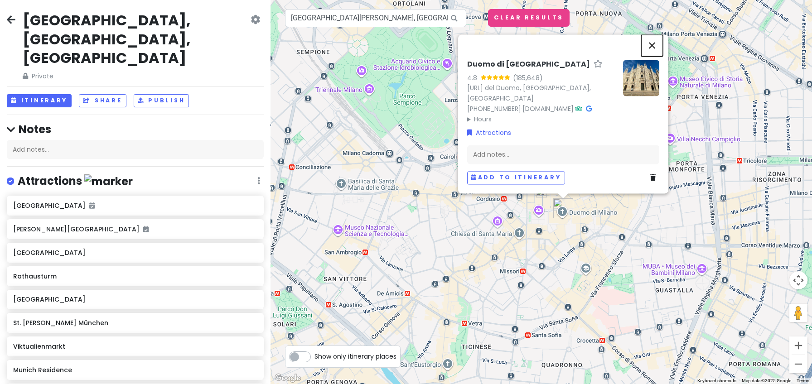
click at [652, 54] on button "Close" at bounding box center [652, 45] width 22 height 22
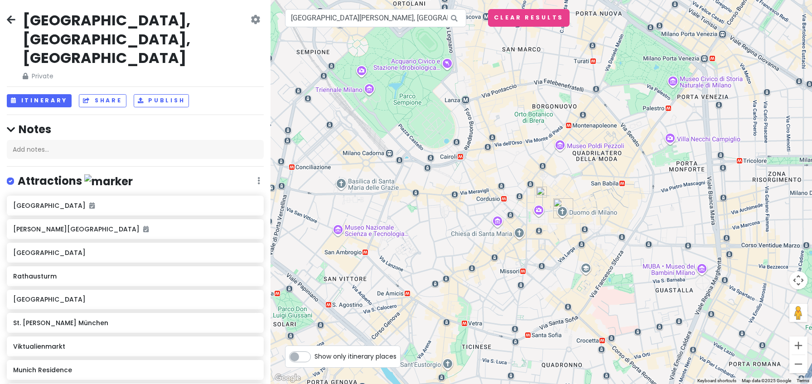
click at [542, 190] on img at bounding box center [541, 192] width 18 height 18
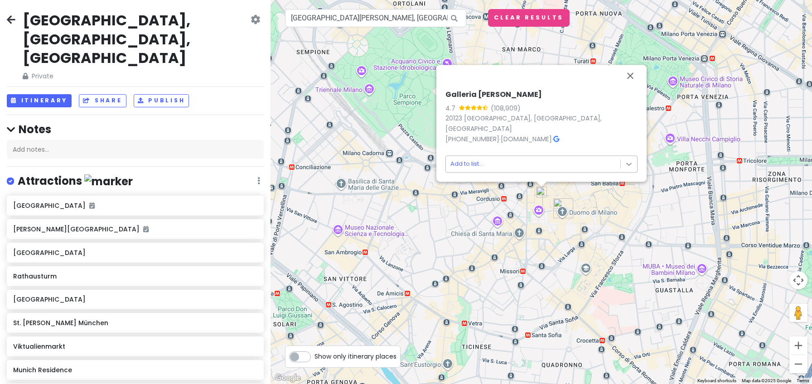
click at [624, 164] on body "[GEOGRAPHIC_DATA], [GEOGRAPHIC_DATA], [GEOGRAPHIC_DATA] Private Change Dates Ma…" at bounding box center [406, 192] width 812 height 384
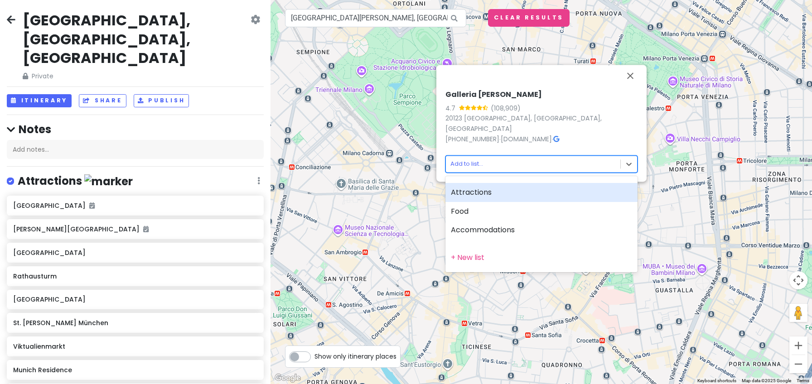
click at [536, 198] on div "Attractions" at bounding box center [541, 192] width 192 height 19
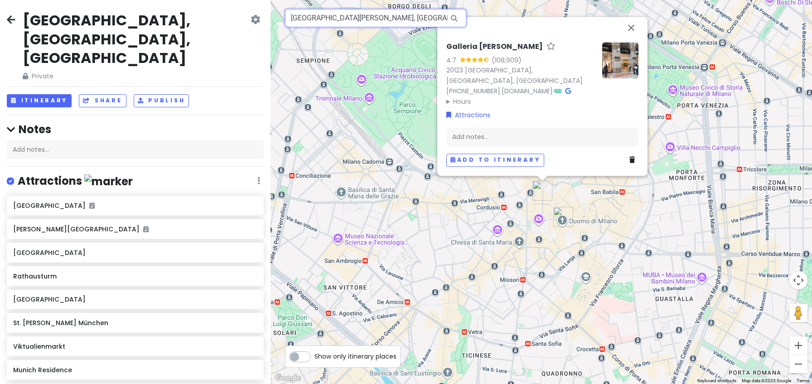
click at [357, 23] on input "[GEOGRAPHIC_DATA][PERSON_NAME], [GEOGRAPHIC_DATA], [GEOGRAPHIC_DATA], [GEOGRAPH…" at bounding box center [375, 18] width 181 height 18
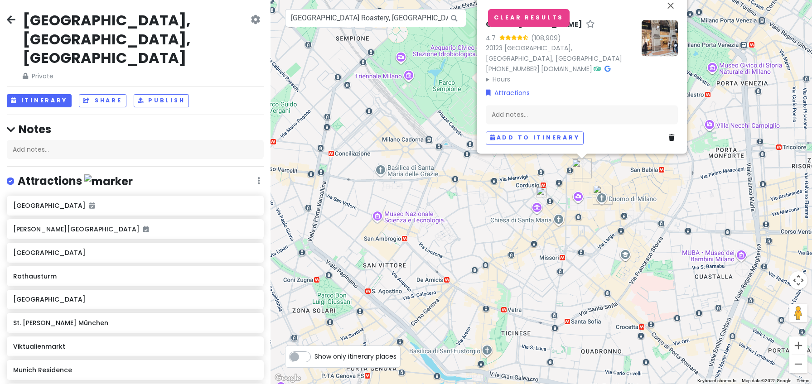
click at [538, 192] on img at bounding box center [541, 192] width 18 height 18
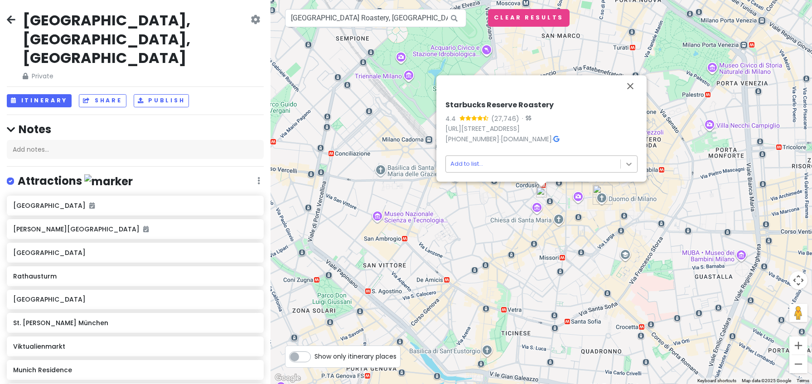
click at [627, 161] on body "[GEOGRAPHIC_DATA], [GEOGRAPHIC_DATA], [GEOGRAPHIC_DATA] Private Change Dates Ma…" at bounding box center [406, 192] width 812 height 384
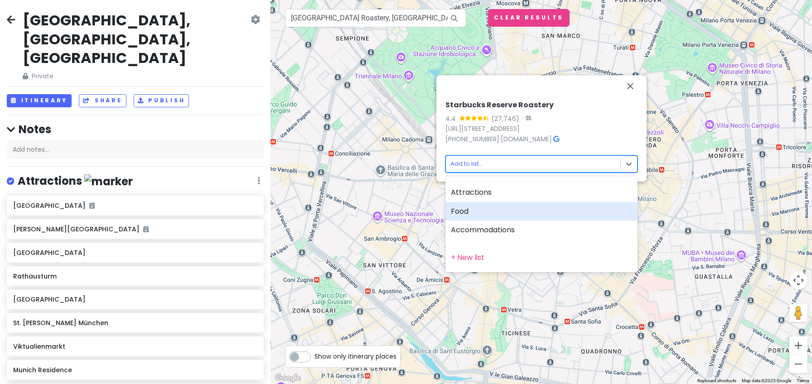
click at [526, 212] on div "Food" at bounding box center [541, 211] width 192 height 19
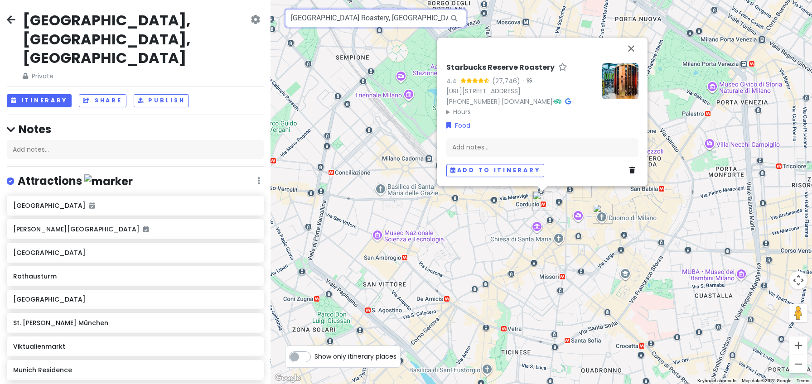
click at [392, 18] on input "[GEOGRAPHIC_DATA] Roastery, [GEOGRAPHIC_DATA], [GEOGRAPHIC_DATA], [GEOGRAPHIC_D…" at bounding box center [375, 18] width 181 height 18
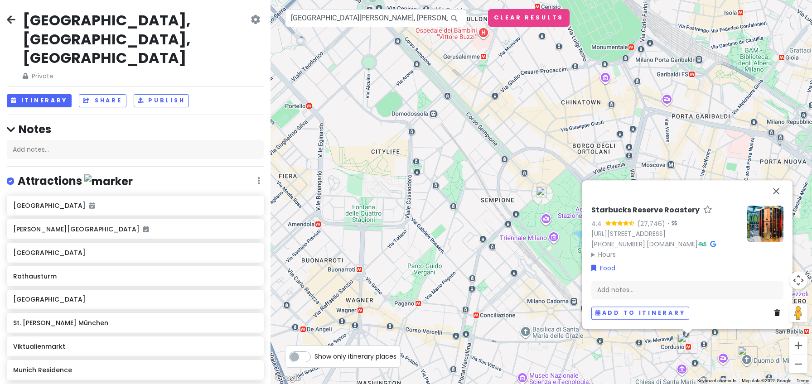
click at [544, 192] on img at bounding box center [541, 192] width 18 height 18
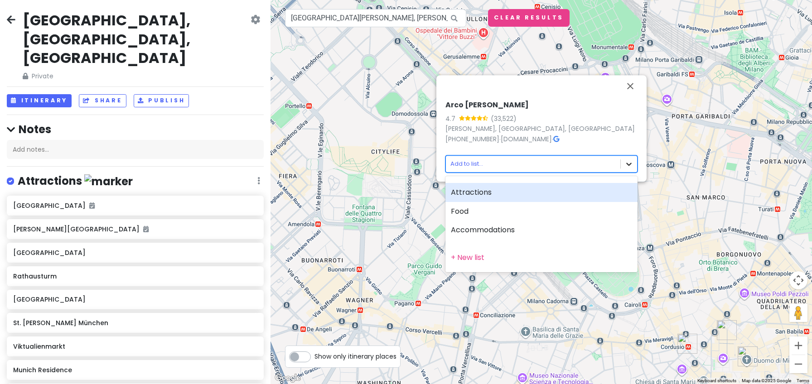
click at [630, 164] on body "[GEOGRAPHIC_DATA], [GEOGRAPHIC_DATA], [GEOGRAPHIC_DATA] Private Change Dates Ma…" at bounding box center [406, 192] width 812 height 384
click at [532, 195] on div "Attractions" at bounding box center [541, 192] width 192 height 19
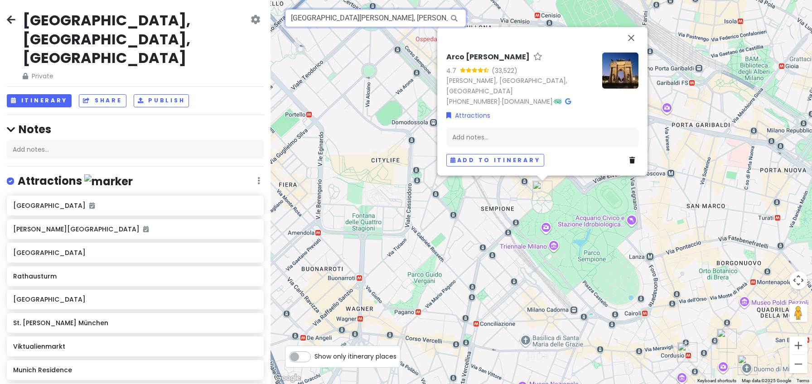
click at [375, 17] on input "[GEOGRAPHIC_DATA][PERSON_NAME], [PERSON_NAME], [GEOGRAPHIC_DATA], [GEOGRAPHIC_D…" at bounding box center [375, 18] width 181 height 18
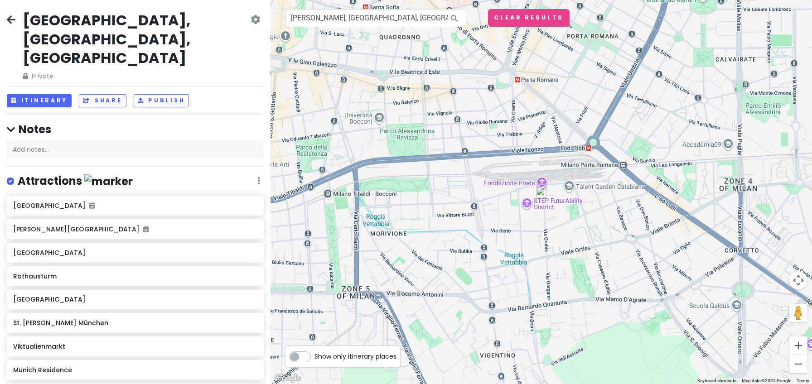
click at [542, 190] on img at bounding box center [541, 192] width 18 height 18
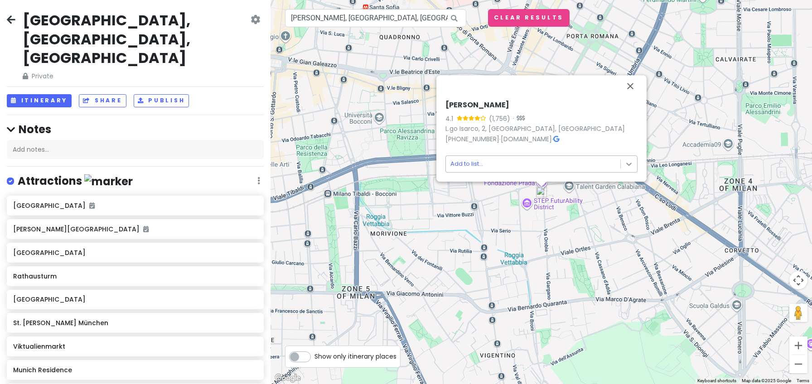
click at [630, 160] on body "[GEOGRAPHIC_DATA], [GEOGRAPHIC_DATA], [GEOGRAPHIC_DATA] Private Change Dates Ma…" at bounding box center [406, 192] width 812 height 384
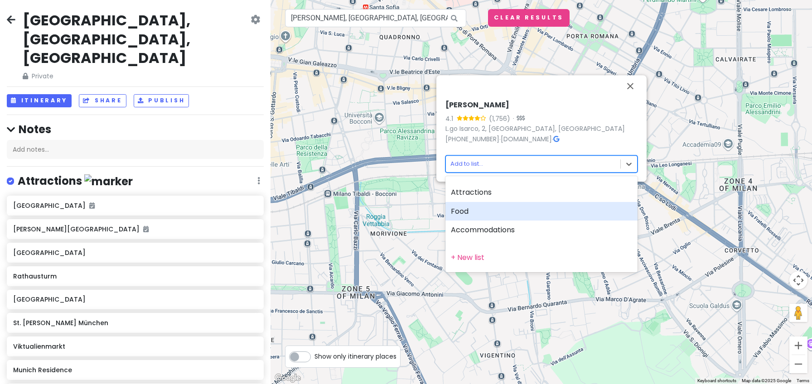
click at [504, 216] on div "Food" at bounding box center [541, 211] width 192 height 19
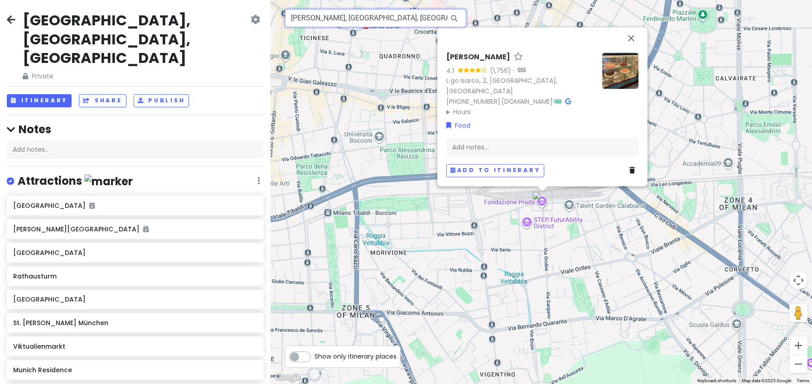
click at [362, 24] on input "[PERSON_NAME], [GEOGRAPHIC_DATA], [GEOGRAPHIC_DATA], [GEOGRAPHIC_DATA], [GEOGRA…" at bounding box center [375, 18] width 181 height 18
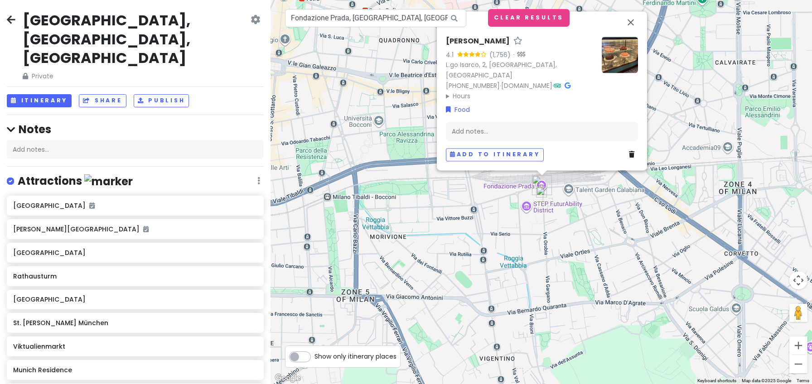
click at [541, 190] on img at bounding box center [541, 192] width 18 height 18
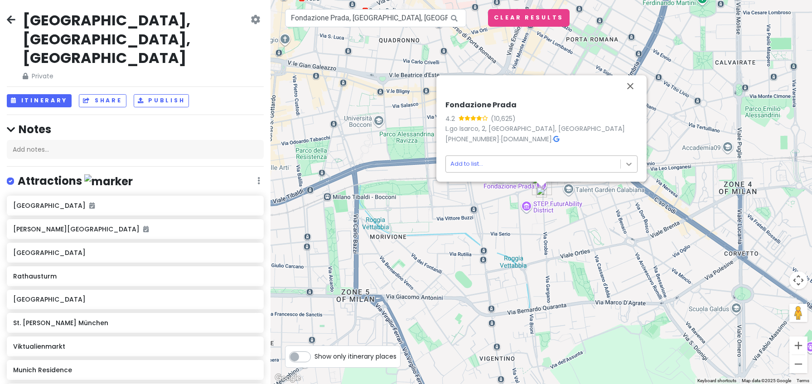
click at [627, 166] on body "[GEOGRAPHIC_DATA], [GEOGRAPHIC_DATA], [GEOGRAPHIC_DATA] Private Change Dates Ma…" at bounding box center [406, 192] width 812 height 384
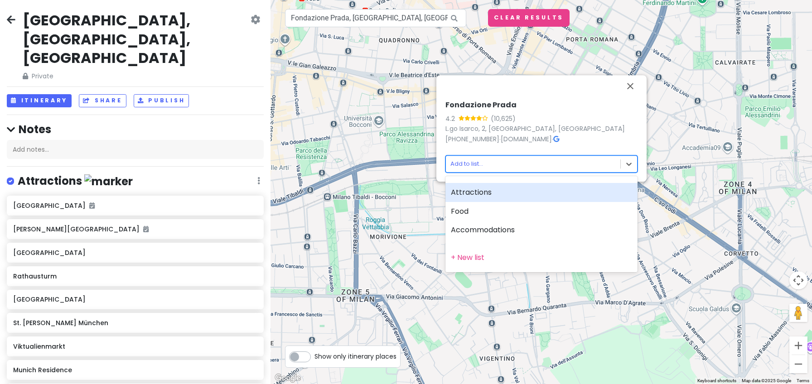
click at [485, 192] on div "Attractions" at bounding box center [541, 192] width 192 height 19
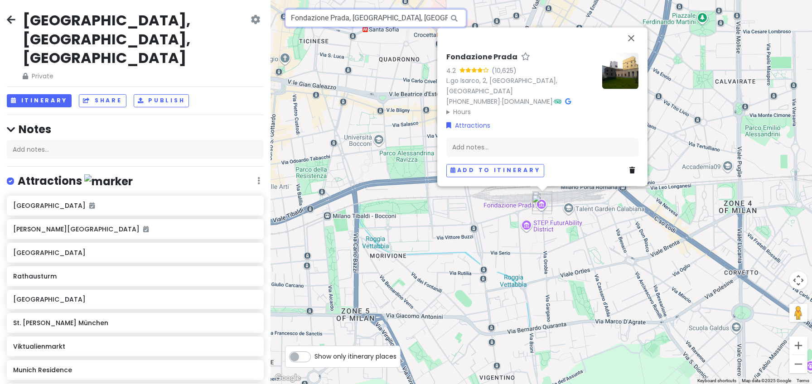
click at [347, 23] on input "Fondazione Prada, [GEOGRAPHIC_DATA], [GEOGRAPHIC_DATA], [GEOGRAPHIC_DATA] of [G…" at bounding box center [375, 18] width 181 height 18
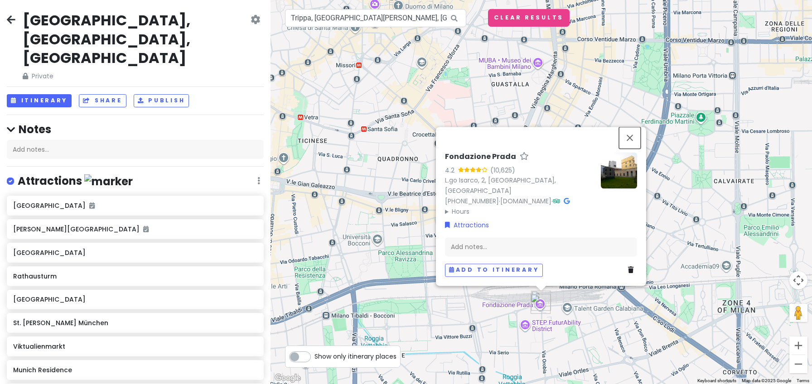
click at [632, 138] on button "Close" at bounding box center [630, 138] width 22 height 22
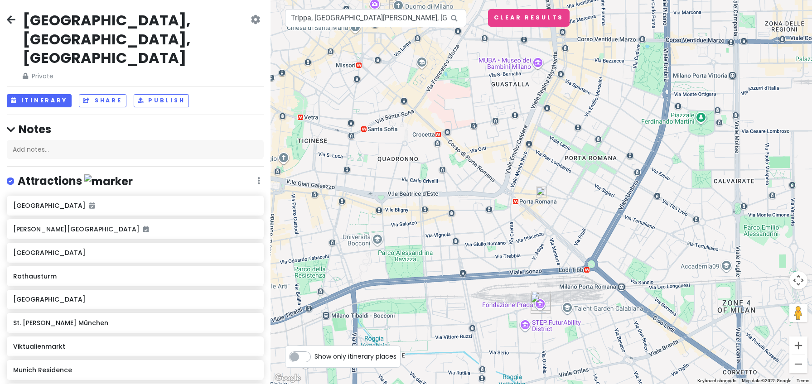
click at [540, 194] on img at bounding box center [541, 192] width 18 height 18
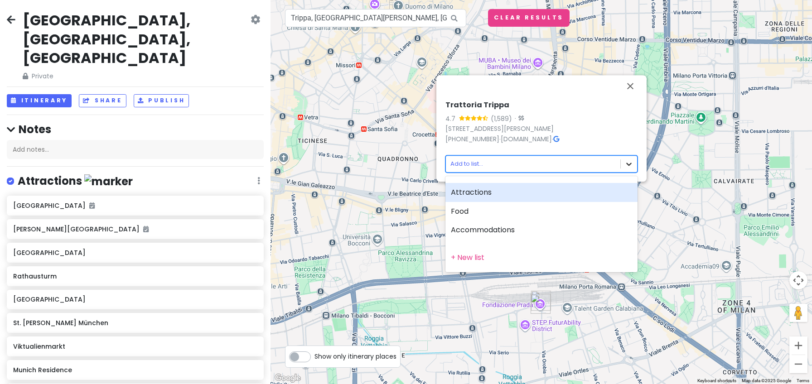
click at [632, 165] on body "[GEOGRAPHIC_DATA], [GEOGRAPHIC_DATA], [GEOGRAPHIC_DATA] Private Change Dates Ma…" at bounding box center [406, 192] width 812 height 384
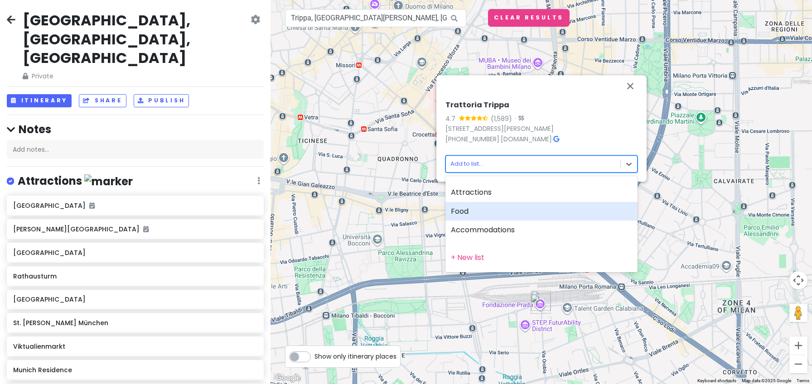
click at [509, 216] on div "Food" at bounding box center [541, 211] width 192 height 19
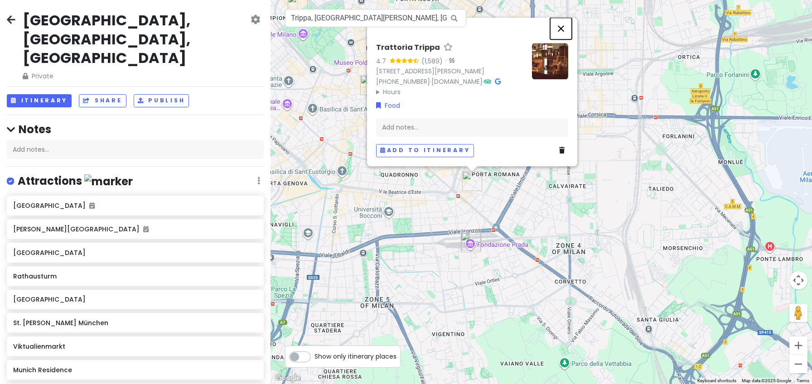
click at [563, 29] on button "Close" at bounding box center [561, 29] width 22 height 22
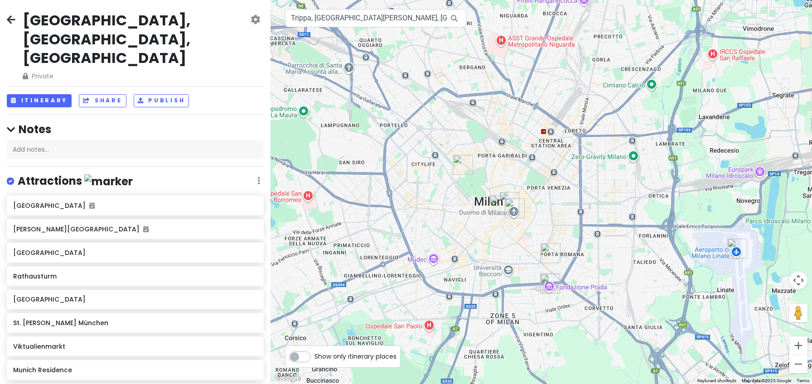
drag, startPoint x: 592, startPoint y: 150, endPoint x: 608, endPoint y: 251, distance: 102.7
click at [608, 251] on div at bounding box center [540, 192] width 541 height 384
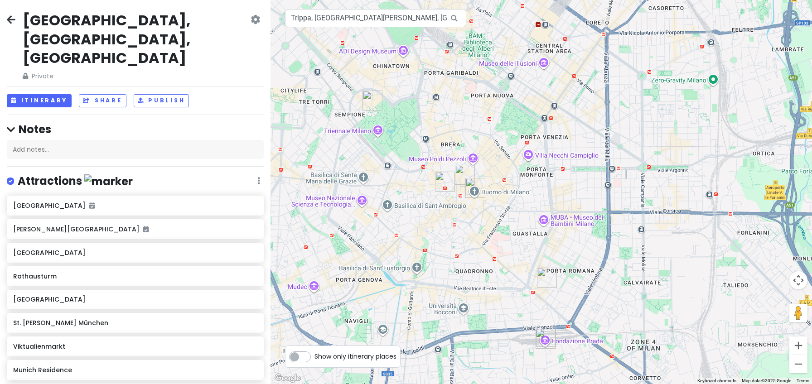
drag, startPoint x: 597, startPoint y: 278, endPoint x: 652, endPoint y: 292, distance: 56.1
click at [652, 292] on div at bounding box center [540, 192] width 541 height 384
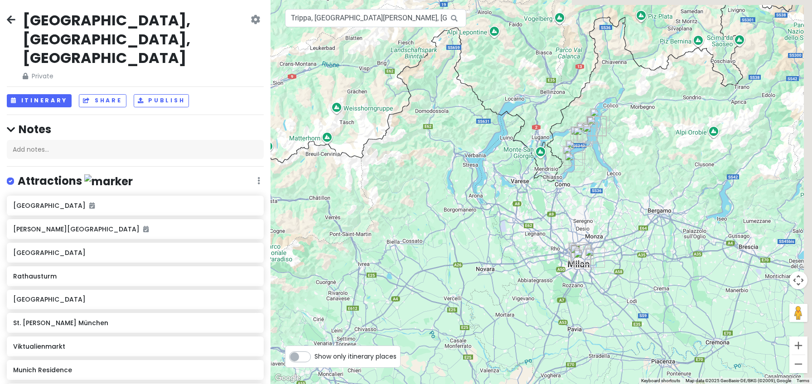
drag, startPoint x: 703, startPoint y: 165, endPoint x: 629, endPoint y: 238, distance: 104.4
click at [630, 238] on div at bounding box center [540, 192] width 541 height 384
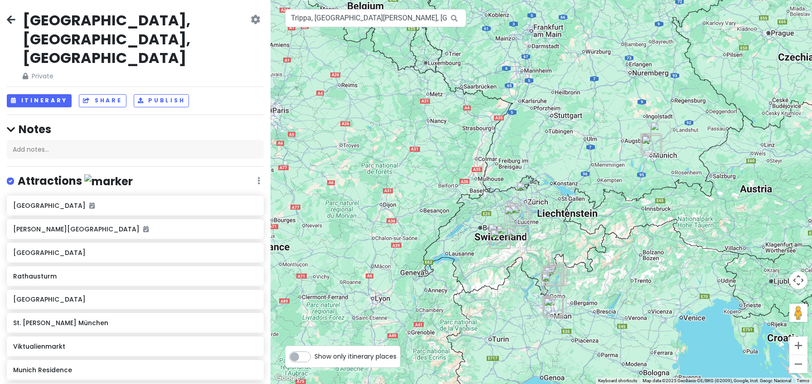
drag, startPoint x: 689, startPoint y: 153, endPoint x: 615, endPoint y: 243, distance: 117.4
click at [615, 245] on div at bounding box center [540, 192] width 541 height 384
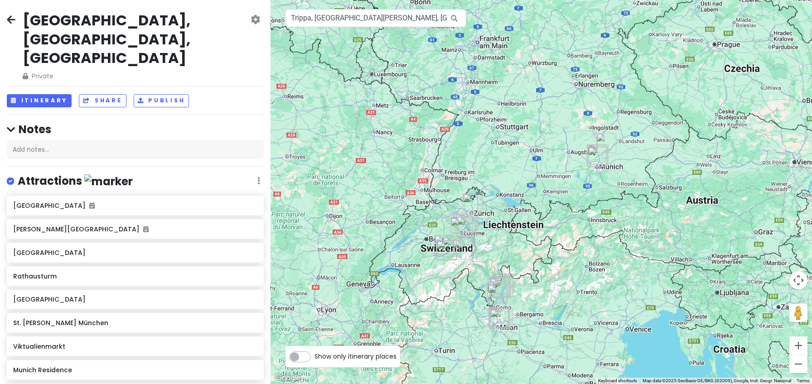
drag, startPoint x: 646, startPoint y: 166, endPoint x: 588, endPoint y: 248, distance: 100.8
click at [588, 248] on div at bounding box center [540, 192] width 541 height 384
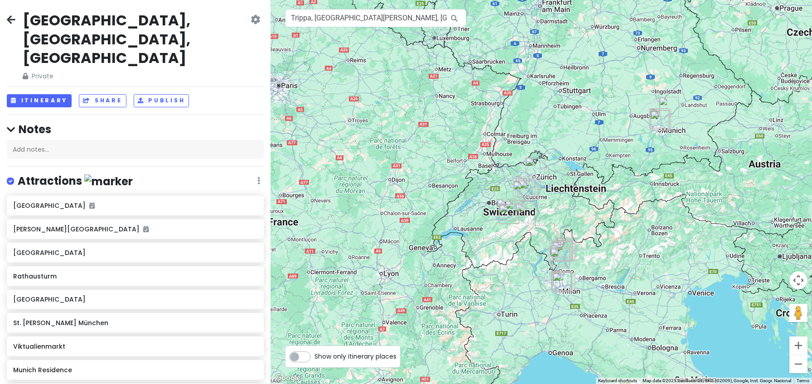
drag, startPoint x: 588, startPoint y: 248, endPoint x: 653, endPoint y: 211, distance: 74.9
click at [653, 211] on div at bounding box center [540, 192] width 541 height 384
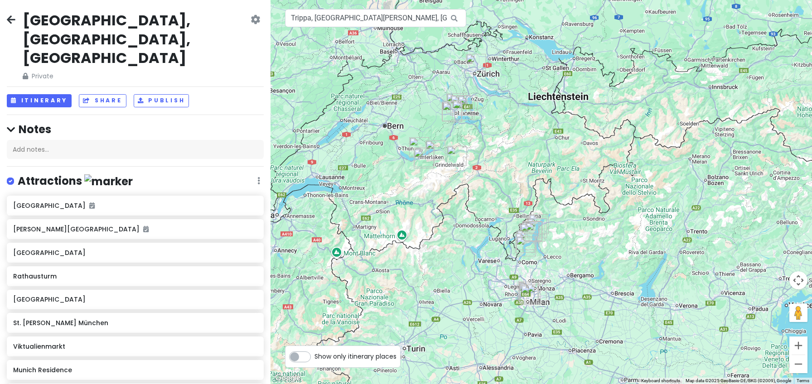
drag, startPoint x: 534, startPoint y: 237, endPoint x: 579, endPoint y: 239, distance: 44.4
click at [579, 239] on div at bounding box center [540, 192] width 541 height 384
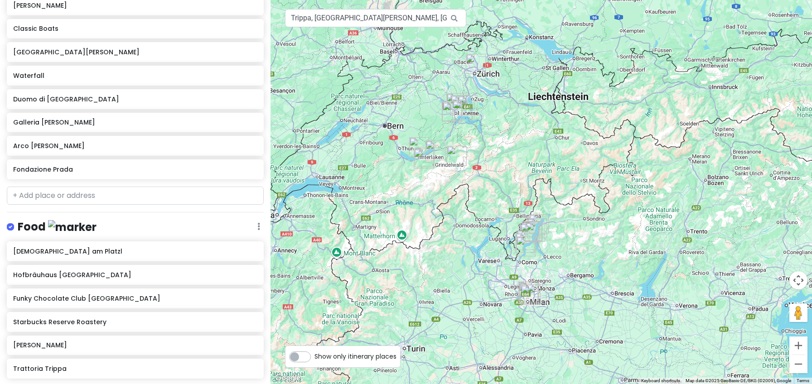
scroll to position [634, 0]
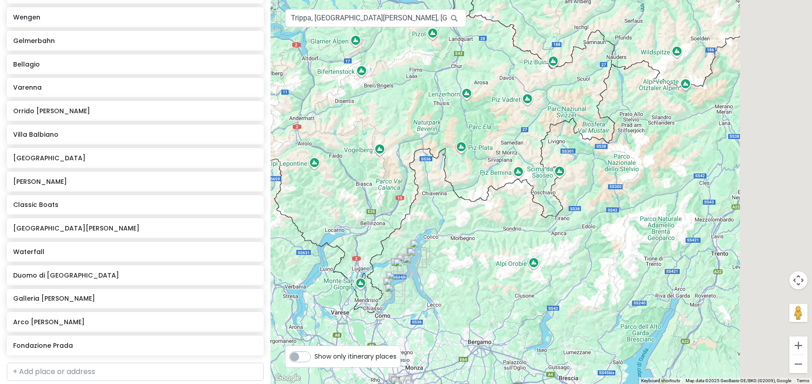
drag, startPoint x: 606, startPoint y: 228, endPoint x: 269, endPoint y: 213, distance: 337.3
click at [269, 213] on div "[GEOGRAPHIC_DATA], [GEOGRAPHIC_DATA], [GEOGRAPHIC_DATA] Private Change Dates Ma…" at bounding box center [406, 192] width 812 height 384
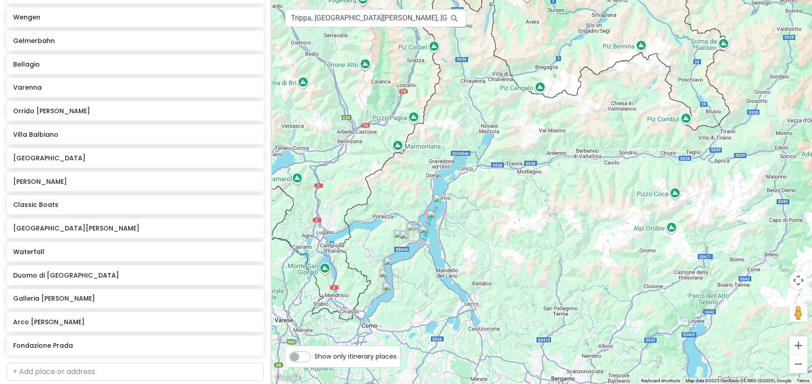
drag, startPoint x: 477, startPoint y: 271, endPoint x: 503, endPoint y: 228, distance: 50.2
click at [502, 230] on div at bounding box center [540, 192] width 541 height 384
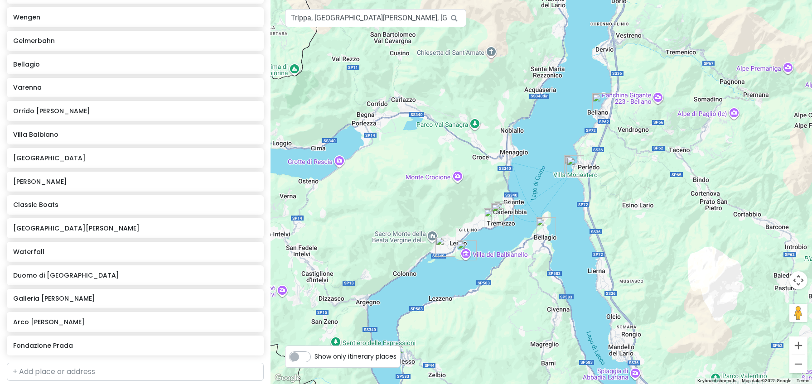
drag, startPoint x: 388, startPoint y: 204, endPoint x: 586, endPoint y: 280, distance: 212.0
click at [636, 255] on div at bounding box center [540, 192] width 541 height 384
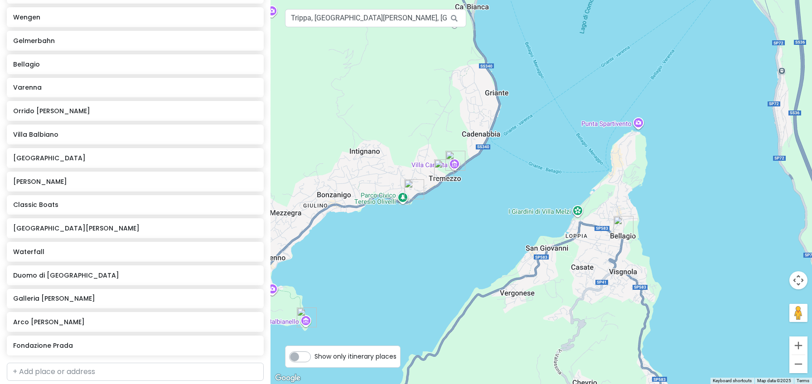
drag, startPoint x: 391, startPoint y: 183, endPoint x: 560, endPoint y: 361, distance: 245.1
click at [560, 361] on div at bounding box center [540, 192] width 541 height 384
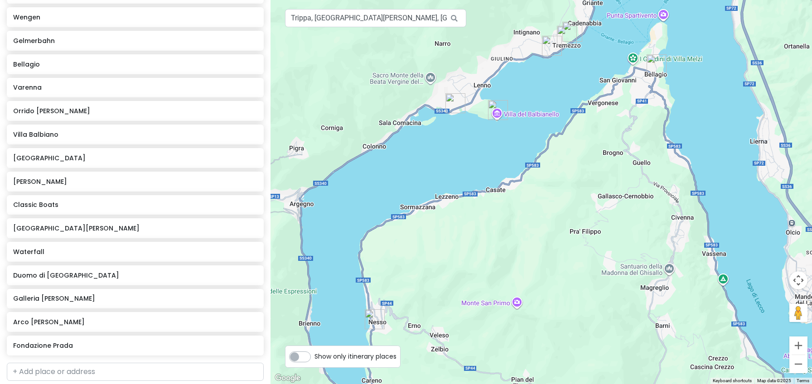
drag, startPoint x: 523, startPoint y: 321, endPoint x: 593, endPoint y: 128, distance: 205.3
click at [593, 128] on div at bounding box center [540, 192] width 541 height 384
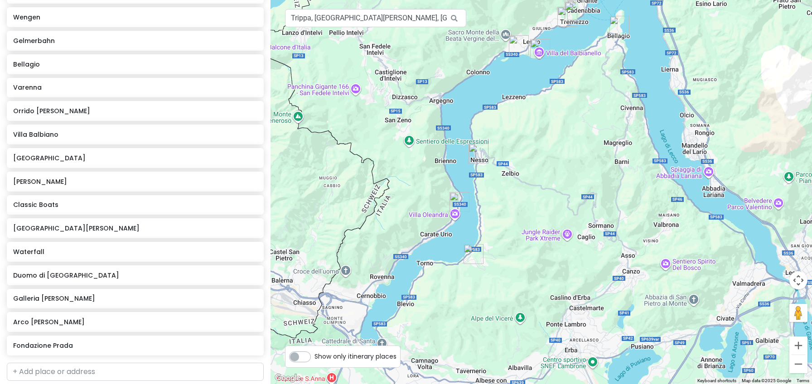
drag, startPoint x: 505, startPoint y: 298, endPoint x: 533, endPoint y: 161, distance: 140.6
click at [533, 161] on div at bounding box center [540, 192] width 541 height 384
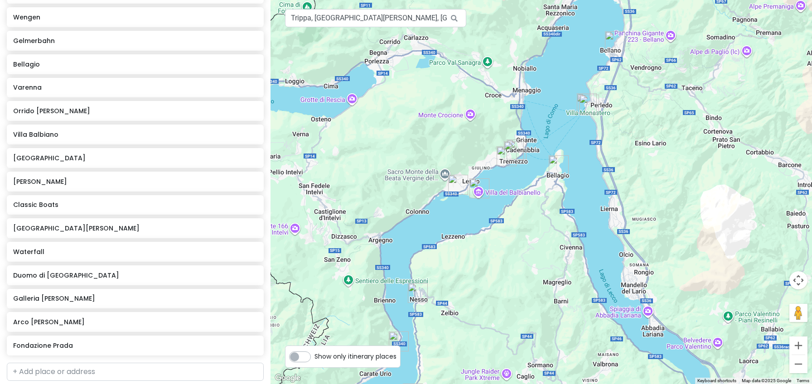
drag, startPoint x: 576, startPoint y: 232, endPoint x: 515, endPoint y: 370, distance: 151.5
click at [515, 370] on div at bounding box center [540, 192] width 541 height 384
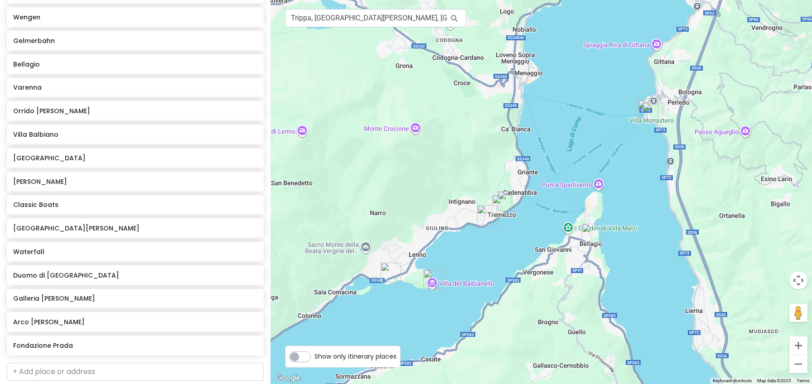
drag, startPoint x: 514, startPoint y: 146, endPoint x: 514, endPoint y: 322, distance: 175.3
click at [514, 322] on div at bounding box center [540, 192] width 541 height 384
click at [485, 209] on img "Hotel Ristorante La Darsena" at bounding box center [486, 215] width 27 height 27
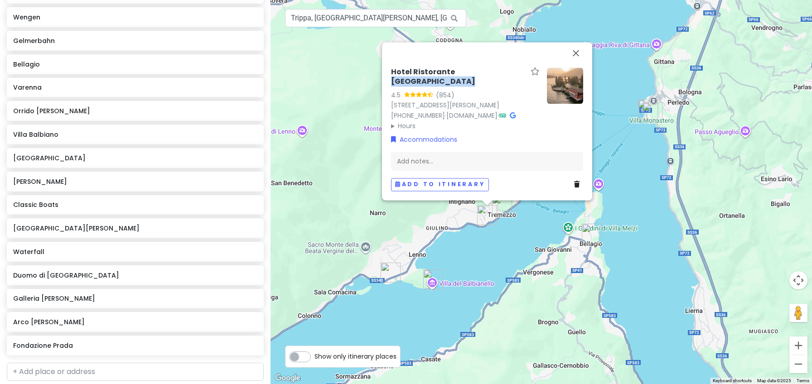
drag, startPoint x: 494, startPoint y: 82, endPoint x: 452, endPoint y: 82, distance: 41.7
click at [452, 82] on div "Hotel Ristorante [GEOGRAPHIC_DATA]" at bounding box center [465, 78] width 149 height 23
drag, startPoint x: 452, startPoint y: 82, endPoint x: 466, endPoint y: 115, distance: 36.3
click at [466, 115] on link "[DOMAIN_NAME]" at bounding box center [471, 115] width 51 height 9
click at [576, 62] on button "Close" at bounding box center [576, 53] width 22 height 22
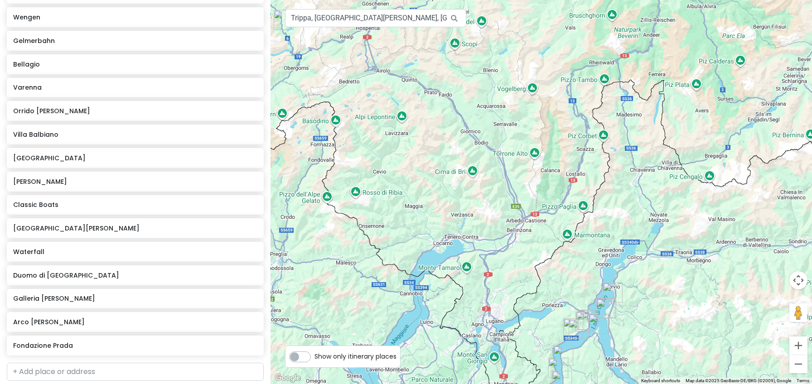
drag, startPoint x: 644, startPoint y: 127, endPoint x: 652, endPoint y: 305, distance: 178.1
click at [659, 318] on div at bounding box center [540, 192] width 541 height 384
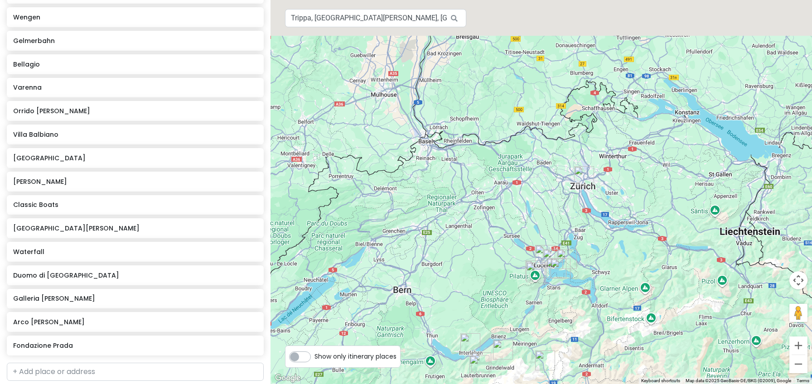
drag, startPoint x: 579, startPoint y: 144, endPoint x: 612, endPoint y: 294, distance: 153.9
click at [612, 294] on div at bounding box center [540, 192] width 541 height 384
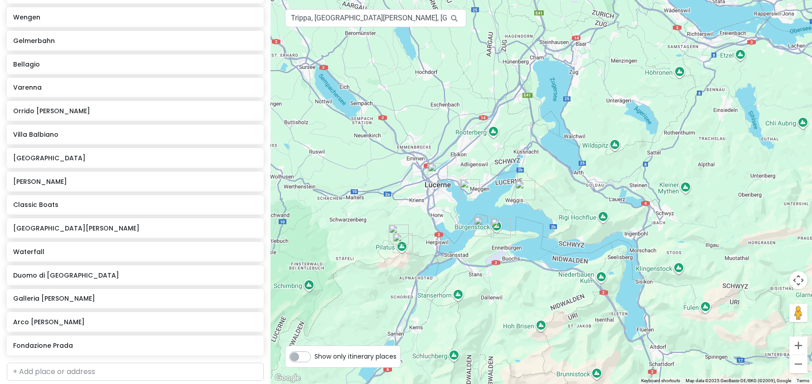
drag, startPoint x: 440, startPoint y: 298, endPoint x: 511, endPoint y: 297, distance: 71.1
click at [511, 297] on div at bounding box center [540, 192] width 541 height 384
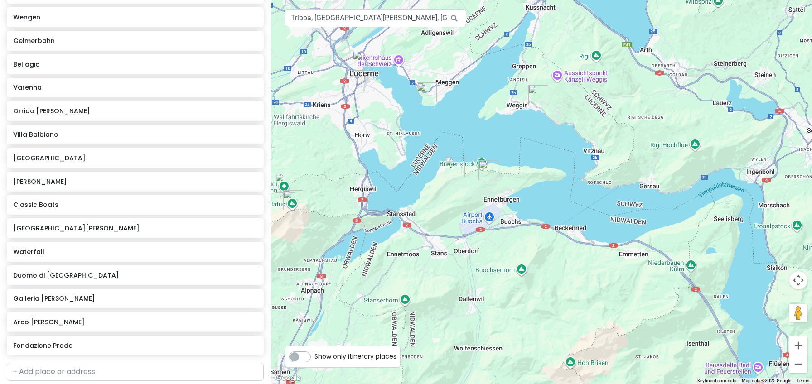
click at [577, 75] on div at bounding box center [540, 192] width 541 height 384
click at [561, 75] on div at bounding box center [540, 192] width 541 height 384
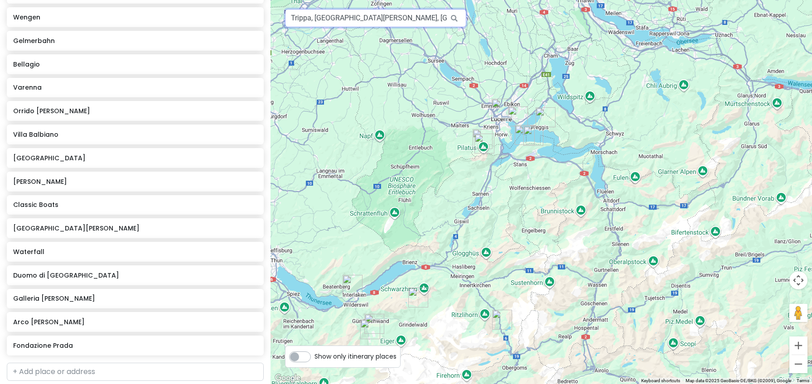
click at [328, 21] on input "Trippa, [GEOGRAPHIC_DATA][PERSON_NAME], [GEOGRAPHIC_DATA], [GEOGRAPHIC_DATA] of…" at bounding box center [375, 18] width 181 height 18
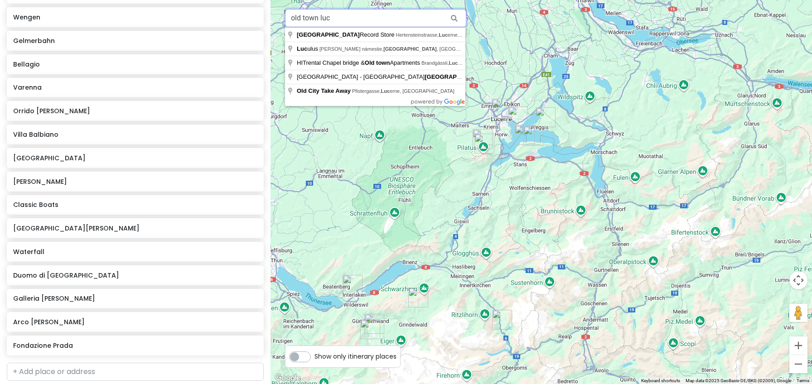
click at [328, 21] on input "old town luc" at bounding box center [375, 18] width 181 height 18
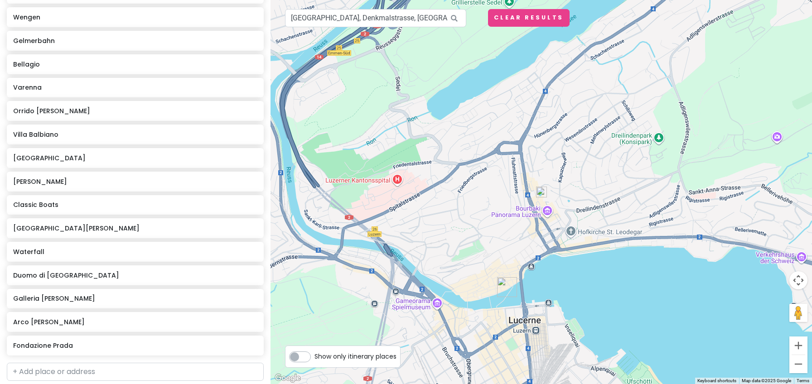
click at [543, 190] on img at bounding box center [541, 192] width 18 height 18
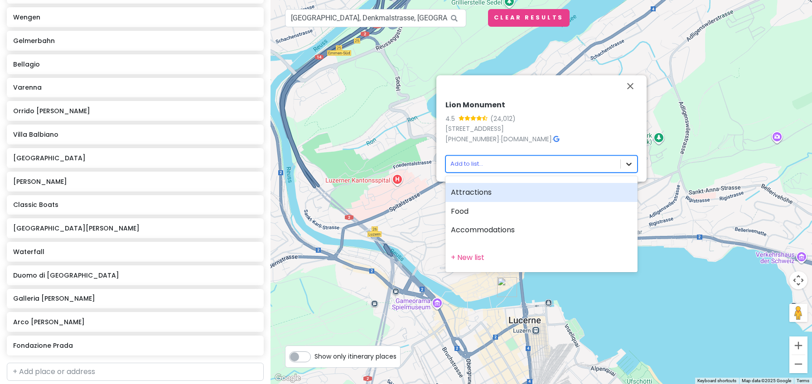
click at [627, 158] on body "[GEOGRAPHIC_DATA], [GEOGRAPHIC_DATA], [GEOGRAPHIC_DATA] Private Change Dates Ma…" at bounding box center [406, 192] width 812 height 384
click at [508, 193] on div "Attractions" at bounding box center [541, 192] width 192 height 19
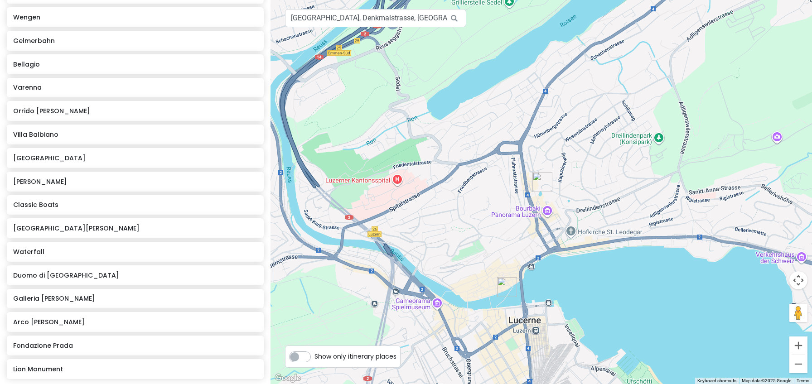
scroll to position [658, 0]
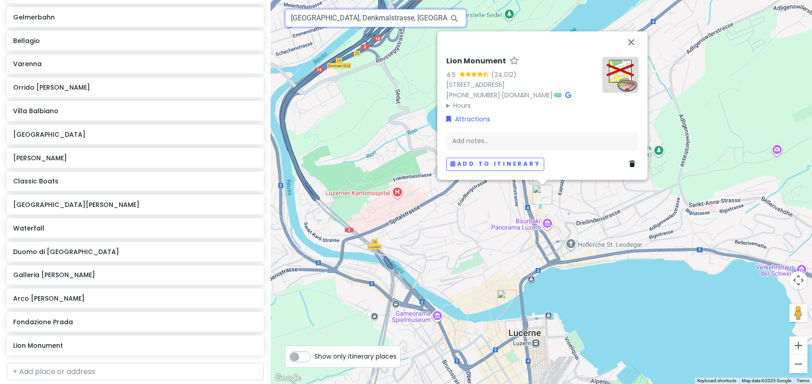
click at [384, 18] on input "[GEOGRAPHIC_DATA], Denkmalstrasse, [GEOGRAPHIC_DATA], [GEOGRAPHIC_DATA]" at bounding box center [375, 18] width 181 height 18
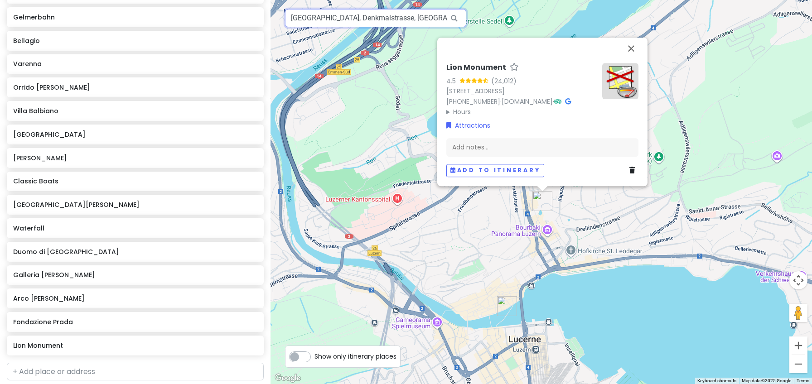
click at [384, 16] on input "[GEOGRAPHIC_DATA], Denkmalstrasse, [GEOGRAPHIC_DATA], [GEOGRAPHIC_DATA]" at bounding box center [375, 18] width 181 height 18
click at [383, 13] on input "[GEOGRAPHIC_DATA], Denkmalstrasse, [GEOGRAPHIC_DATA], [GEOGRAPHIC_DATA]" at bounding box center [375, 18] width 181 height 18
drag, startPoint x: 383, startPoint y: 13, endPoint x: 370, endPoint y: -38, distance: 52.4
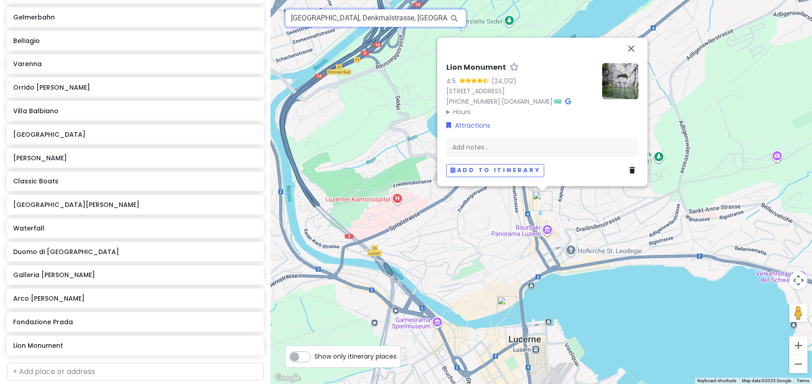
click at [370, 0] on html "[GEOGRAPHIC_DATA], [GEOGRAPHIC_DATA], [GEOGRAPHIC_DATA] Private Change Dates Ma…" at bounding box center [406, 192] width 812 height 384
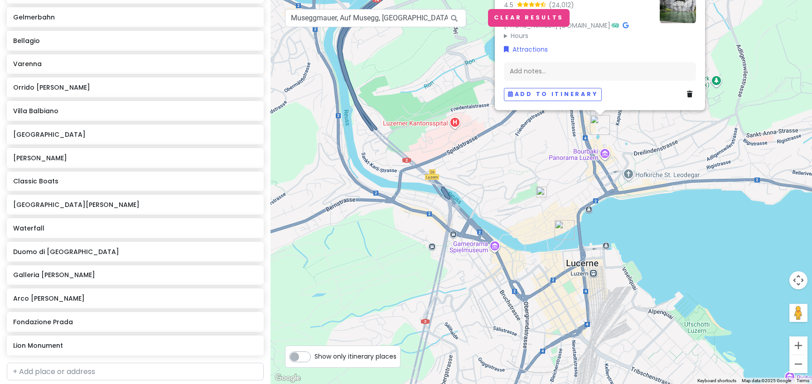
click at [538, 192] on img at bounding box center [541, 192] width 18 height 18
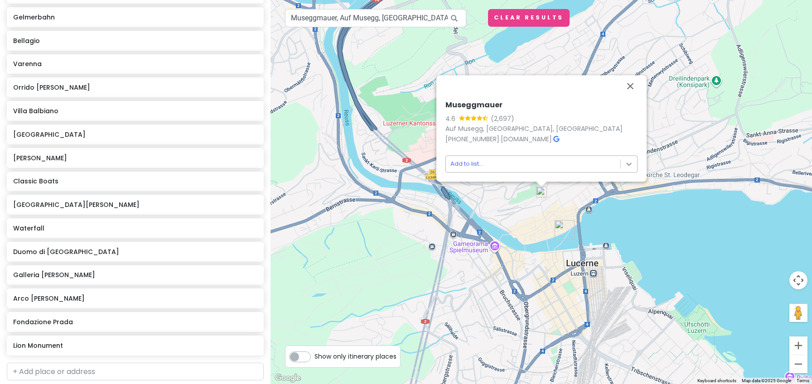
click at [632, 161] on body "[GEOGRAPHIC_DATA], [GEOGRAPHIC_DATA], [GEOGRAPHIC_DATA] Private Change Dates Ma…" at bounding box center [406, 192] width 812 height 384
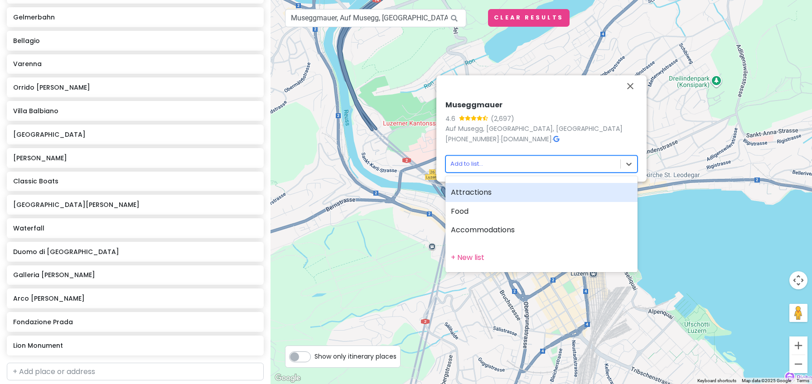
click at [520, 192] on div "Attractions" at bounding box center [541, 192] width 192 height 19
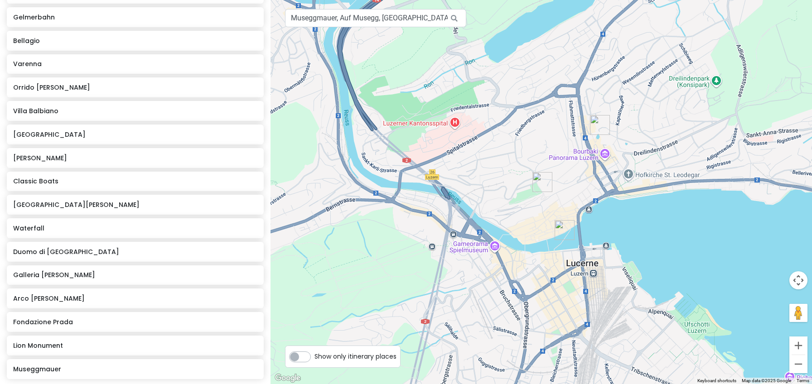
scroll to position [681, 0]
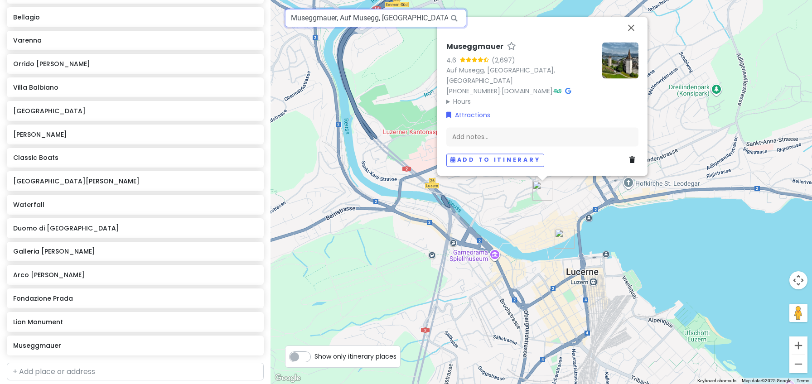
click at [349, 19] on input "Museggmauer, Auf Musegg, [GEOGRAPHIC_DATA], [GEOGRAPHIC_DATA]" at bounding box center [375, 18] width 181 height 18
type input "golden round trip"
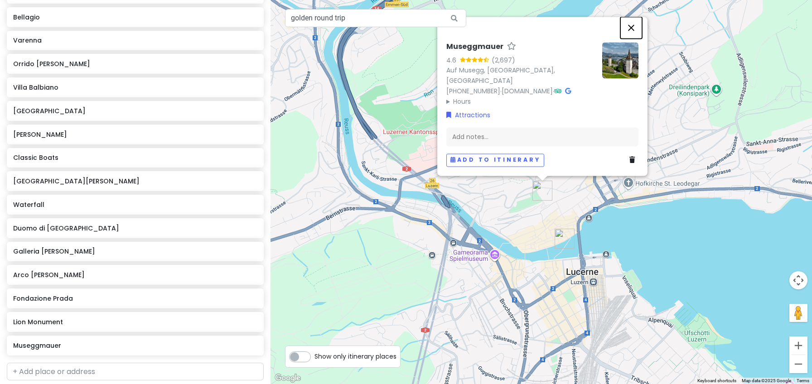
click at [626, 38] on button "Close" at bounding box center [631, 28] width 22 height 22
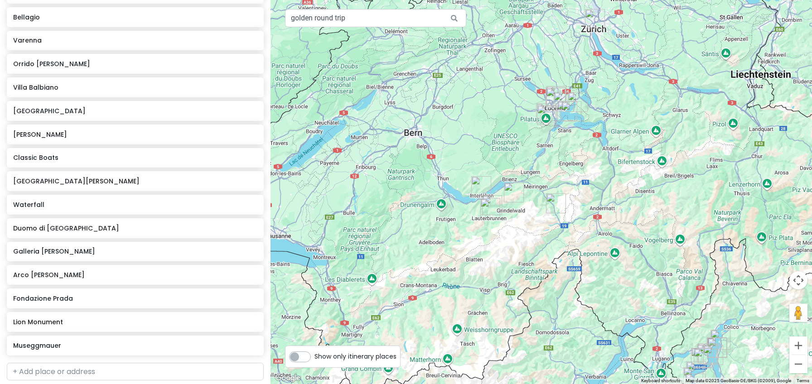
drag, startPoint x: 672, startPoint y: 302, endPoint x: 570, endPoint y: 163, distance: 172.4
click at [570, 163] on div at bounding box center [540, 192] width 541 height 384
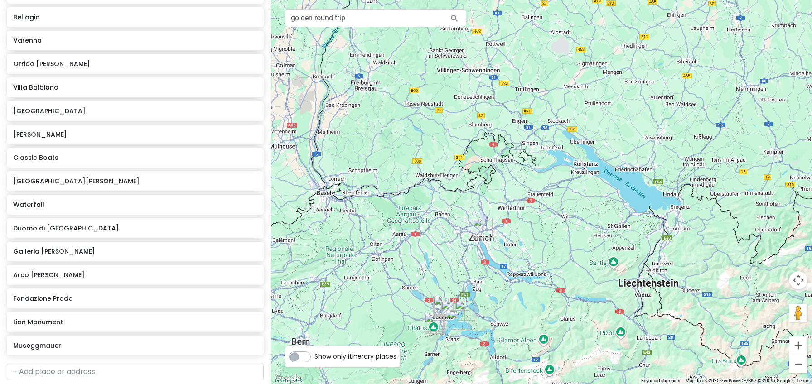
drag, startPoint x: 716, startPoint y: 174, endPoint x: 625, endPoint y: 345, distance: 193.9
click at [625, 345] on div at bounding box center [540, 192] width 541 height 384
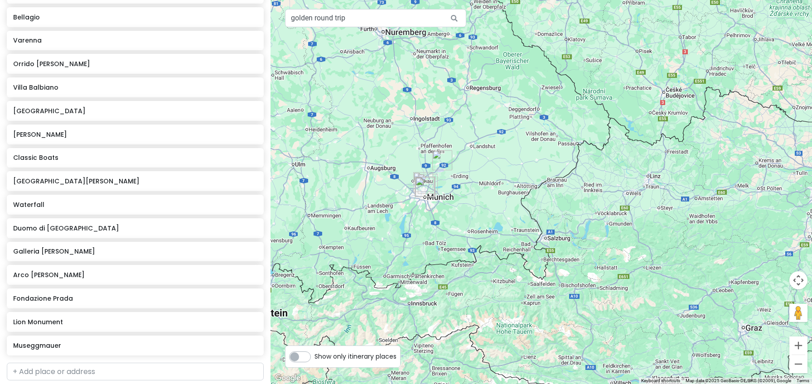
drag, startPoint x: 668, startPoint y: 322, endPoint x: 300, endPoint y: 322, distance: 368.2
click at [300, 322] on div at bounding box center [540, 192] width 541 height 384
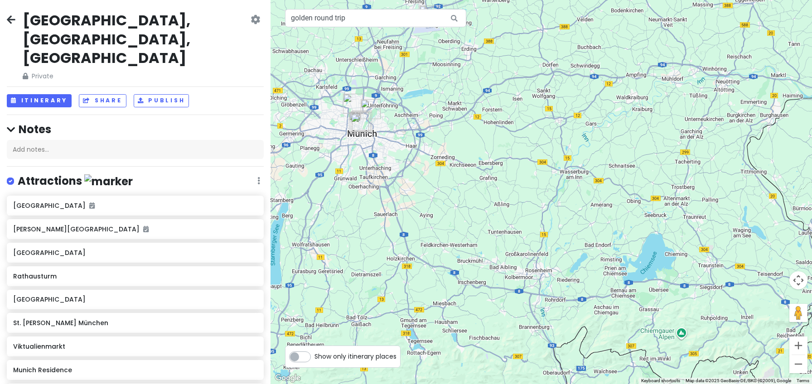
scroll to position [681, 0]
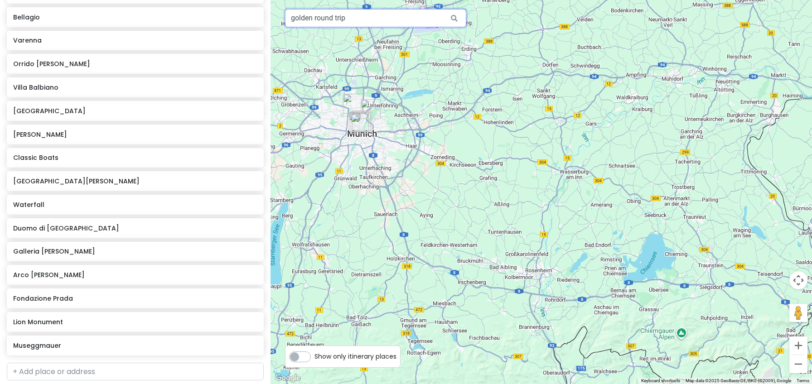
click at [355, 20] on input "golden round trip" at bounding box center [375, 18] width 181 height 18
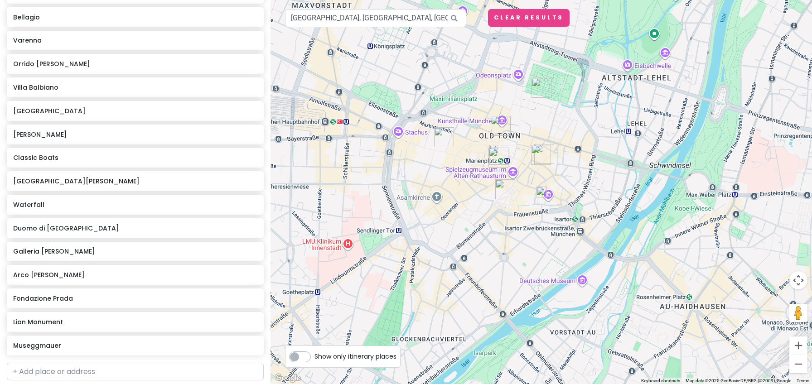
click at [540, 193] on img at bounding box center [541, 192] width 18 height 18
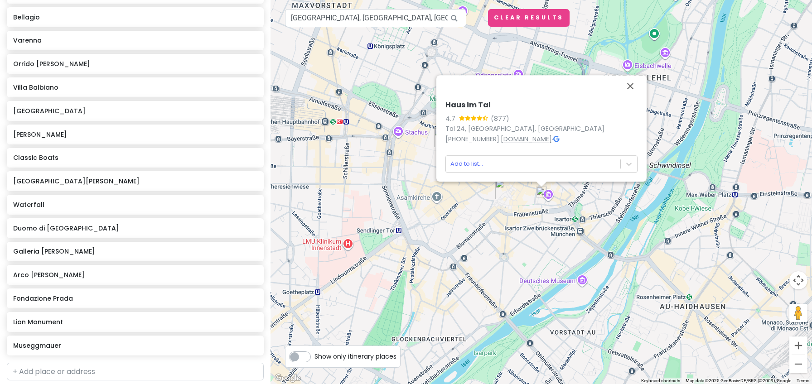
click at [527, 141] on link "[DOMAIN_NAME]" at bounding box center [525, 138] width 51 height 9
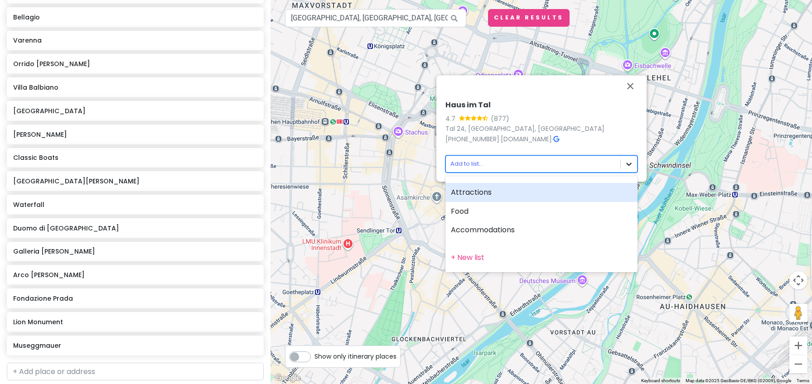
click at [628, 167] on body "[GEOGRAPHIC_DATA], [GEOGRAPHIC_DATA], [GEOGRAPHIC_DATA] Private Change Dates Ma…" at bounding box center [406, 192] width 812 height 384
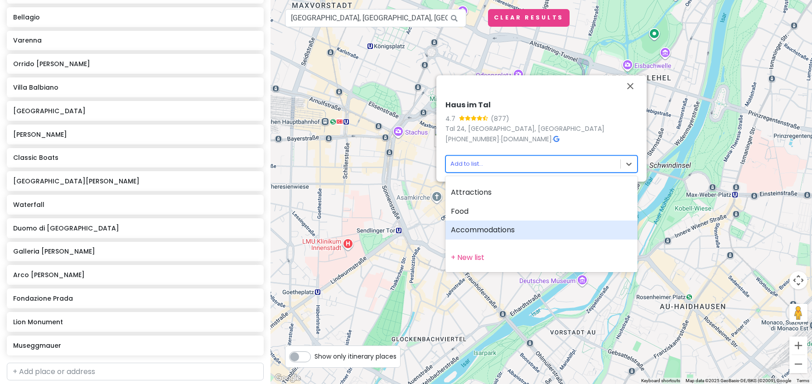
click at [543, 231] on div "Accommodations" at bounding box center [541, 230] width 192 height 19
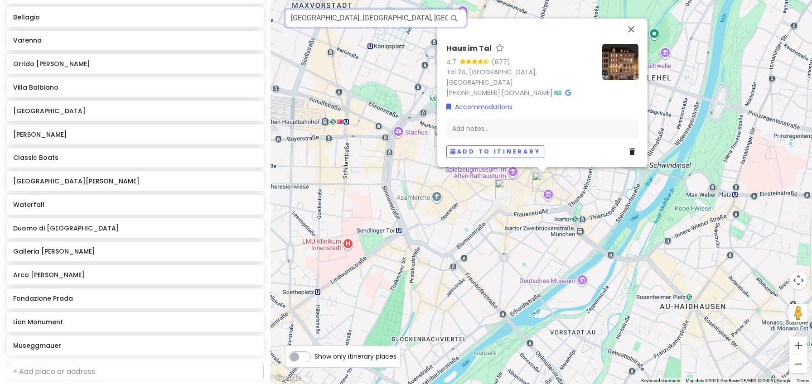
click at [385, 24] on input "Haus im Tal, Tal, Munich-Altstadt-Lehel, Germany" at bounding box center [375, 18] width 181 height 18
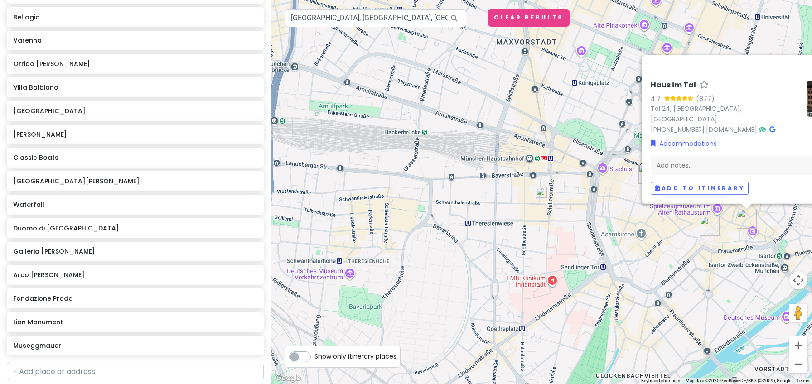
click at [543, 192] on img at bounding box center [541, 192] width 18 height 18
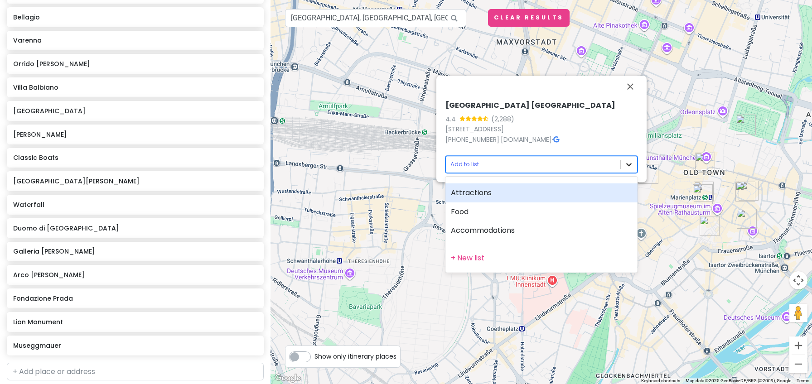
click at [627, 164] on body "Germany, Switzerland, Italy Private Change Dates Make a Copy Delete Trip Give F…" at bounding box center [406, 192] width 812 height 384
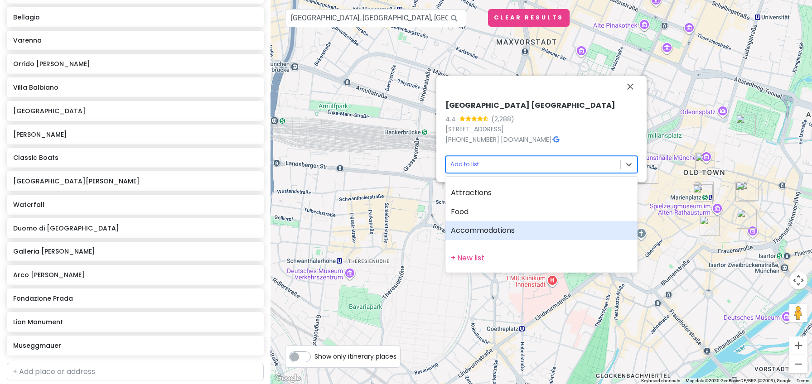
click at [494, 229] on div "Accommodations" at bounding box center [541, 230] width 192 height 19
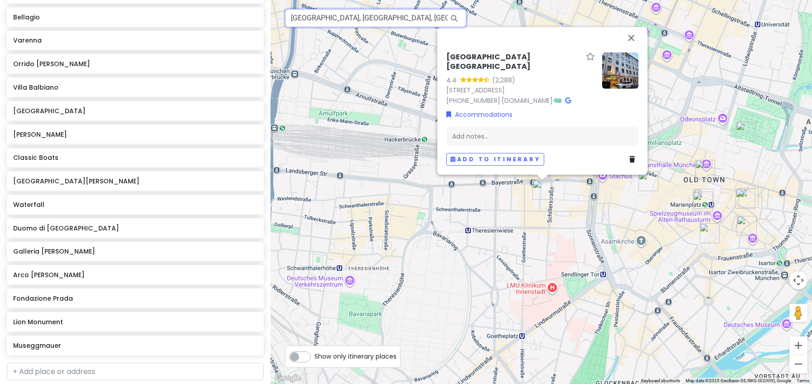
click at [380, 20] on input "Mercure Hotel München City Center, Senefelderstraße, Munich, Germany" at bounding box center [375, 18] width 181 height 18
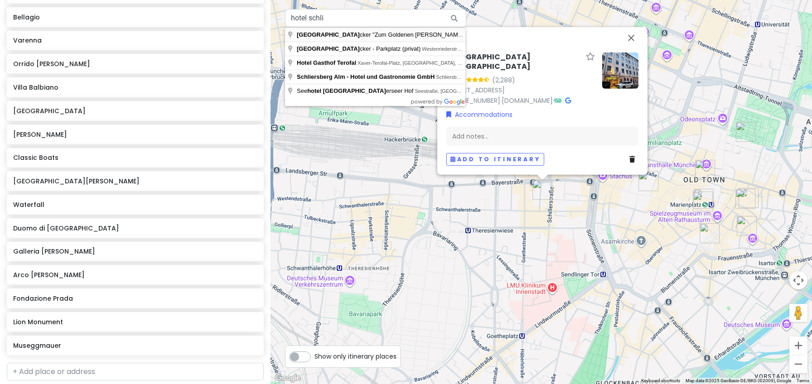
type input "Hotel Schlicker "Zum Goldenen Löwen", Tal, Munich-Altstadt-Lehel, Germany"
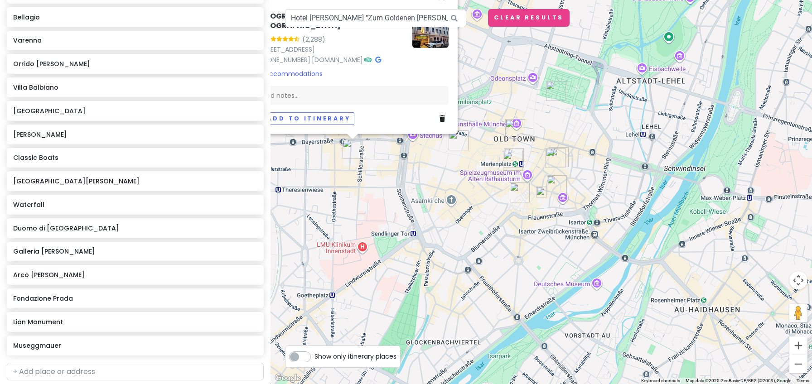
click at [542, 193] on img at bounding box center [541, 192] width 18 height 18
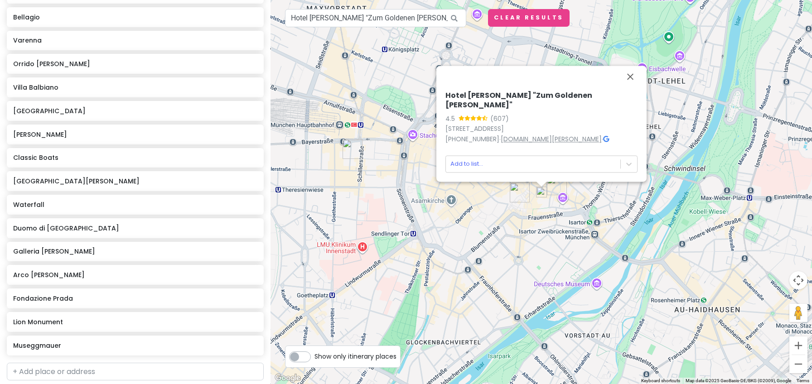
click at [535, 141] on link "hotel-schlicker.de" at bounding box center [550, 138] width 101 height 9
click at [636, 157] on body "Germany, Switzerland, Italy Private Change Dates Make a Copy Delete Trip Give F…" at bounding box center [406, 192] width 812 height 384
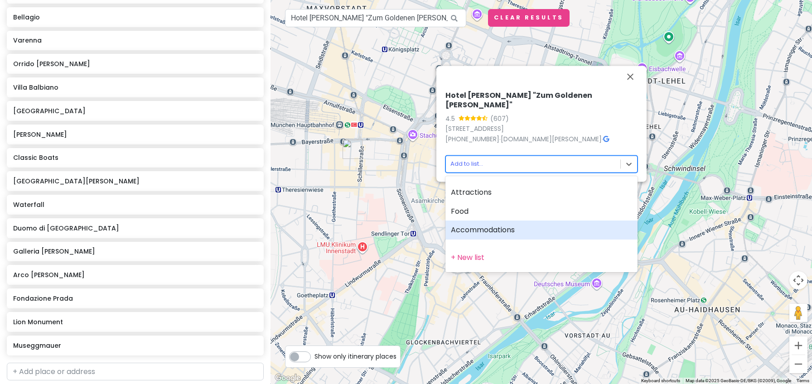
click at [500, 231] on div "Accommodations" at bounding box center [541, 230] width 192 height 19
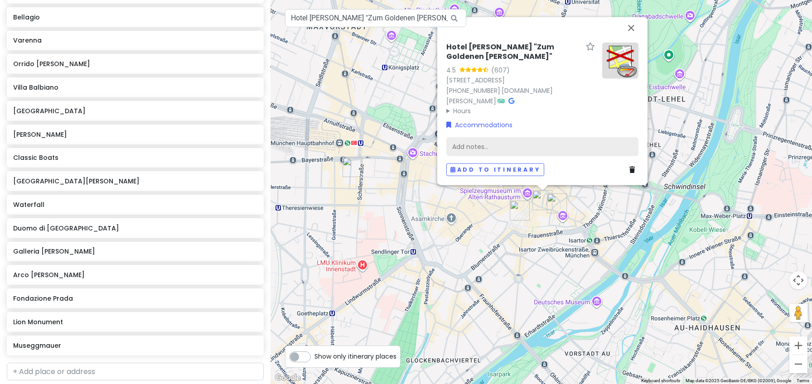
click at [480, 146] on div "Add notes..." at bounding box center [542, 146] width 192 height 19
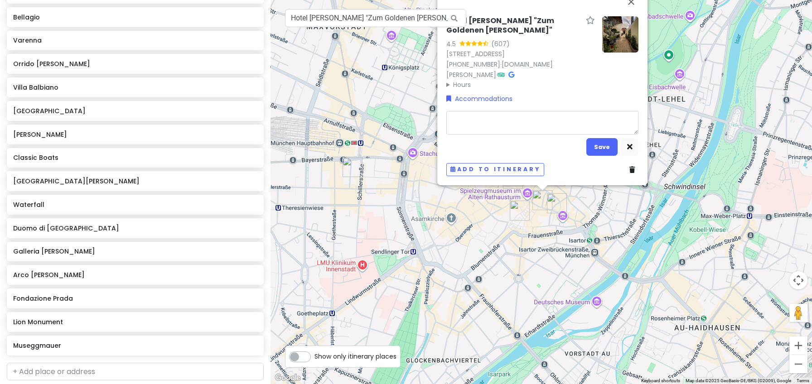
type textarea "x"
type textarea "$"
type textarea "x"
type textarea "$3"
type textarea "x"
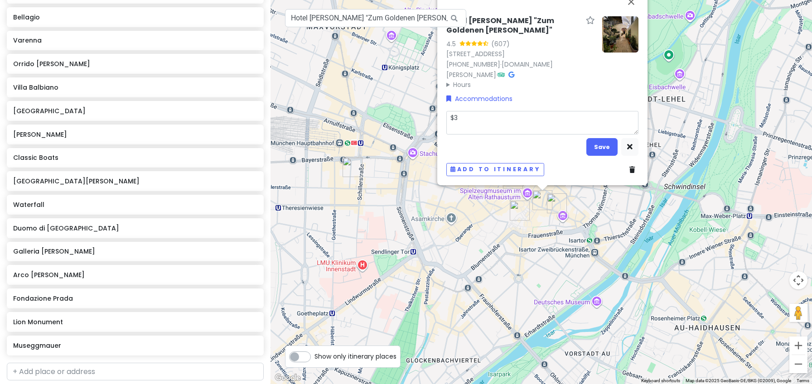
type textarea "$35"
type textarea "x"
type textarea "$350"
type textarea "x"
type textarea "$350"
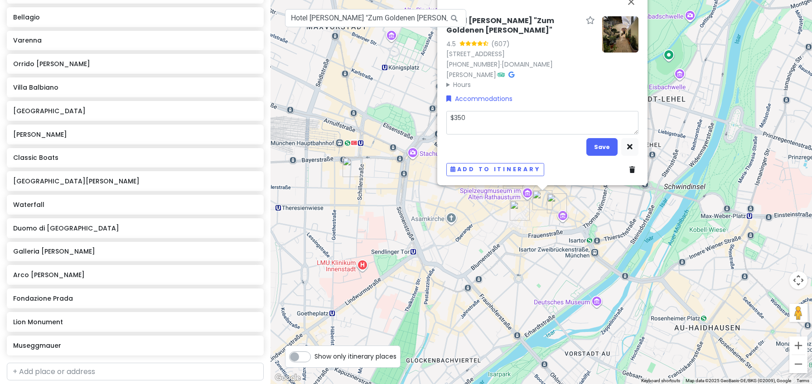
type textarea "x"
type textarea "$350 e"
type textarea "x"
type textarea "$350 eu"
type textarea "x"
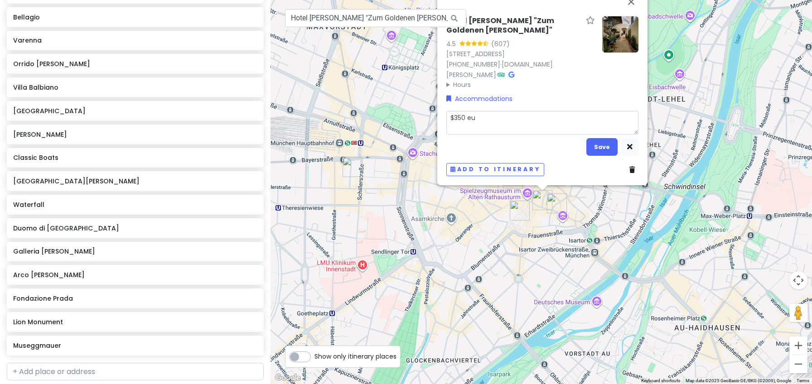
type textarea "$350 eur"
type textarea "x"
type textarea "$350 euro"
type textarea "x"
type textarea "$350 euro"
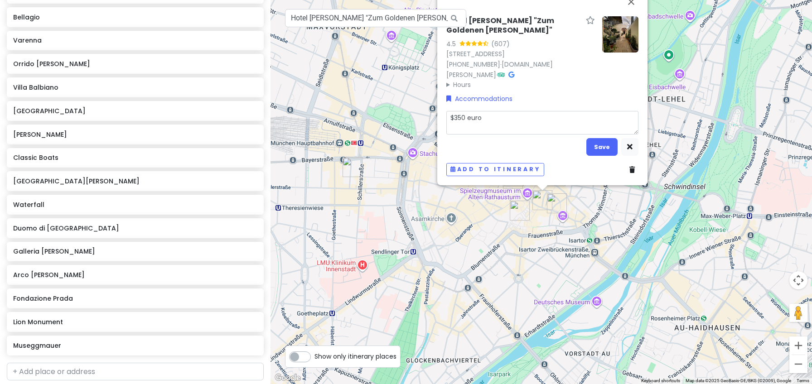
type textarea "x"
type textarea "$350 euro f"
type textarea "x"
type textarea "$350 euro fo"
type textarea "x"
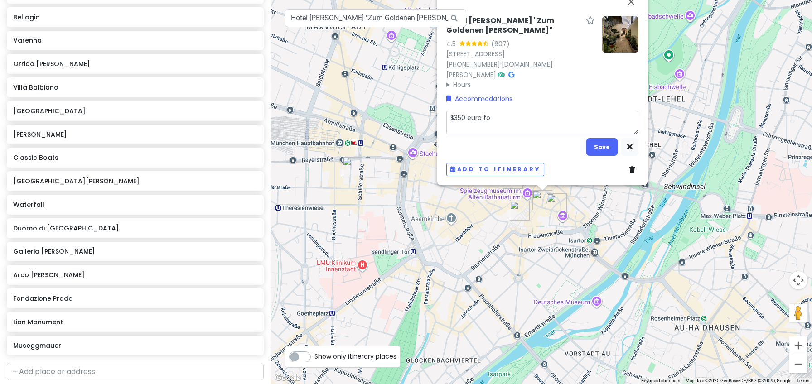
type textarea "$350 euro for"
type textarea "x"
type textarea "$350 euro for"
type textarea "x"
type textarea "$350 euro for 2"
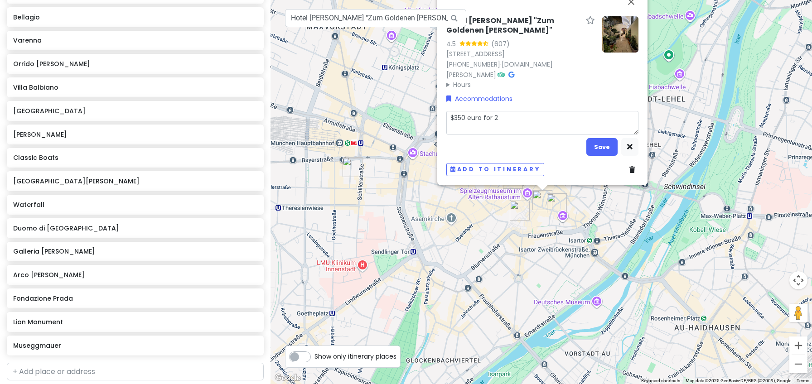
type textarea "x"
type textarea "$350 euro for 2"
type textarea "x"
type textarea "$350 euro for 2 n"
type textarea "x"
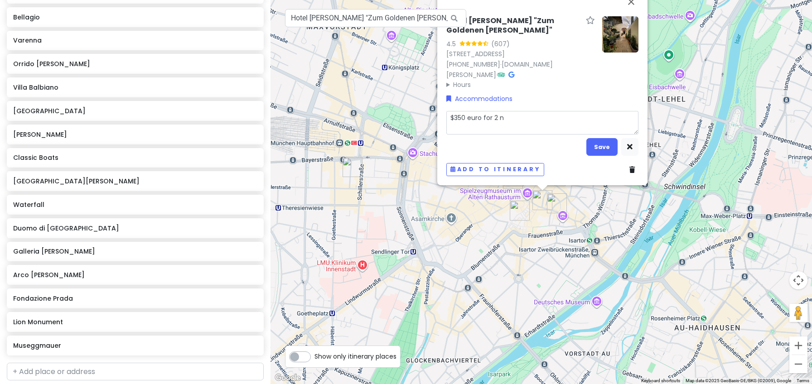
type textarea "$350 euro for 2 ni"
type textarea "x"
type textarea "$350 euro for 2 nig"
type textarea "x"
type textarea "$350 euro for 2 nigh"
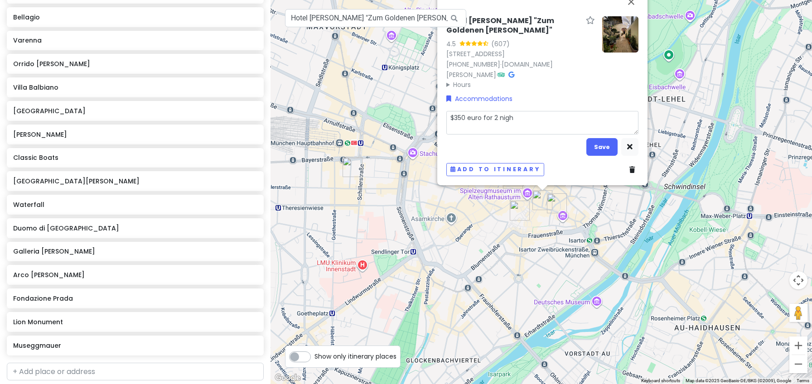
type textarea "x"
type textarea "$350 euro for 2 night"
type textarea "x"
type textarea "$350 euro for 2 nightd"
type textarea "x"
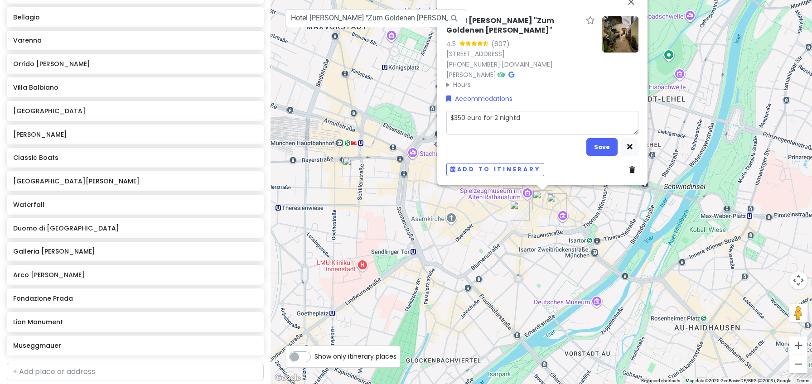
type textarea "$350 euro for 2 nightds"
type textarea "x"
type textarea "$350 euro for 2 nightd"
type textarea "x"
type textarea "$350 euro for 2 night"
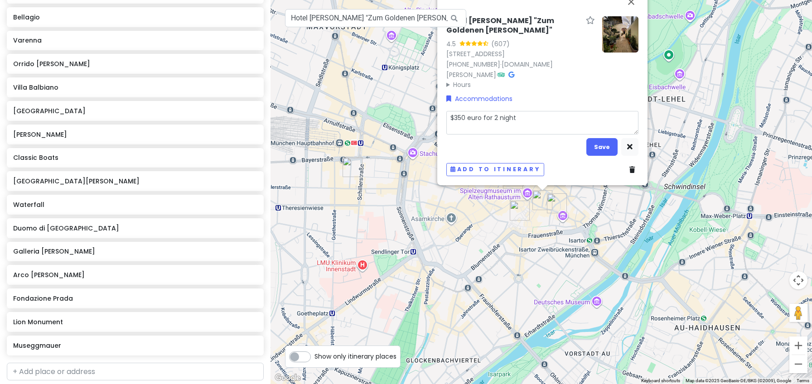
type textarea "x"
type textarea "$350 euro for 2 nights"
click at [592, 144] on button "Save" at bounding box center [601, 147] width 31 height 18
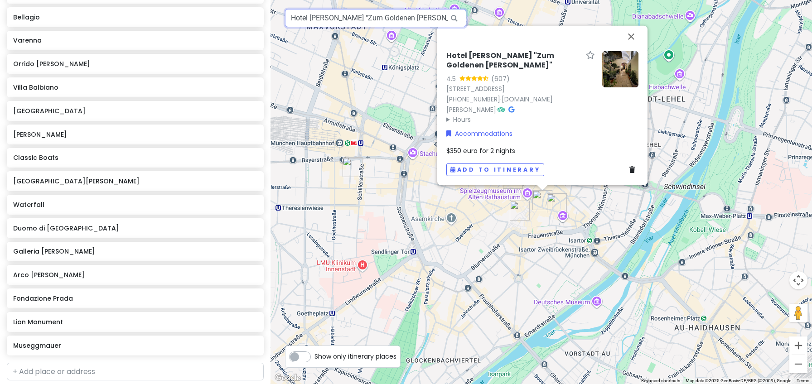
click at [325, 24] on input "Hotel Schlicker "Zum Goldenen Löwen", Tal, Munich-Altstadt-Lehel, Germany" at bounding box center [375, 18] width 181 height 18
click at [325, 23] on input "Hotel Schlicker "Zum Goldenen Löwen", Tal, Munich-Altstadt-Lehel, Germany" at bounding box center [375, 18] width 181 height 18
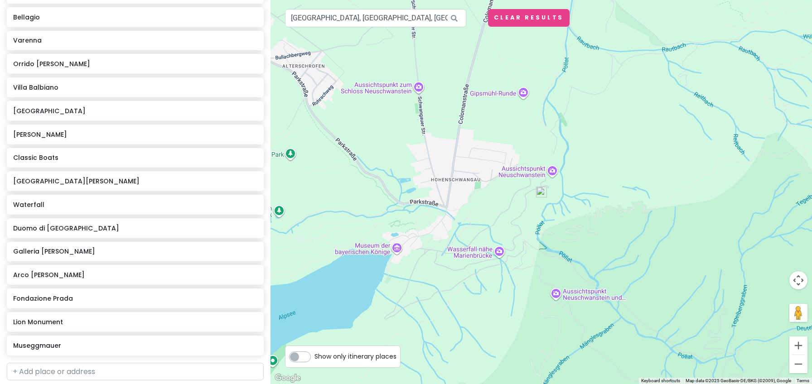
click at [539, 190] on img at bounding box center [541, 192] width 18 height 18
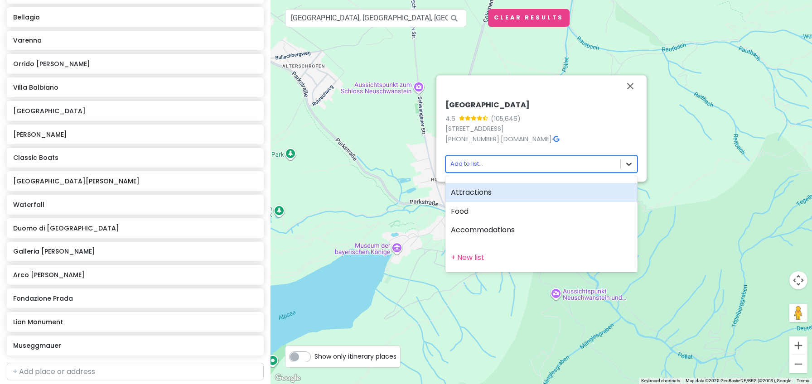
click at [634, 166] on body "Germany, Switzerland, Italy Private Change Dates Make a Copy Delete Trip Give F…" at bounding box center [406, 192] width 812 height 384
click at [494, 193] on div "Attractions" at bounding box center [541, 192] width 192 height 19
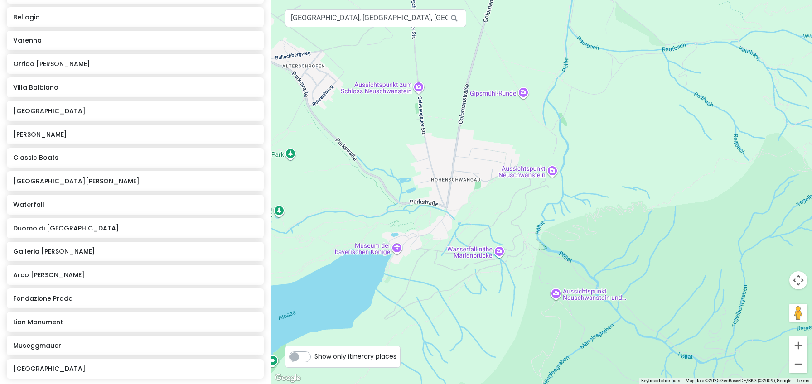
scroll to position [704, 0]
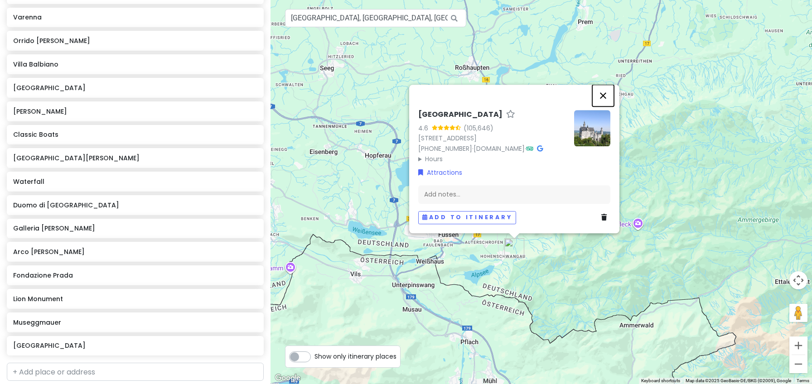
click at [601, 85] on button "Close" at bounding box center [603, 96] width 22 height 22
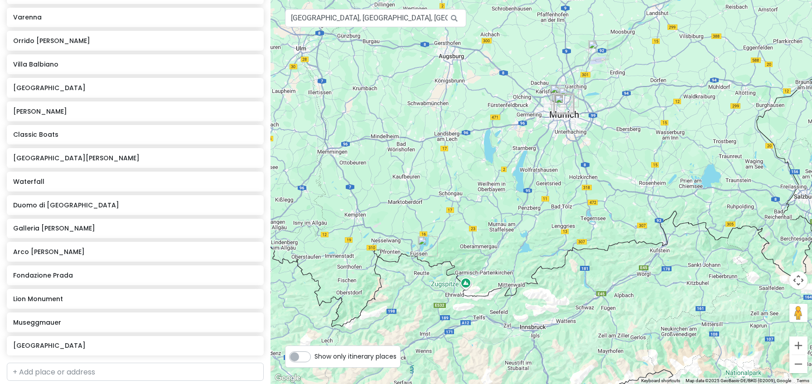
drag, startPoint x: 390, startPoint y: 211, endPoint x: 374, endPoint y: 268, distance: 58.3
click at [374, 268] on div at bounding box center [540, 192] width 541 height 384
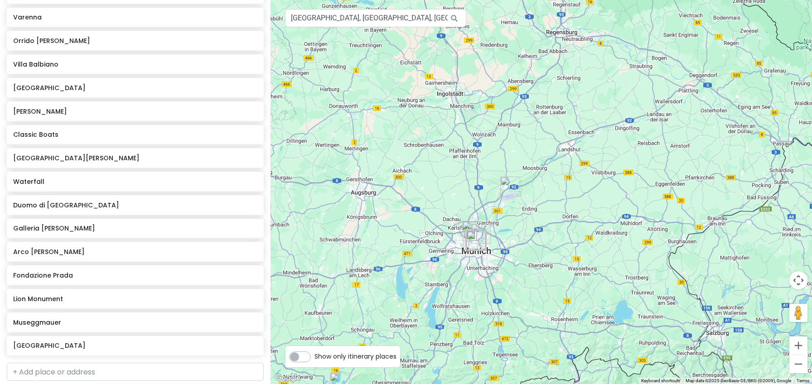
drag, startPoint x: 584, startPoint y: 163, endPoint x: 491, endPoint y: 306, distance: 170.4
click at [491, 306] on div at bounding box center [540, 192] width 541 height 384
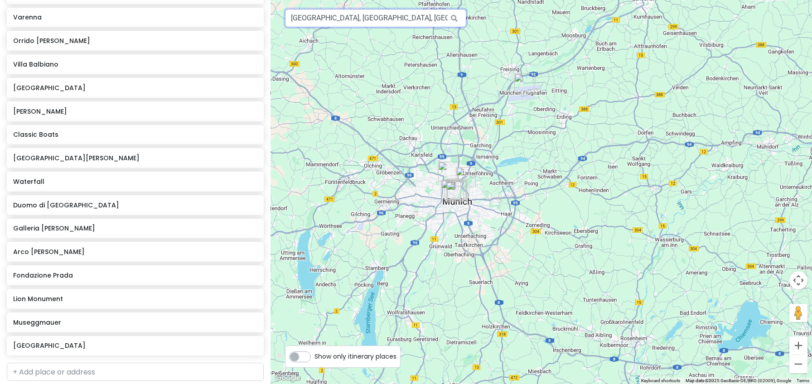
click at [334, 16] on input "Neuschwanstein Castle, Neuschwansteinstraße, Schwangau, Germany" at bounding box center [375, 18] width 181 height 18
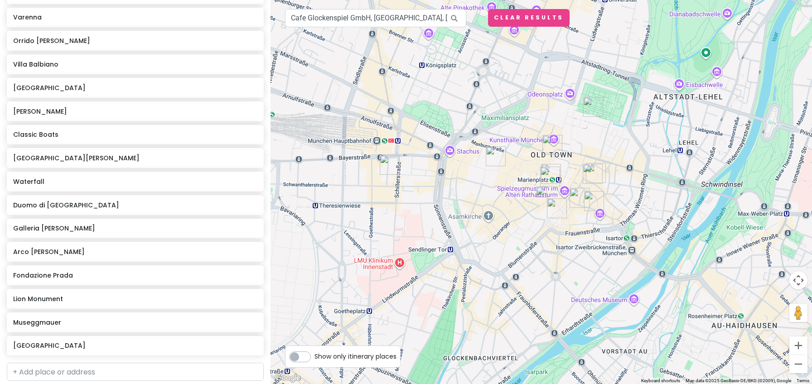
click at [539, 191] on img at bounding box center [541, 192] width 18 height 18
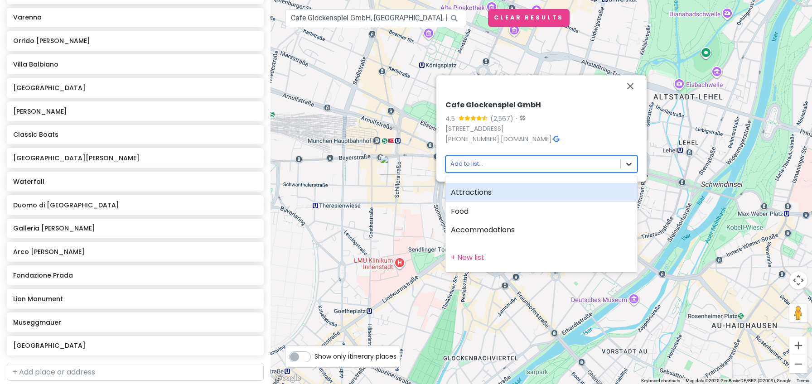
click at [627, 164] on body "Germany, Switzerland, Italy Private Change Dates Make a Copy Delete Trip Give F…" at bounding box center [406, 192] width 812 height 384
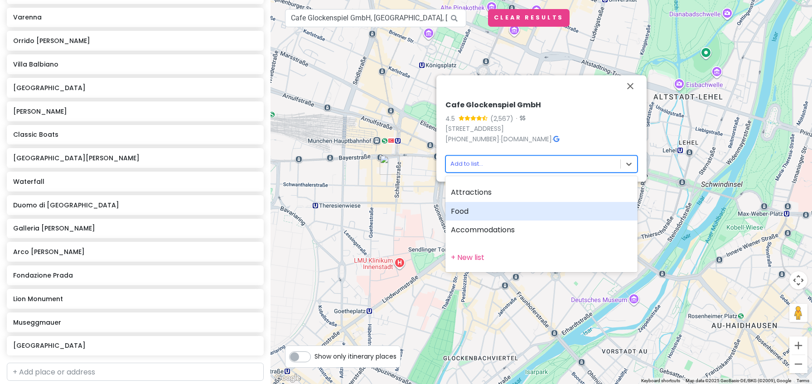
click at [529, 207] on div "Food" at bounding box center [541, 211] width 192 height 19
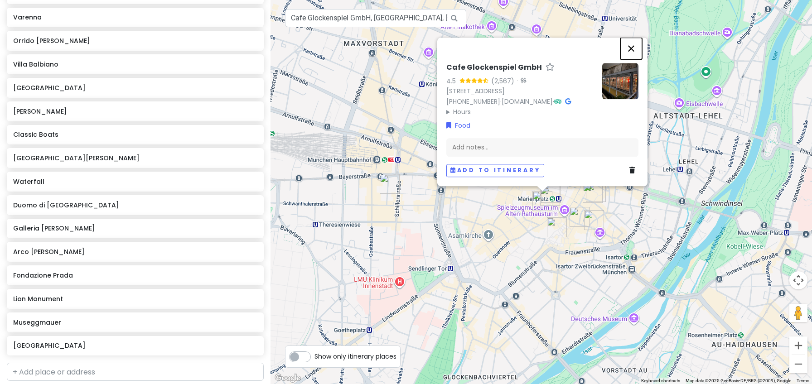
click at [634, 38] on button "Close" at bounding box center [631, 49] width 22 height 22
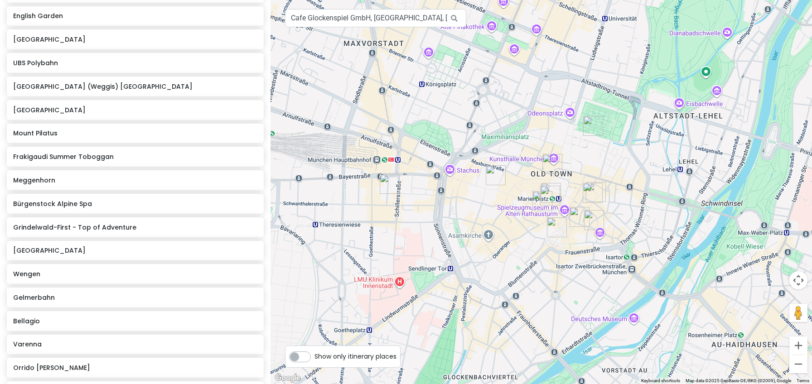
scroll to position [356, 0]
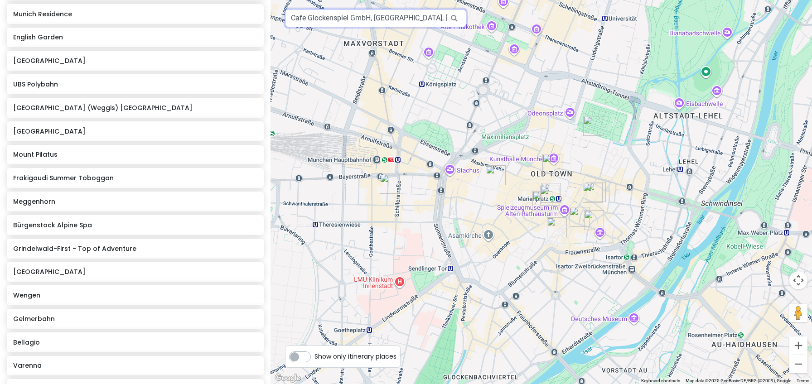
click at [384, 22] on input "Cafe Glockenspiel GmbH, Marienplatz, Munich-Altstadt-Lehel, Germany" at bounding box center [375, 18] width 181 height 18
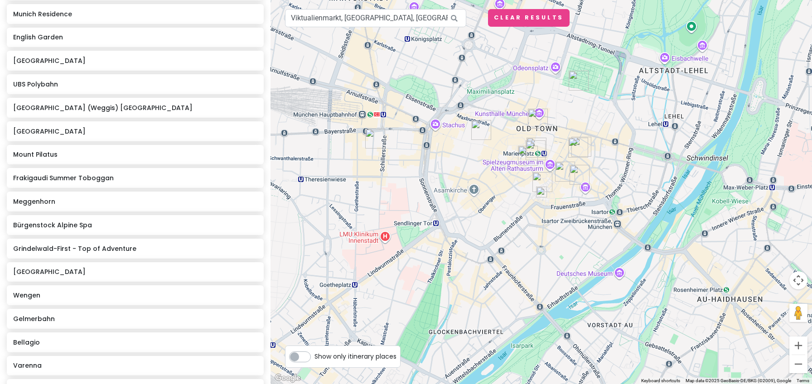
click at [541, 192] on img at bounding box center [541, 192] width 18 height 18
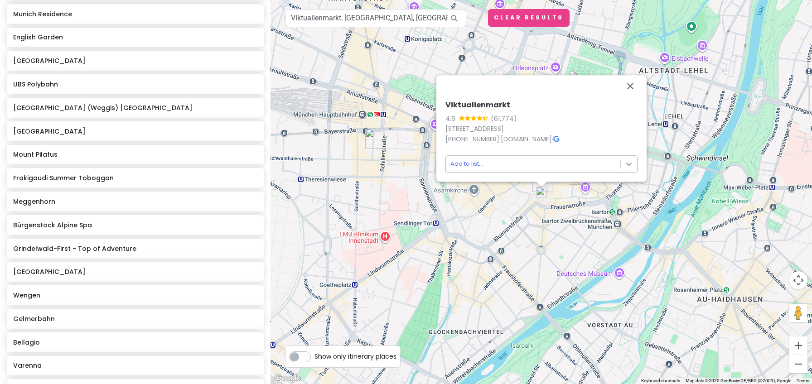
click at [626, 164] on body "Germany, Switzerland, Italy Private Change Dates Make a Copy Delete Trip Give F…" at bounding box center [406, 192] width 812 height 384
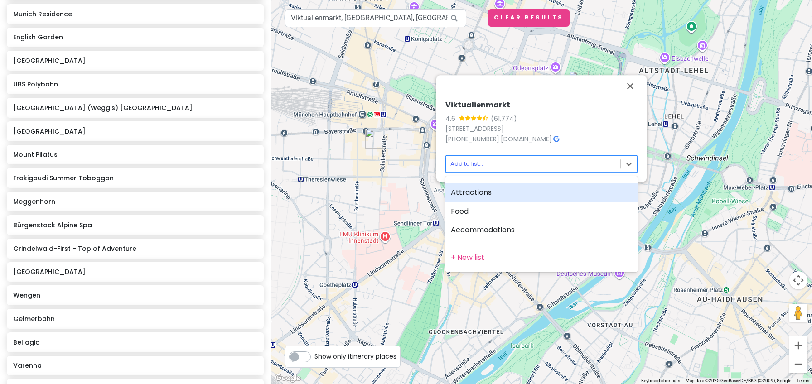
click at [498, 197] on div "Attractions" at bounding box center [541, 192] width 192 height 19
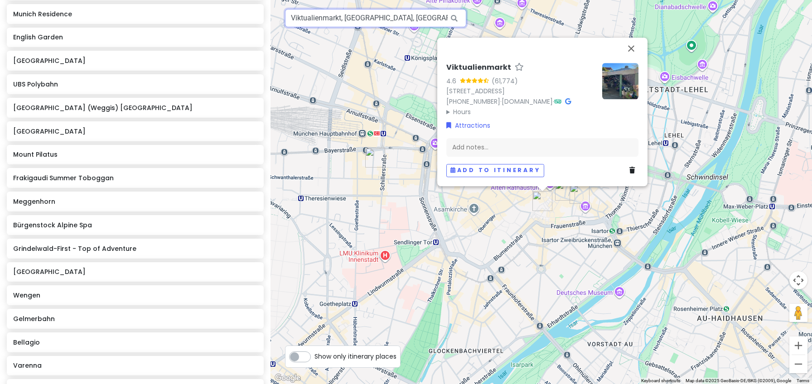
click at [370, 21] on input "Viktualienmarkt, [GEOGRAPHIC_DATA], [GEOGRAPHIC_DATA], [GEOGRAPHIC_DATA]" at bounding box center [375, 18] width 181 height 18
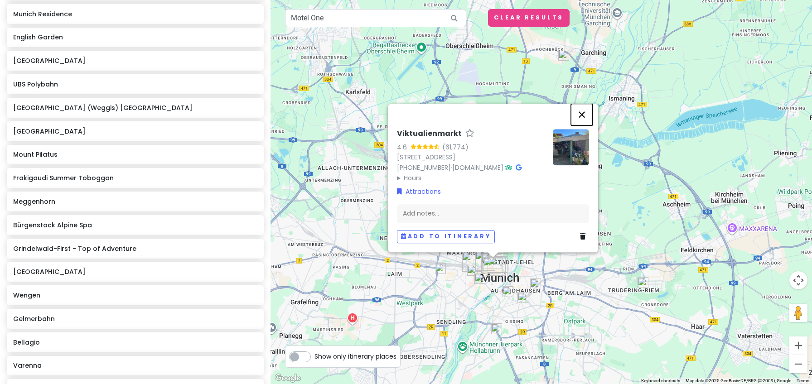
click at [580, 107] on button "Close" at bounding box center [582, 115] width 22 height 22
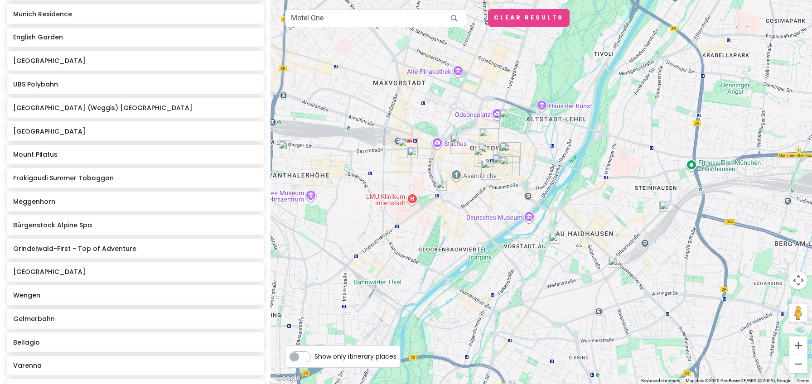
drag, startPoint x: 408, startPoint y: 244, endPoint x: 575, endPoint y: 288, distance: 173.3
click at [575, 288] on div at bounding box center [540, 192] width 541 height 384
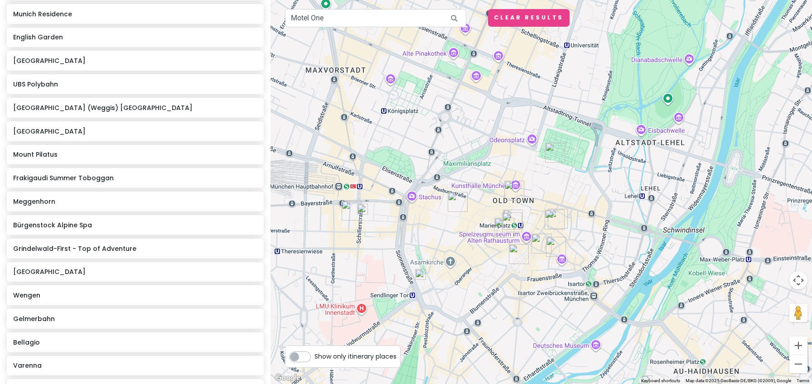
drag, startPoint x: 459, startPoint y: 180, endPoint x: 525, endPoint y: 370, distance: 200.8
click at [525, 370] on div at bounding box center [540, 192] width 541 height 384
click at [419, 274] on img at bounding box center [420, 275] width 18 height 18
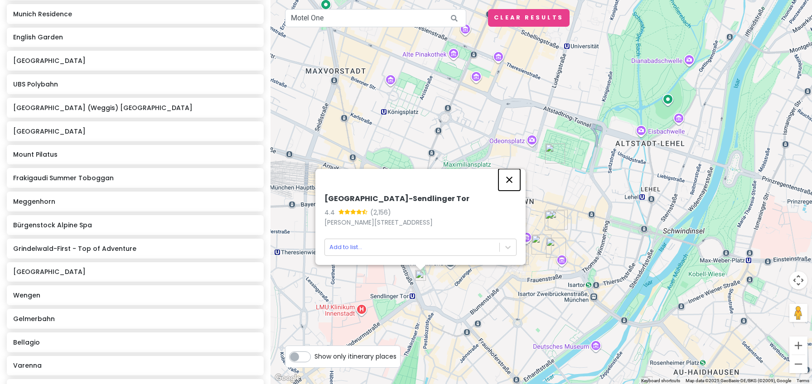
click at [511, 177] on button "Close" at bounding box center [509, 180] width 22 height 22
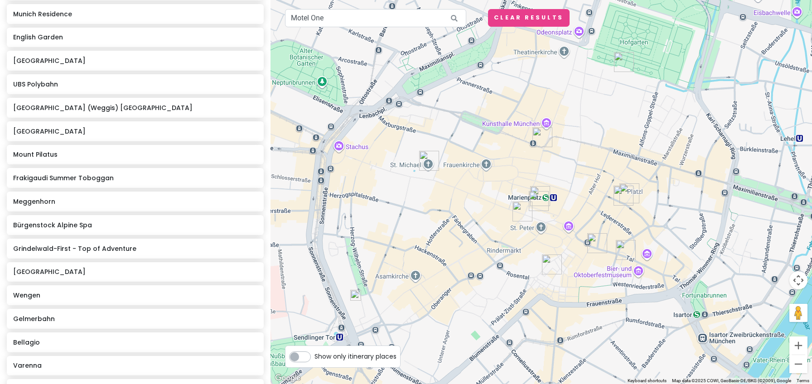
drag, startPoint x: 498, startPoint y: 255, endPoint x: 453, endPoint y: 313, distance: 72.9
click at [453, 313] on div at bounding box center [540, 192] width 541 height 384
click at [354, 293] on img at bounding box center [355, 295] width 18 height 18
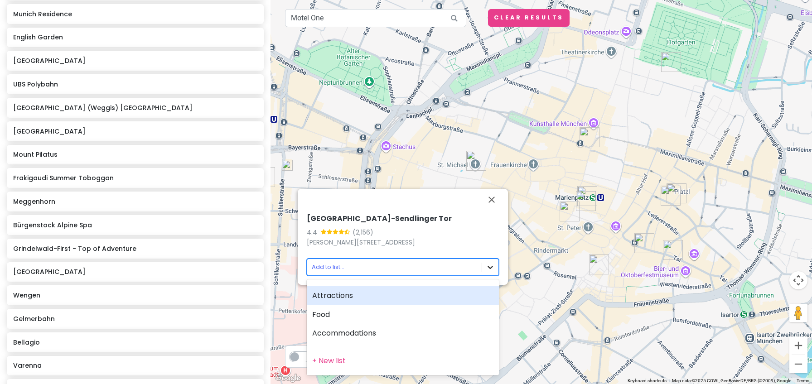
click at [486, 264] on body "Germany, Switzerland, Italy Private Change Dates Make a Copy Delete Trip Give F…" at bounding box center [406, 192] width 812 height 384
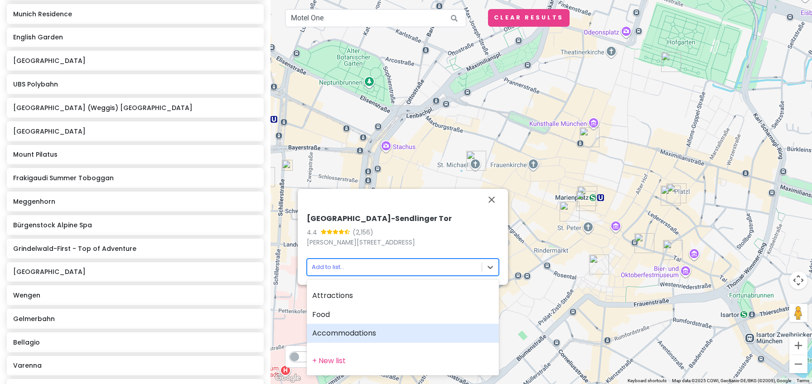
click at [384, 334] on div "Accommodations" at bounding box center [403, 333] width 192 height 19
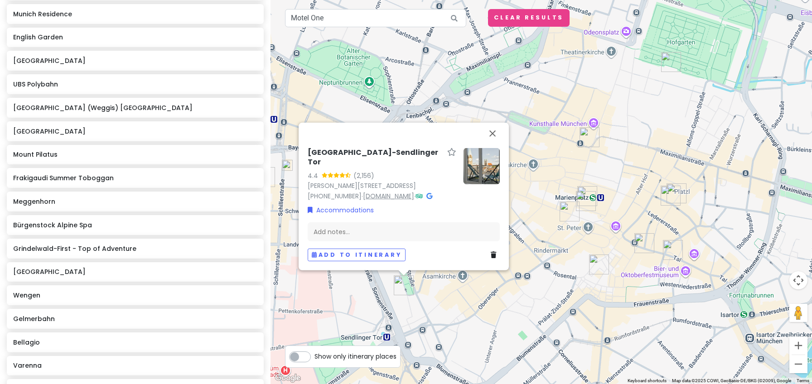
click at [405, 194] on link "www.motel-one.com" at bounding box center [388, 196] width 51 height 9
click at [396, 17] on input "Motel One" at bounding box center [375, 18] width 181 height 18
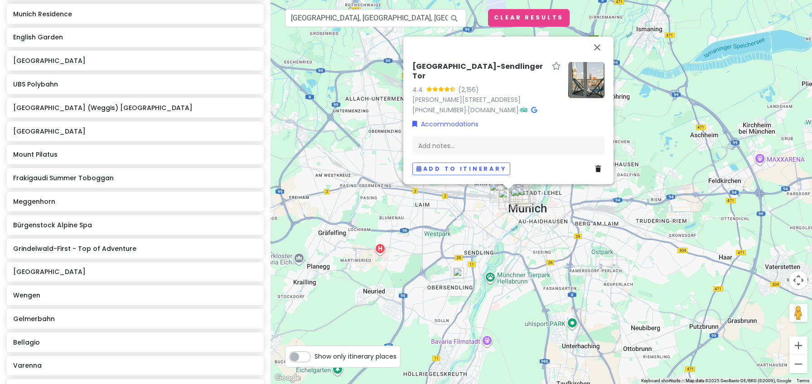
drag, startPoint x: 486, startPoint y: 144, endPoint x: 441, endPoint y: 255, distance: 120.4
click at [441, 255] on div "Hotel Motel One München-Sendlinger Tor 4.4 (2,156) Herzog-Wilhelm-Straße 28, 80…" at bounding box center [540, 192] width 541 height 384
click at [460, 273] on img at bounding box center [458, 273] width 18 height 18
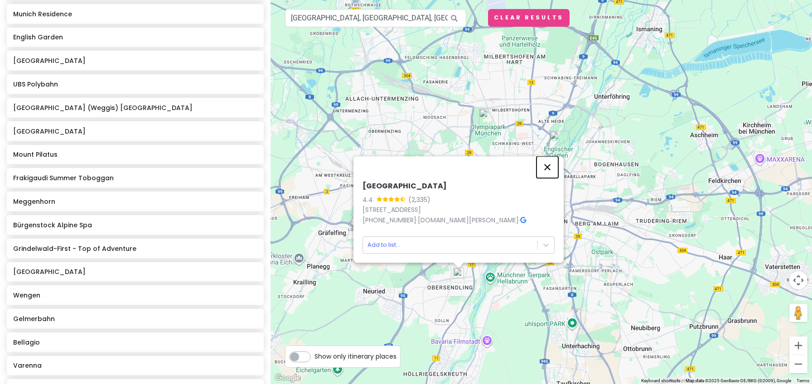
click at [547, 164] on button "Close" at bounding box center [547, 167] width 22 height 22
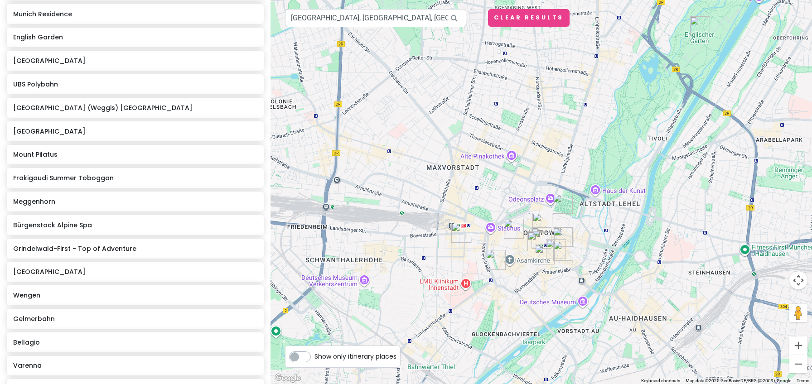
drag, startPoint x: 546, startPoint y: 287, endPoint x: 428, endPoint y: 281, distance: 117.9
click at [432, 286] on div at bounding box center [540, 192] width 541 height 384
click at [371, 24] on input "NYX Hotel Munich, Hofmannstraße, Munich-Thalkirchen-Obersendling-Forstenried-Fü…" at bounding box center [375, 18] width 181 height 18
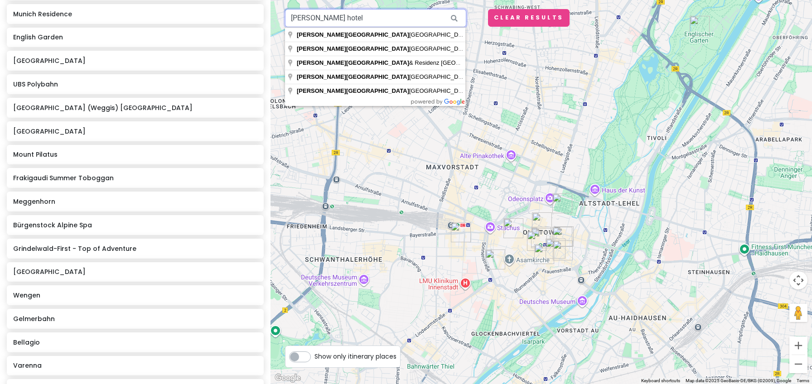
type input "leonardo hotel"
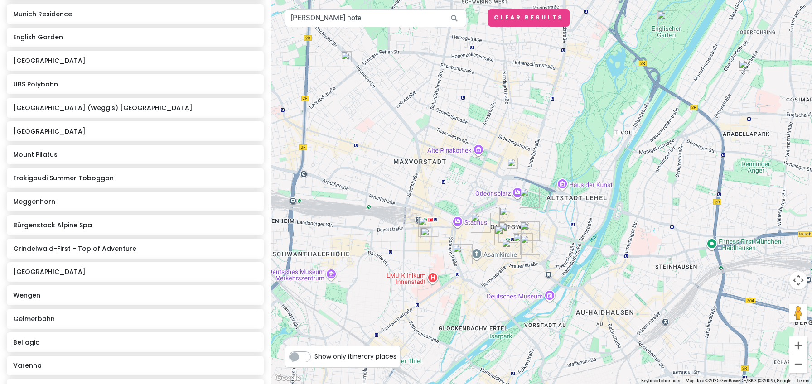
drag, startPoint x: 521, startPoint y: 225, endPoint x: 486, endPoint y: 343, distance: 123.2
click at [486, 343] on div at bounding box center [540, 192] width 541 height 384
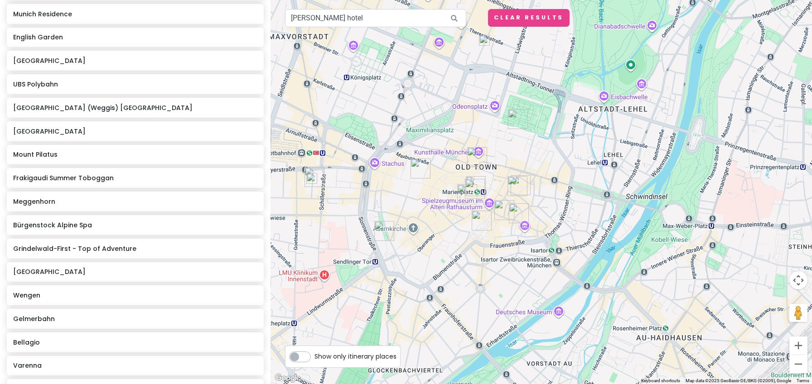
drag, startPoint x: 422, startPoint y: 197, endPoint x: 331, endPoint y: 242, distance: 101.7
click at [331, 242] on div at bounding box center [540, 192] width 541 height 384
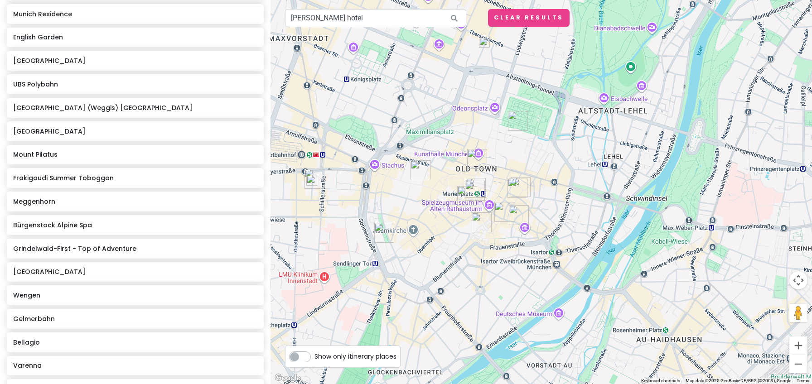
click at [313, 181] on img at bounding box center [312, 180] width 18 height 18
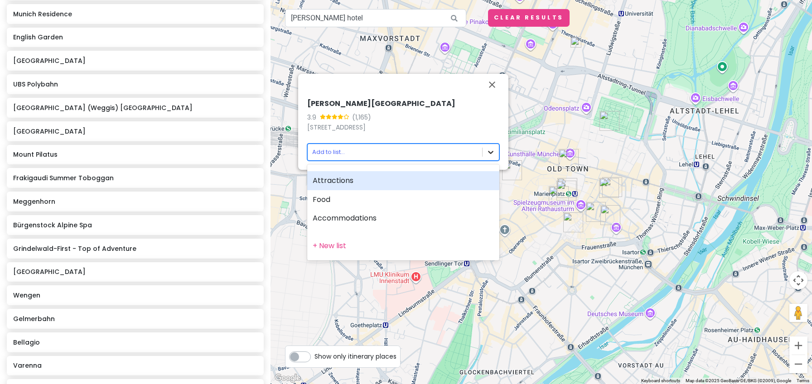
click at [490, 151] on body "Germany, Switzerland, Italy Private Change Dates Make a Copy Delete Trip Give F…" at bounding box center [406, 192] width 812 height 384
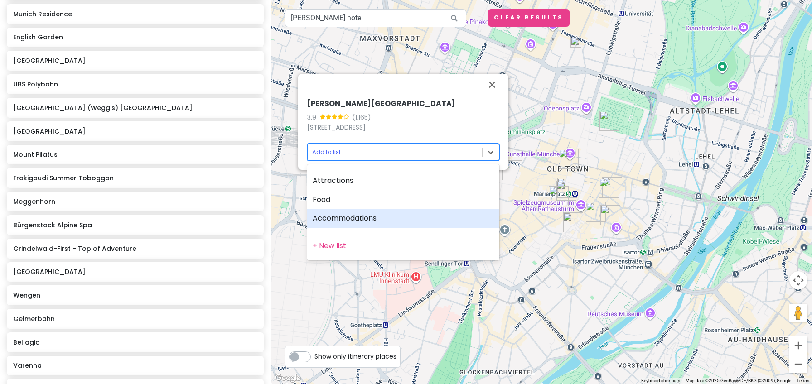
click at [347, 217] on div "Accommodations" at bounding box center [403, 218] width 192 height 19
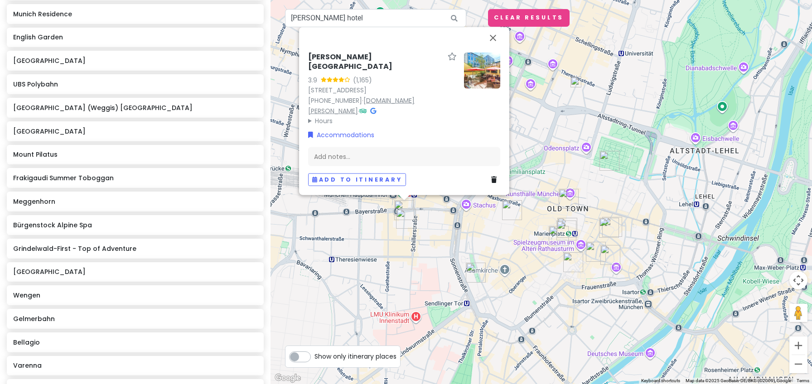
click at [414, 102] on link "www.leonardo-hotels.de" at bounding box center [361, 105] width 106 height 19
click at [353, 161] on div "Add notes..." at bounding box center [404, 156] width 192 height 19
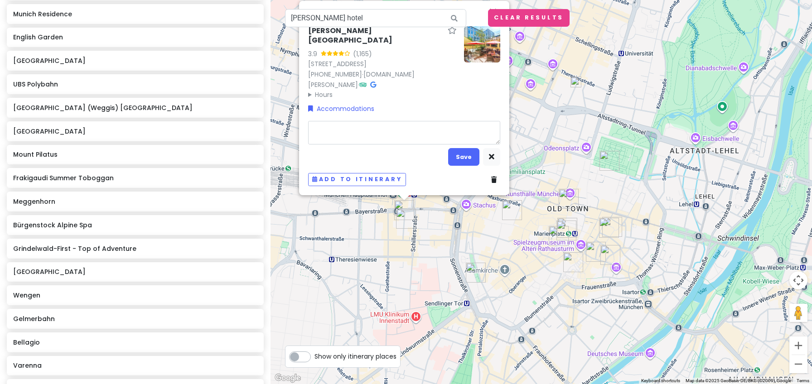
type textarea "x"
type textarea "$"
type textarea "x"
type textarea "$2"
type textarea "x"
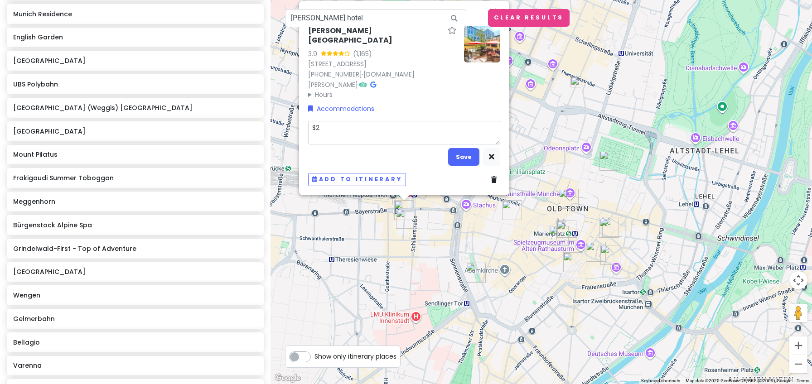
type textarea "$25"
type textarea "x"
type textarea "$250"
type textarea "x"
type textarea "$250"
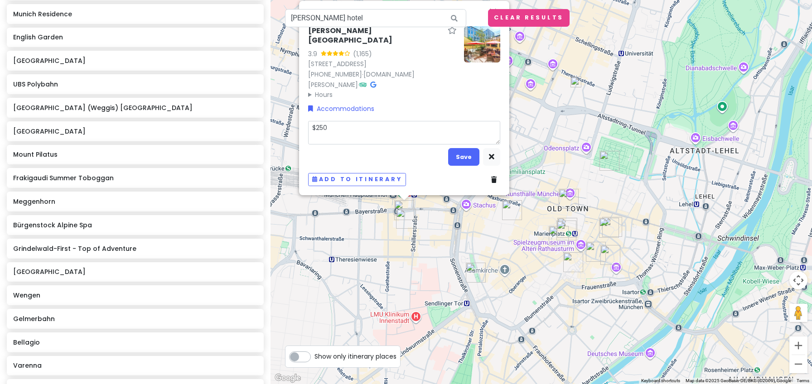
type textarea "x"
type textarea "$250 f"
type textarea "x"
type textarea "$250 fo"
type textarea "x"
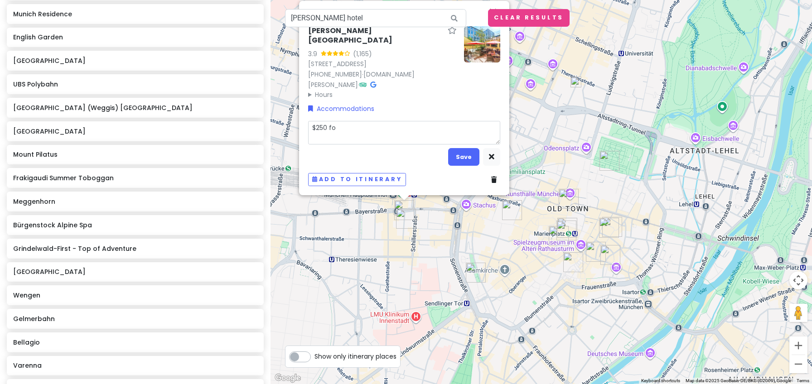
type textarea "$250 for"
type textarea "x"
type textarea "$250 for"
type textarea "x"
type textarea "$250 for 2"
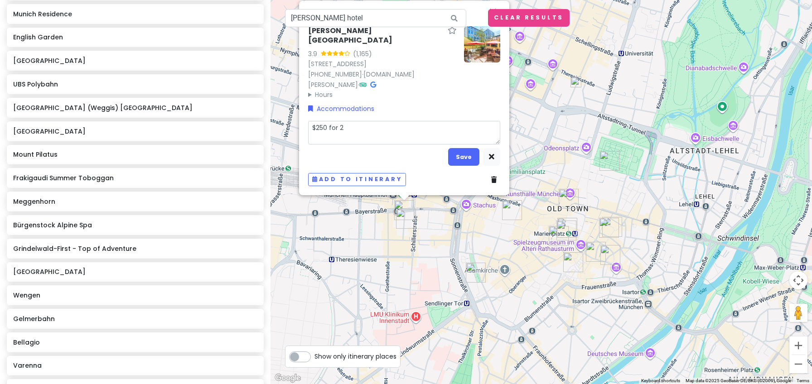
type textarea "x"
type textarea "$250 for 2"
type textarea "x"
type textarea "$250 for 2 n"
type textarea "x"
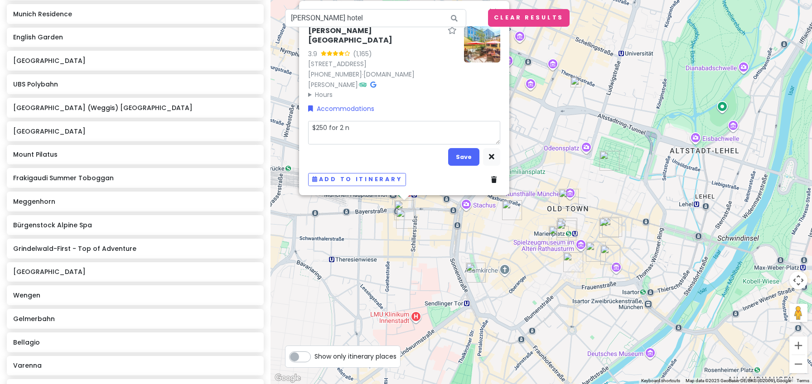
type textarea "$250 for 2 ni"
type textarea "x"
type textarea "$250 for 2 nig"
type textarea "x"
type textarea "$250 for 2 nigh"
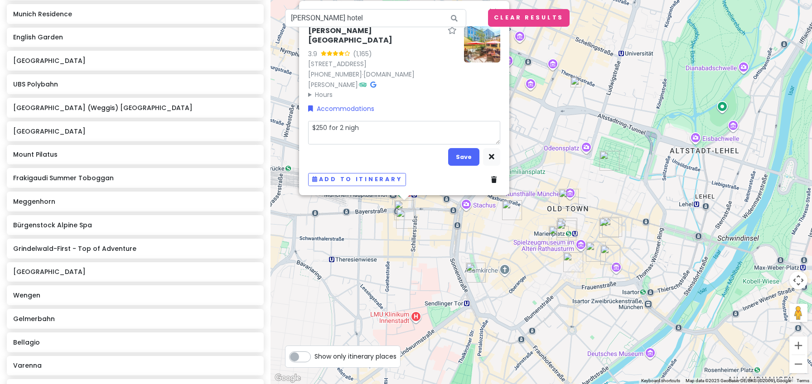
type textarea "x"
type textarea "$250 for 2 night"
type textarea "x"
type textarea "$250 for 2 nights"
click at [459, 154] on button "Save" at bounding box center [463, 157] width 31 height 18
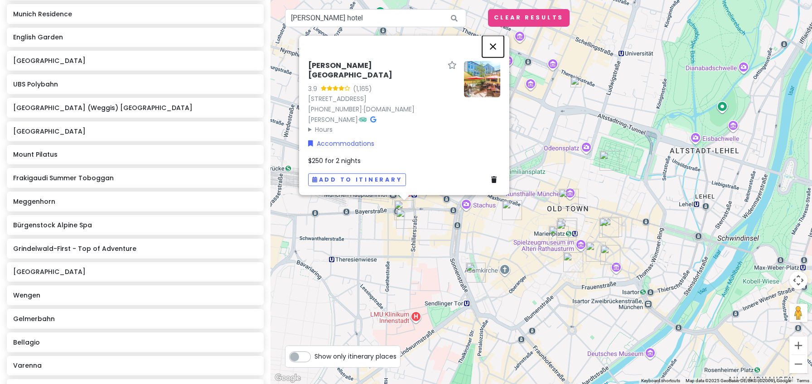
click at [495, 43] on button "Close" at bounding box center [493, 47] width 22 height 22
